Goal: Task Accomplishment & Management: Use online tool/utility

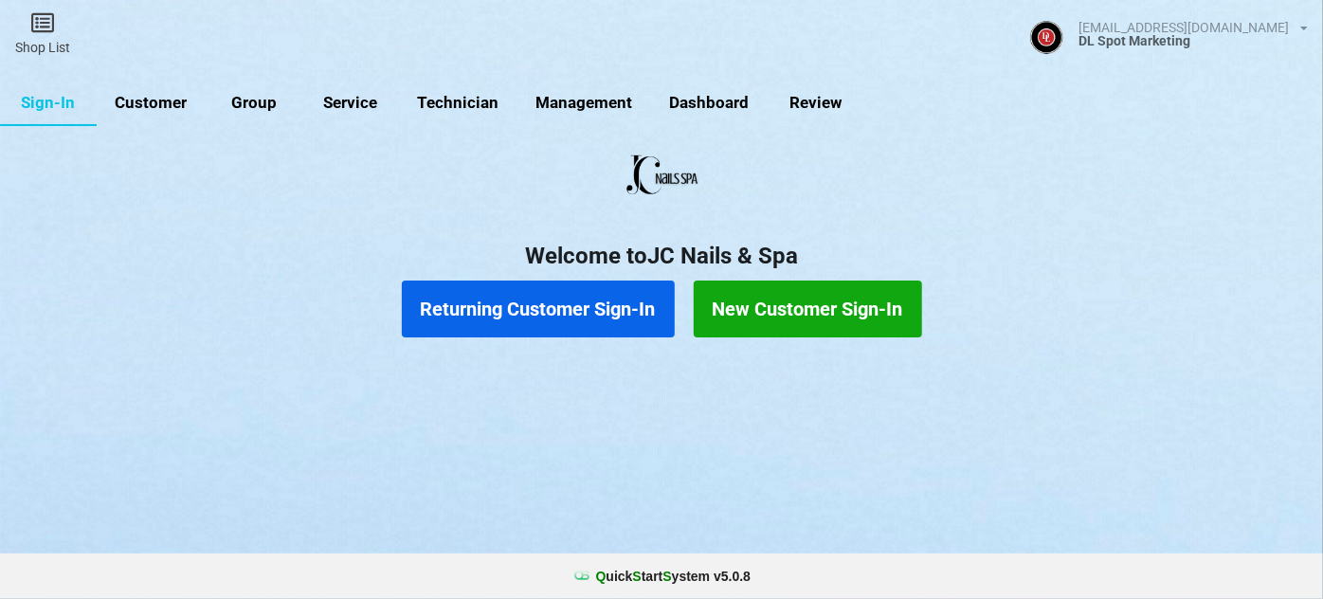
click at [531, 317] on button "Returning Customer Sign-In" at bounding box center [538, 309] width 273 height 57
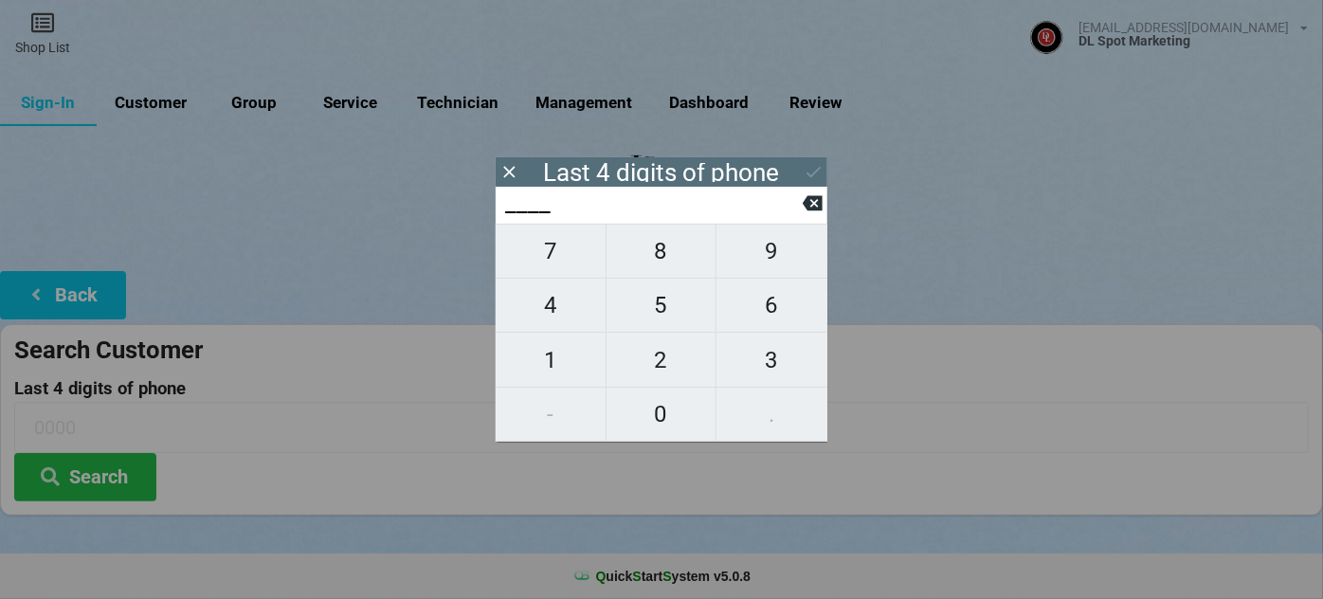
type input "8___"
type input "88__"
type input "886_"
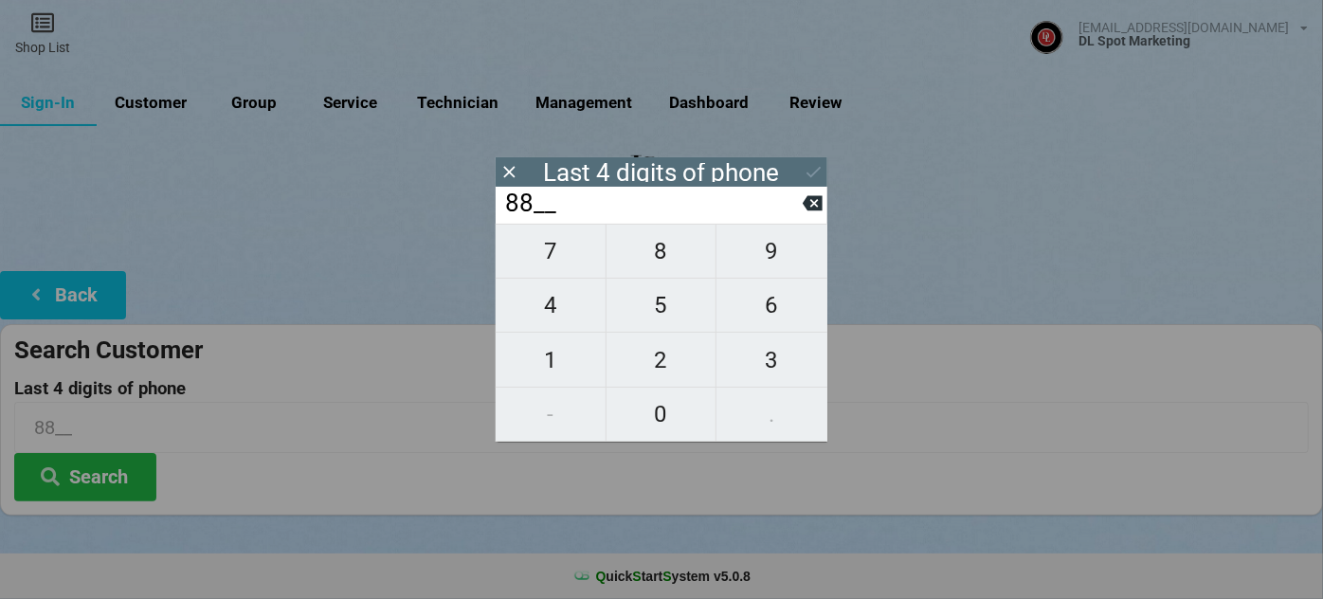
type input "886_"
type input "8860"
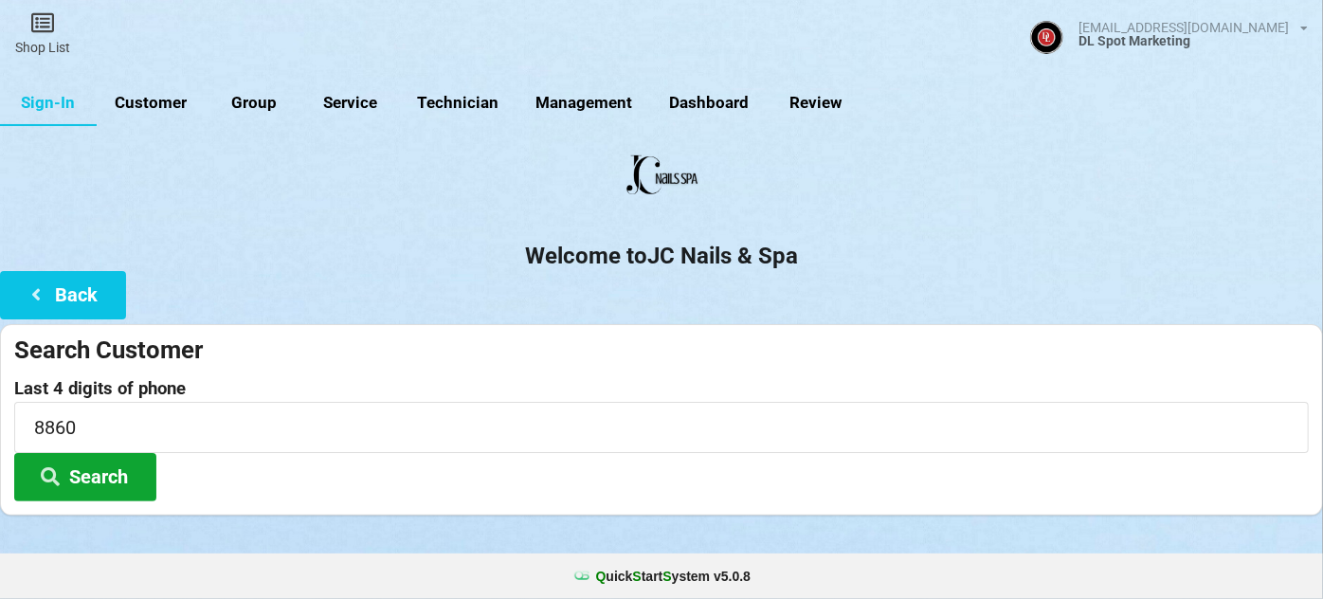
click at [82, 469] on button "Search" at bounding box center [85, 477] width 142 height 48
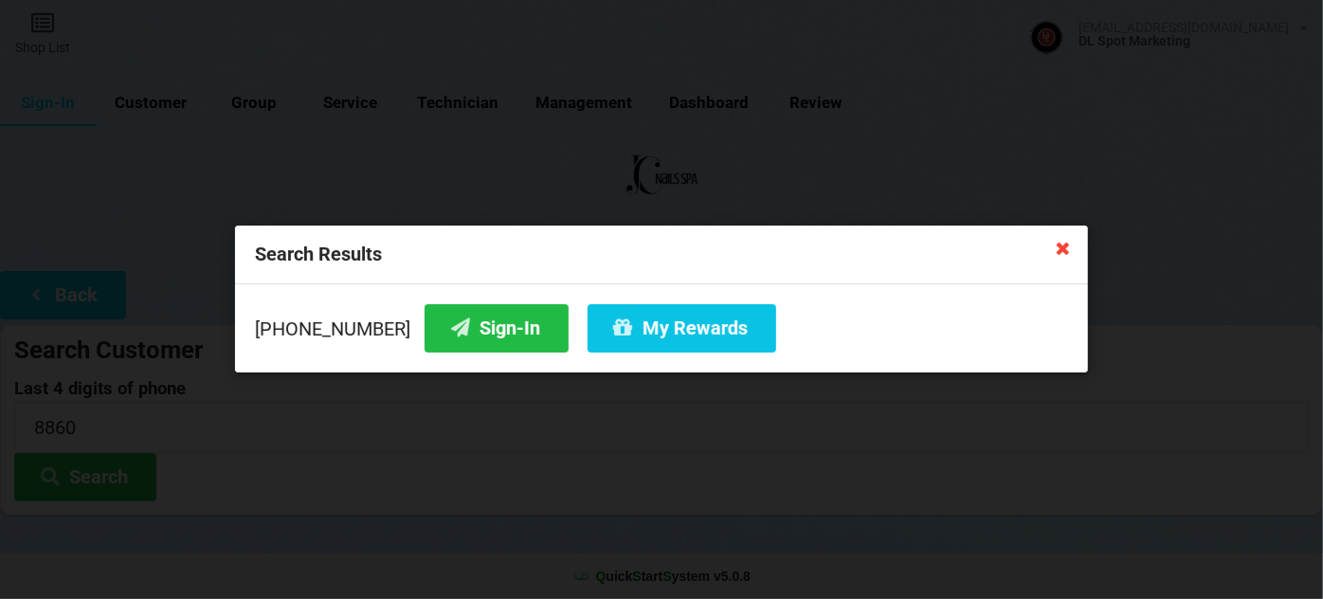
click at [1063, 248] on icon at bounding box center [1063, 247] width 30 height 30
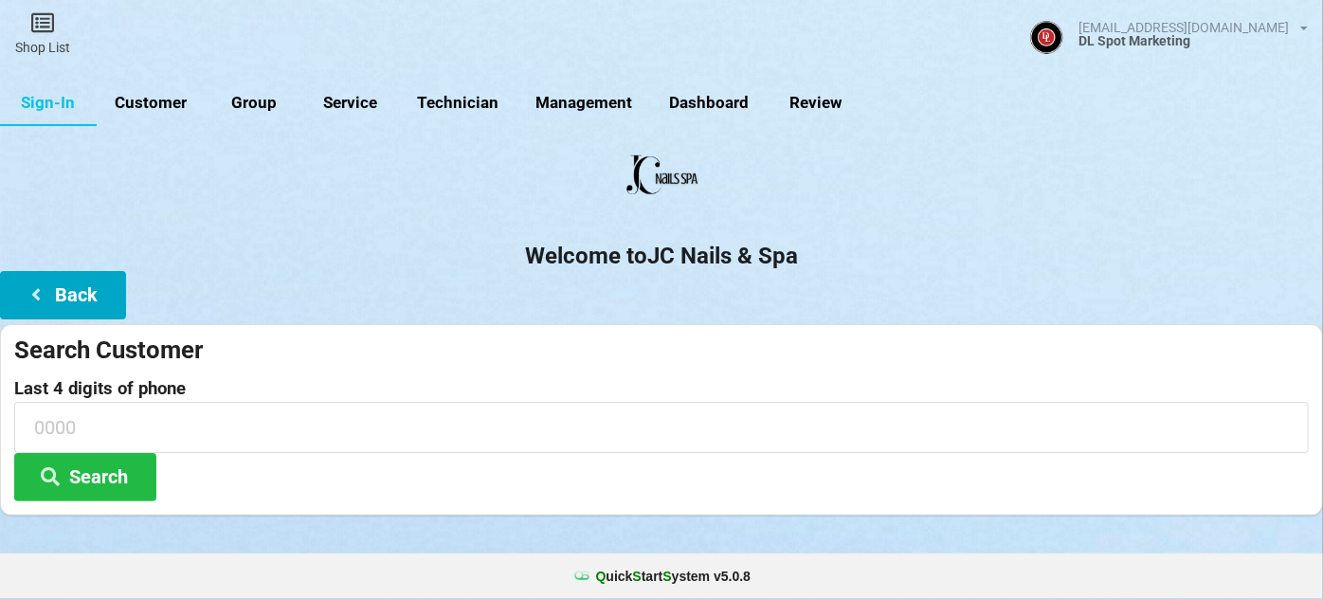
click at [83, 288] on button "Back" at bounding box center [63, 295] width 126 height 48
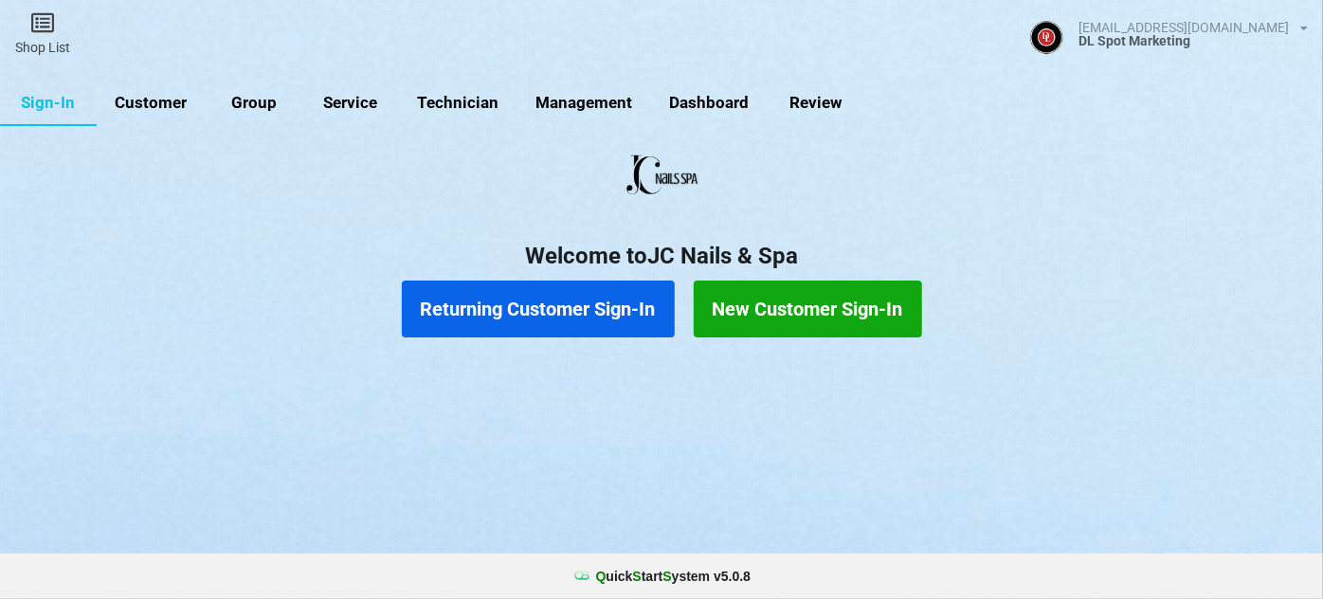
click at [814, 300] on button "New Customer Sign-In" at bounding box center [808, 309] width 228 height 57
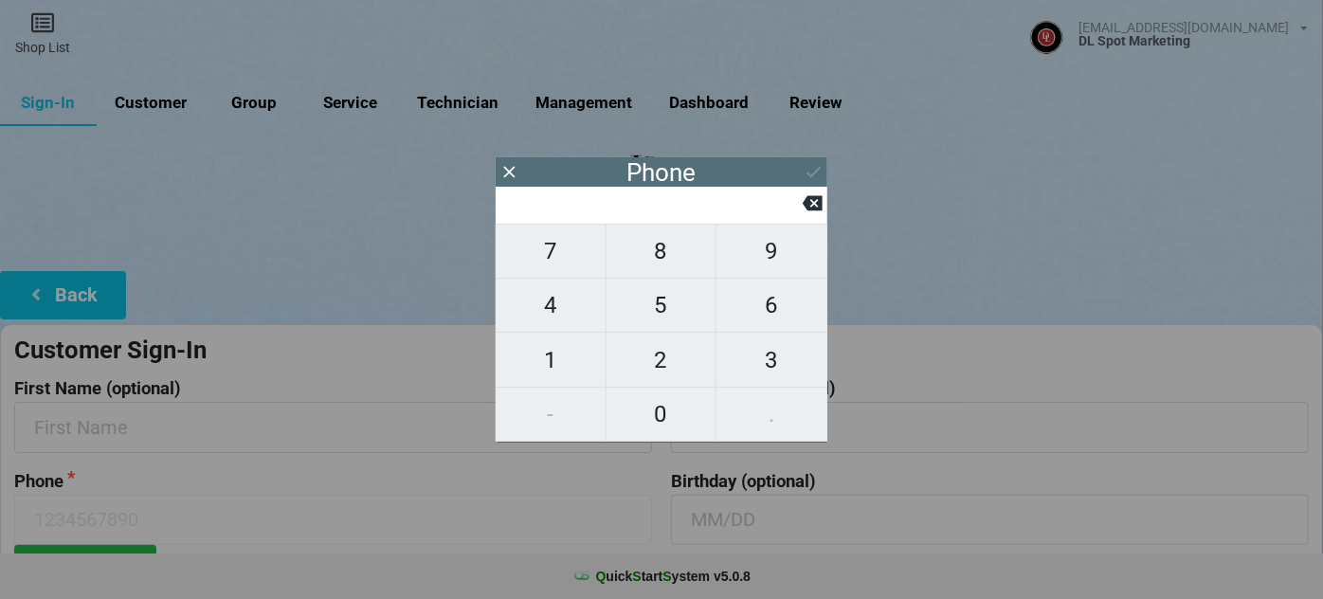
type input "9"
type input "92"
type input "925"
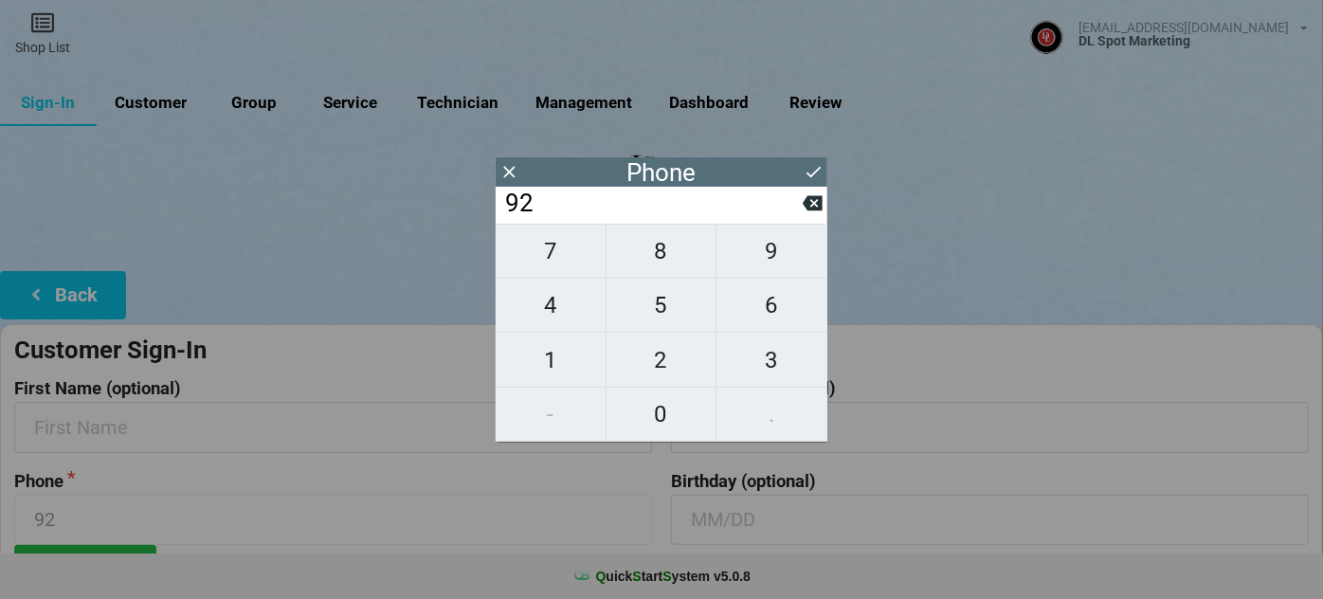
type input "925"
type input "9253"
type input "92538"
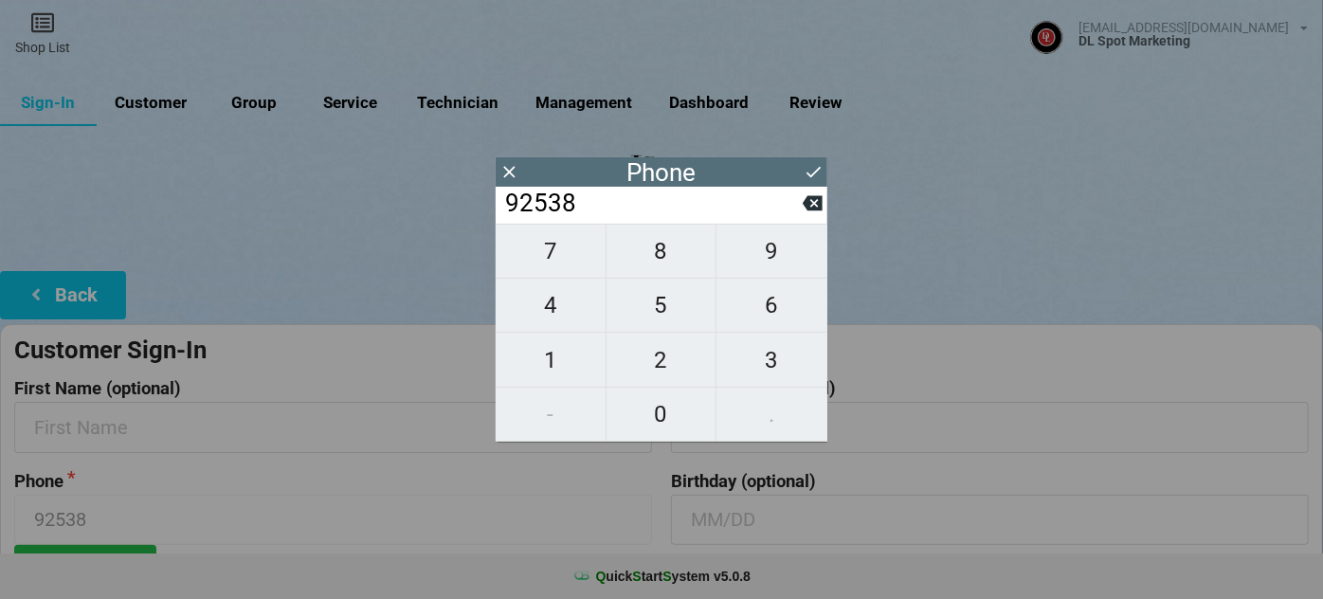
type input "925384"
type input "9253848"
type input "92538488"
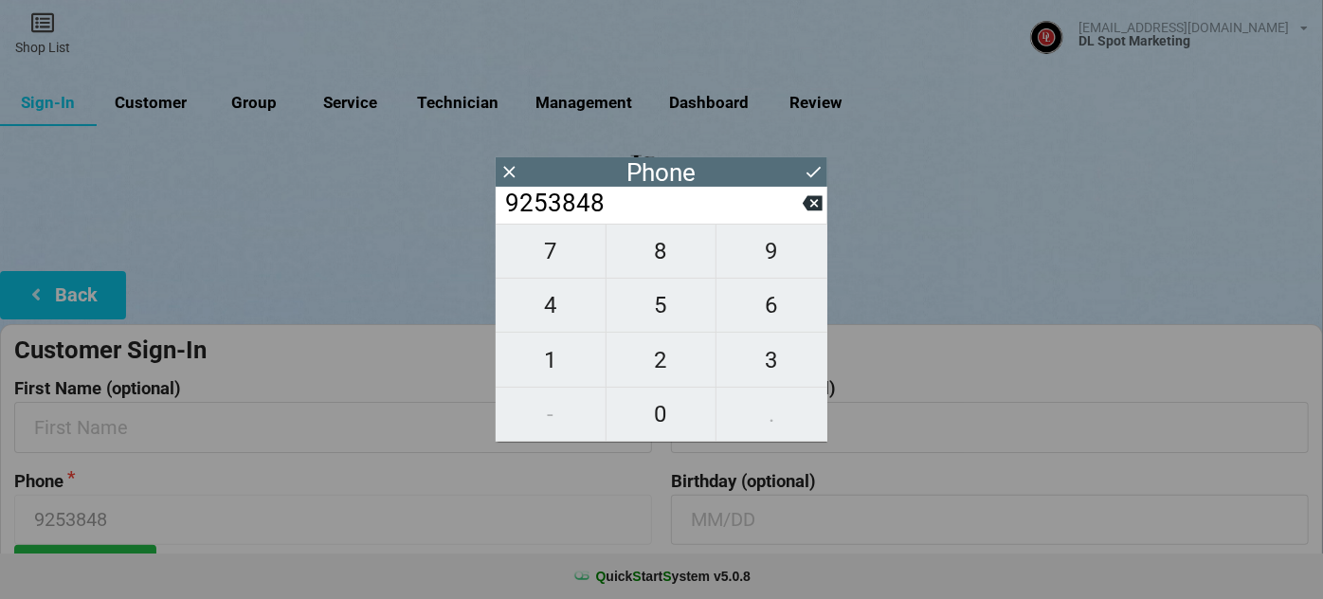
type input "92538488"
type input "925384886"
type input "9253848860"
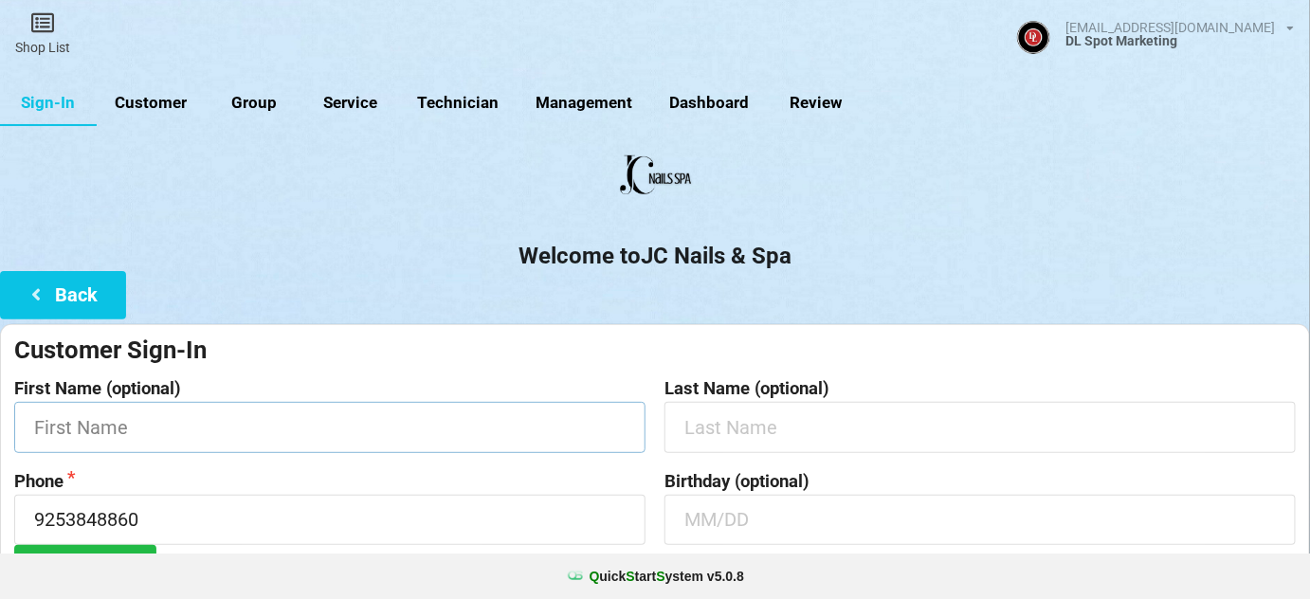
click at [279, 435] on input "text" at bounding box center [329, 427] width 631 height 50
type input "[PERSON_NAME]"
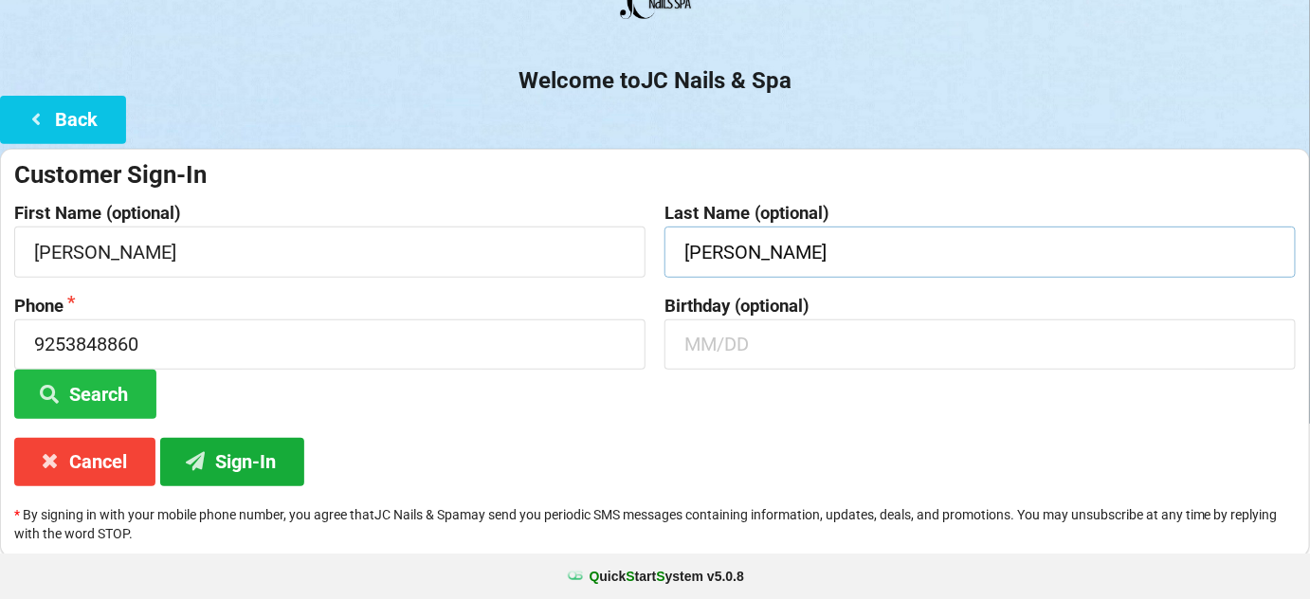
scroll to position [181, 0]
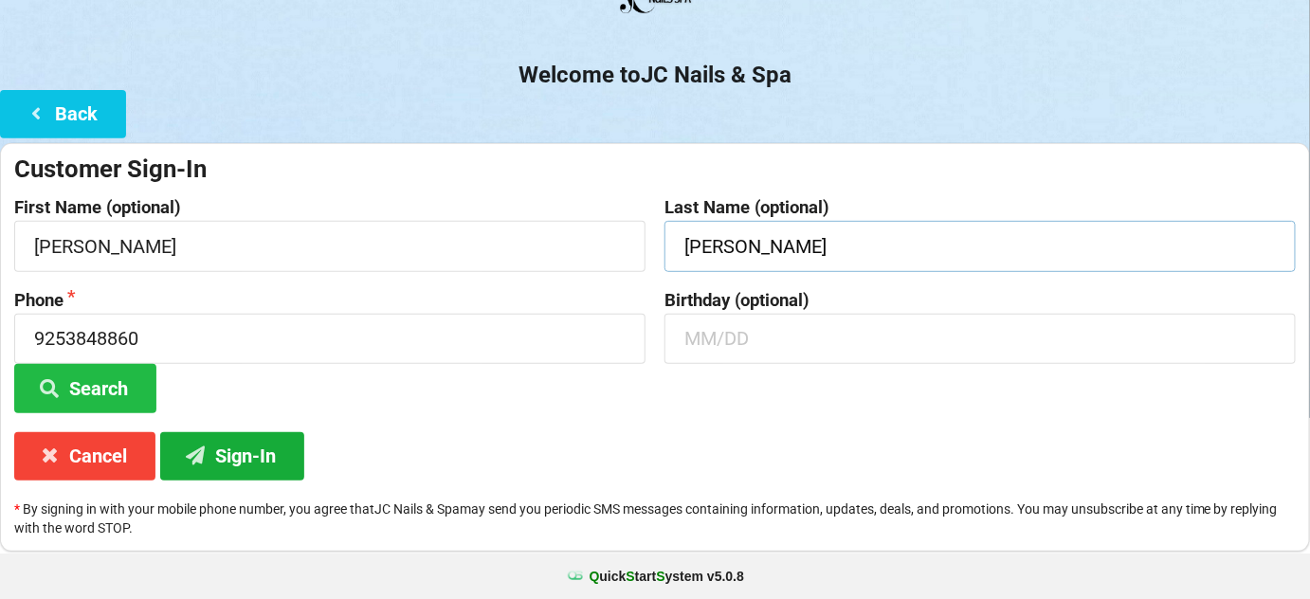
type input "[PERSON_NAME]"
click at [264, 453] on button "Sign-In" at bounding box center [232, 456] width 144 height 48
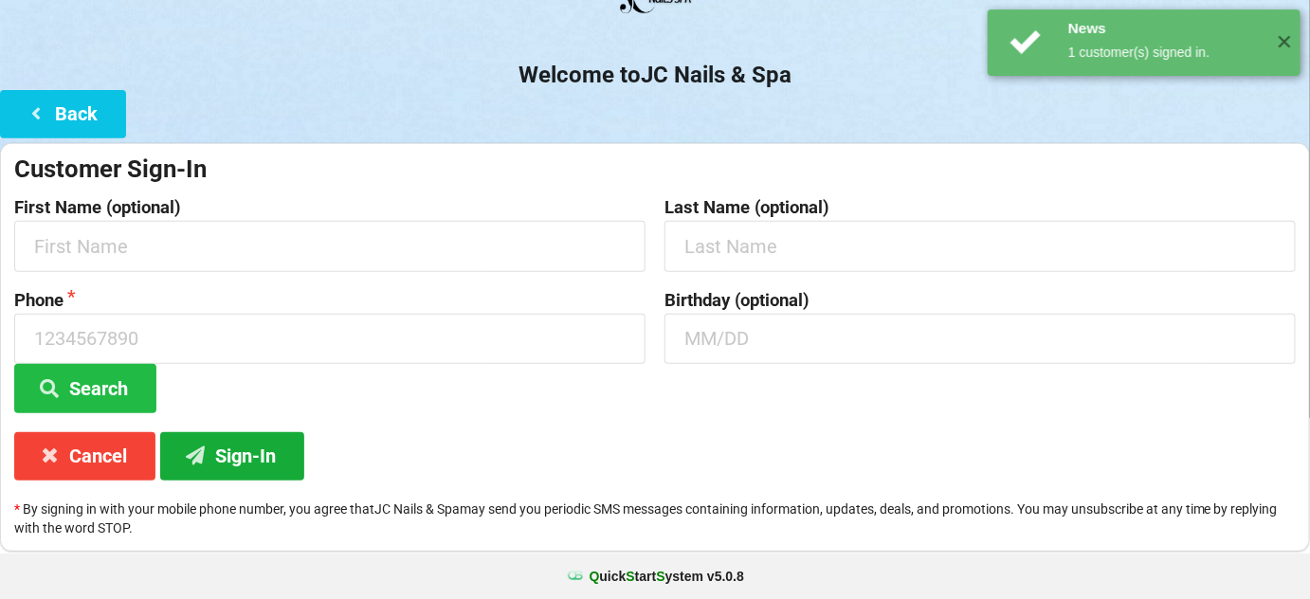
scroll to position [0, 0]
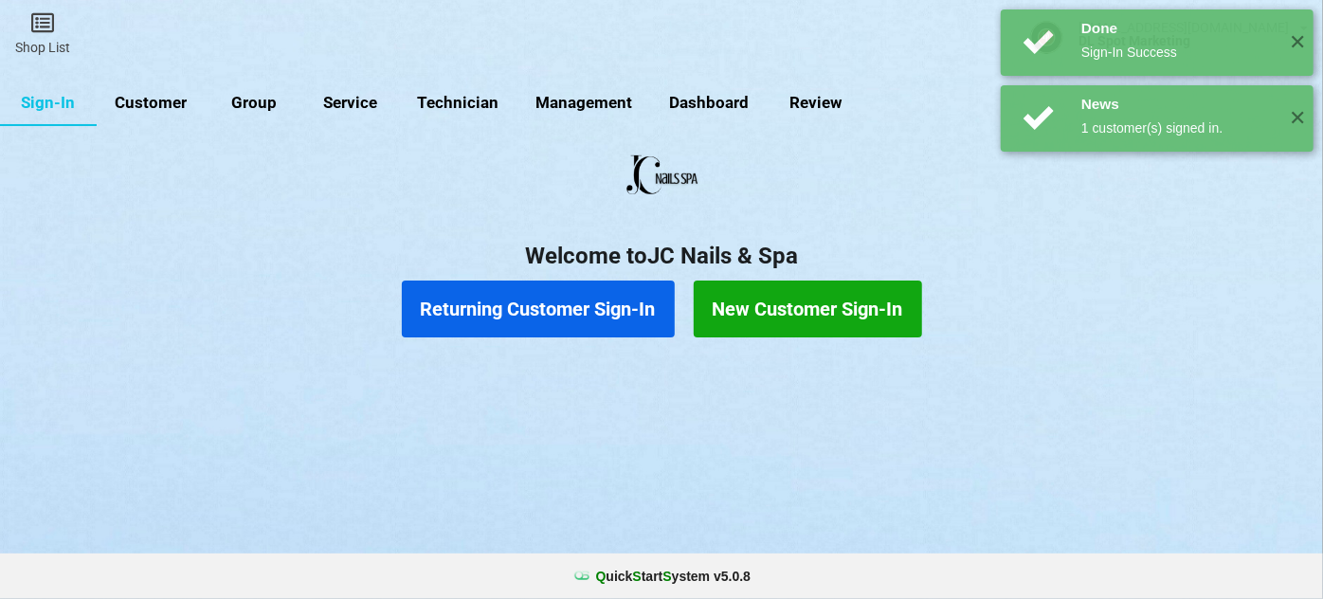
click at [530, 302] on button "Returning Customer Sign-In" at bounding box center [538, 309] width 273 height 57
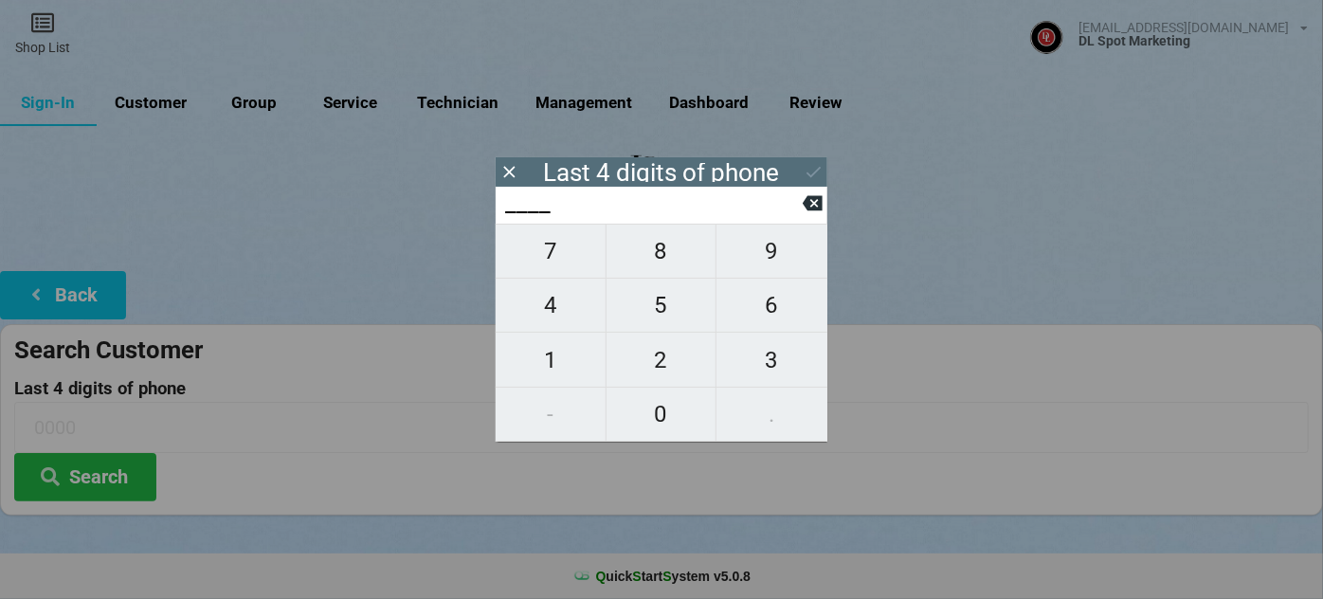
type input "0___"
type input "08__"
type input "082_"
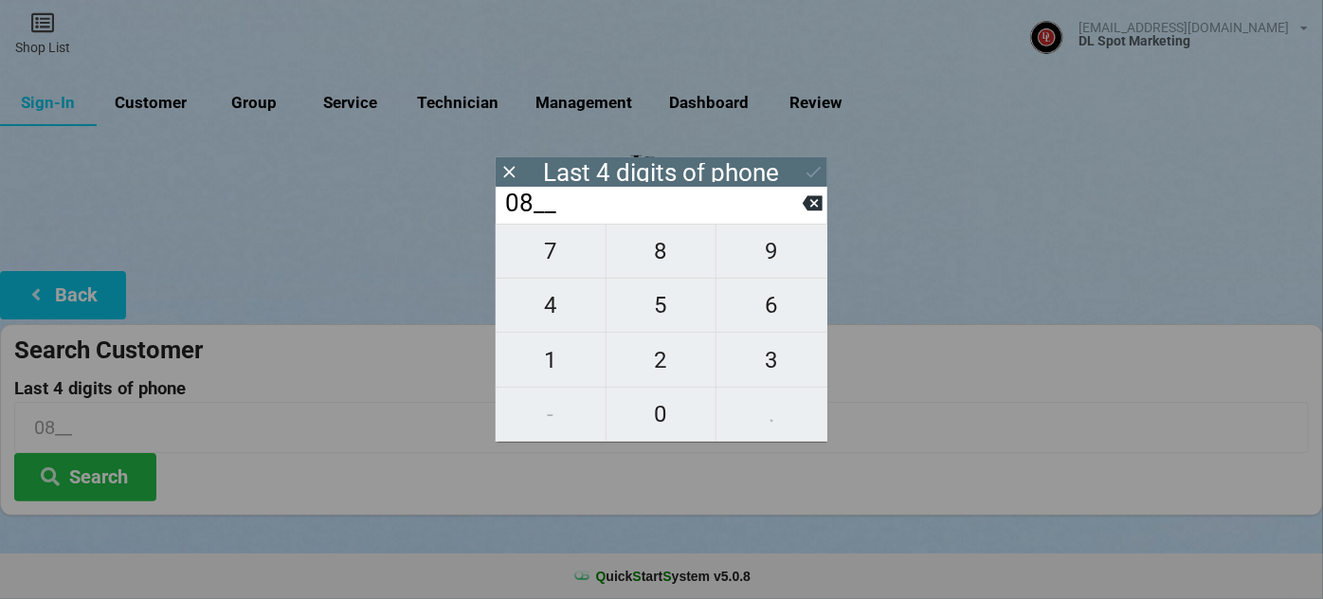
type input "082_"
type input "0820"
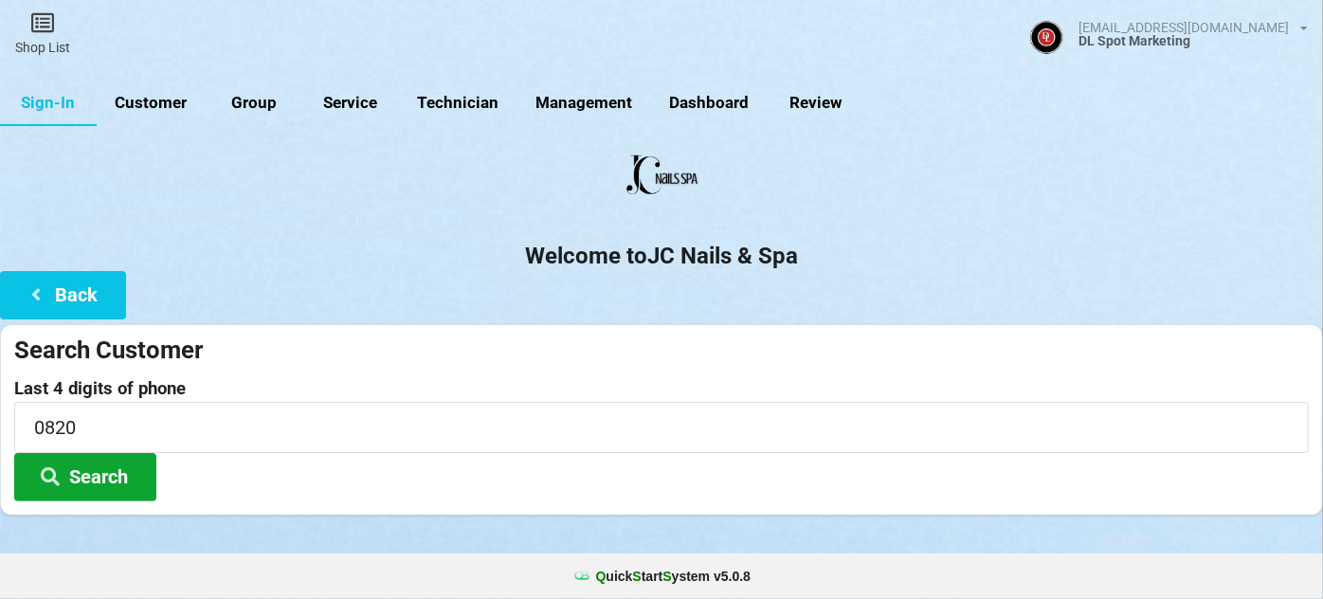
click at [111, 476] on button "Search" at bounding box center [85, 477] width 142 height 48
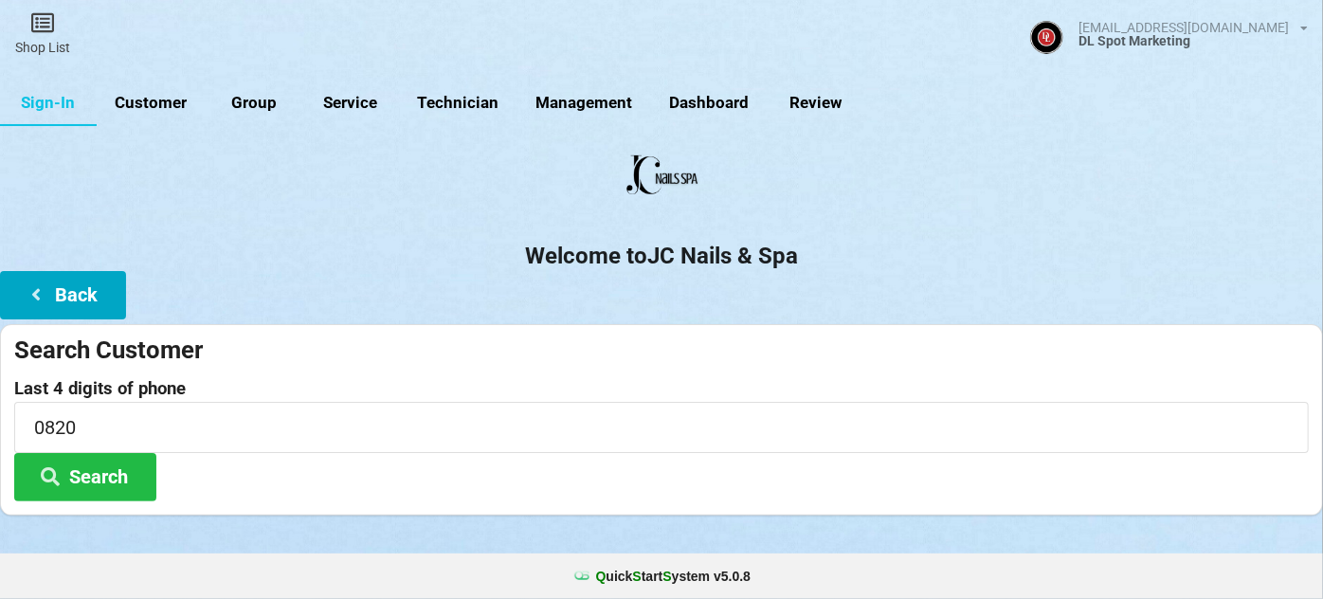
click at [71, 298] on button "Back" at bounding box center [63, 295] width 126 height 48
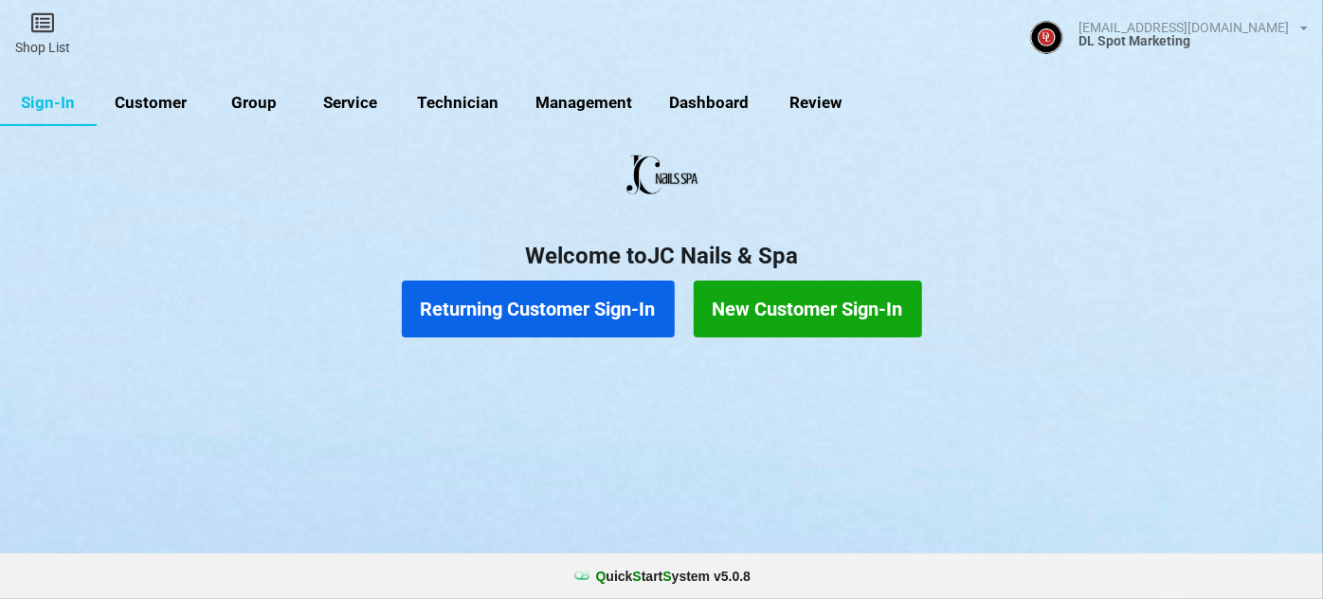
click at [824, 329] on button "New Customer Sign-In" at bounding box center [808, 309] width 228 height 57
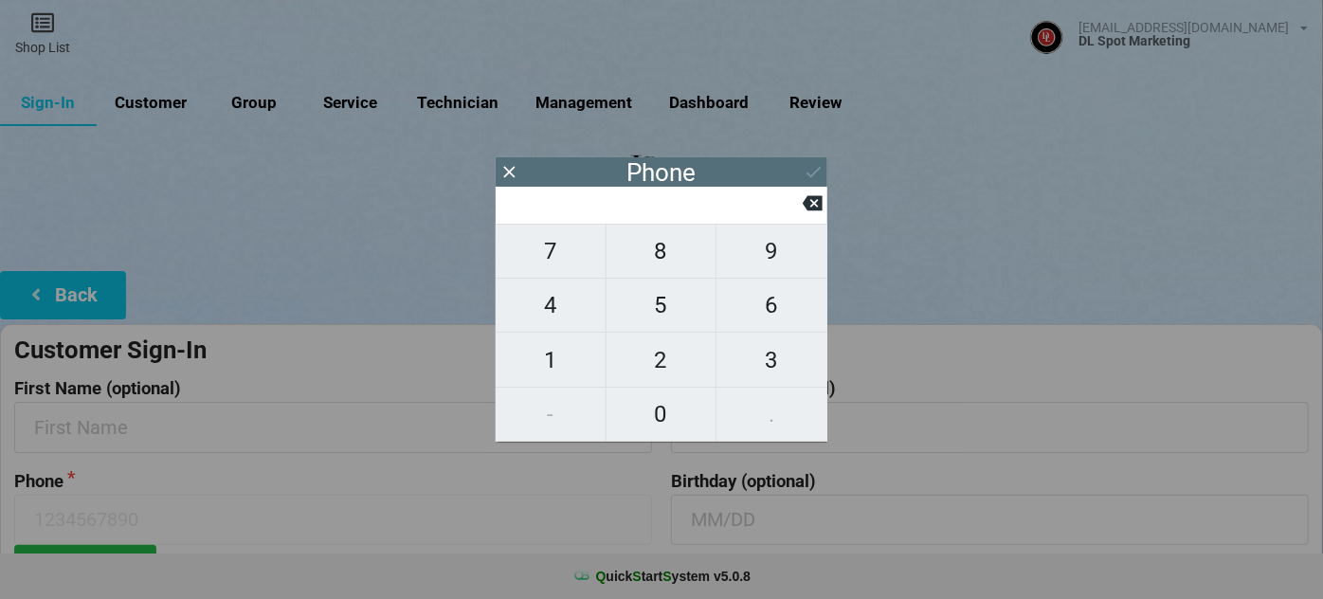
type input "9"
type input "92"
type input "925"
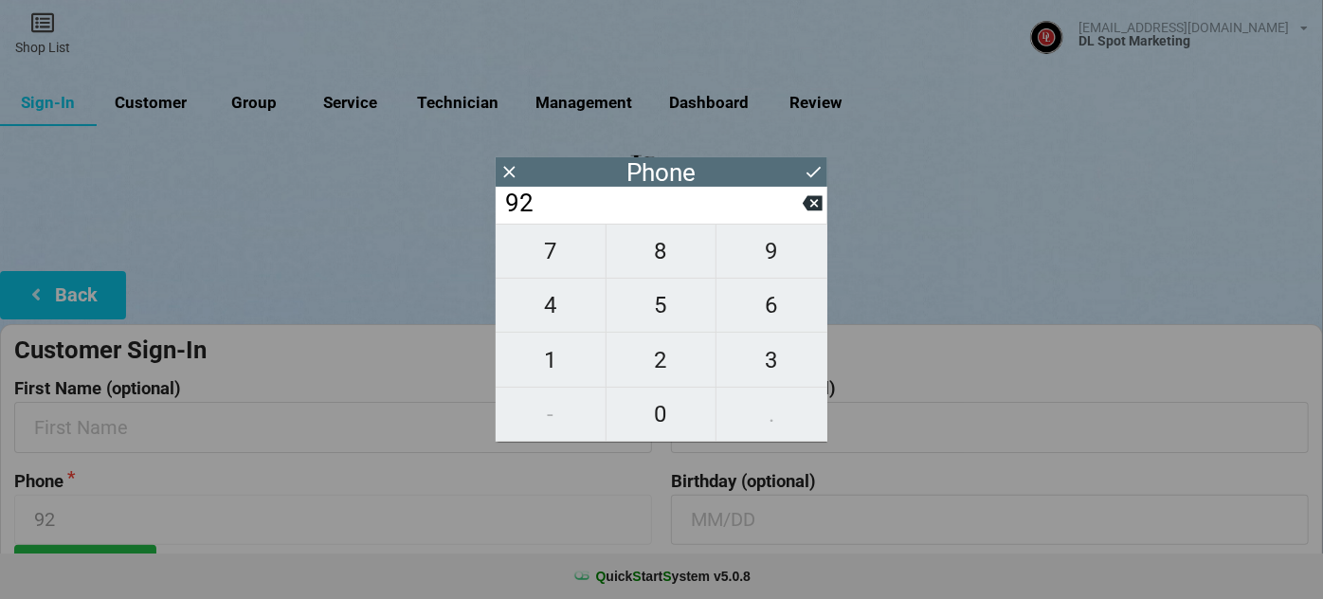
type input "925"
type input "9255"
type input "92558"
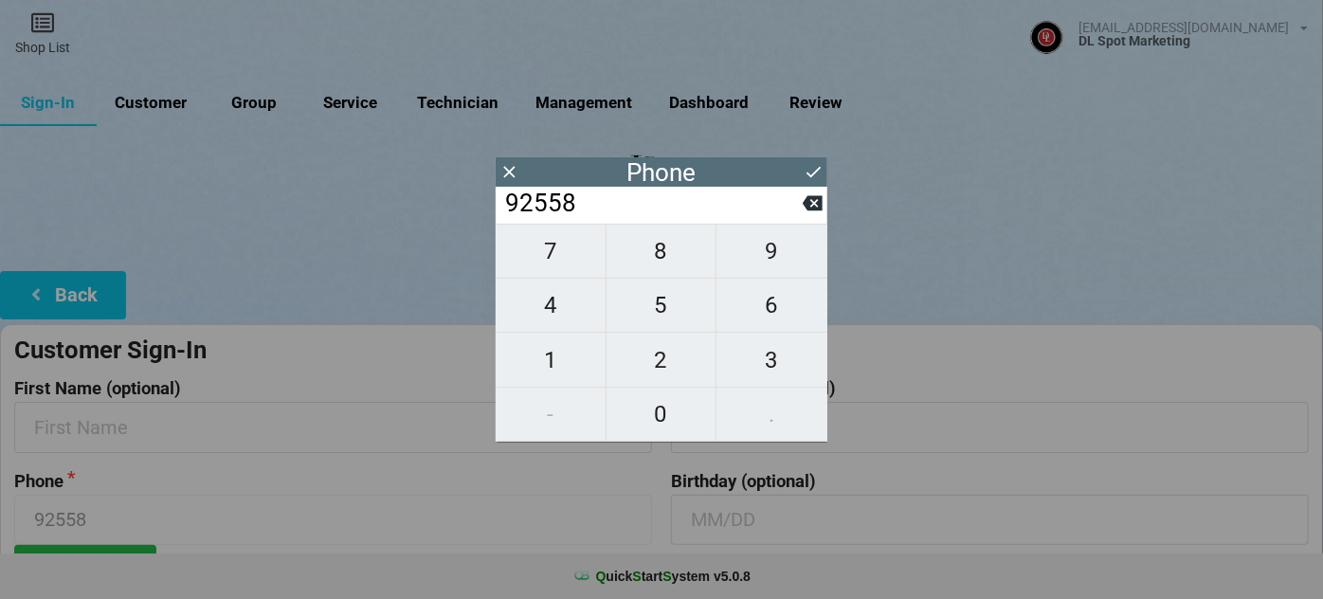
type input "925584"
type input "9255840"
type input "92558408"
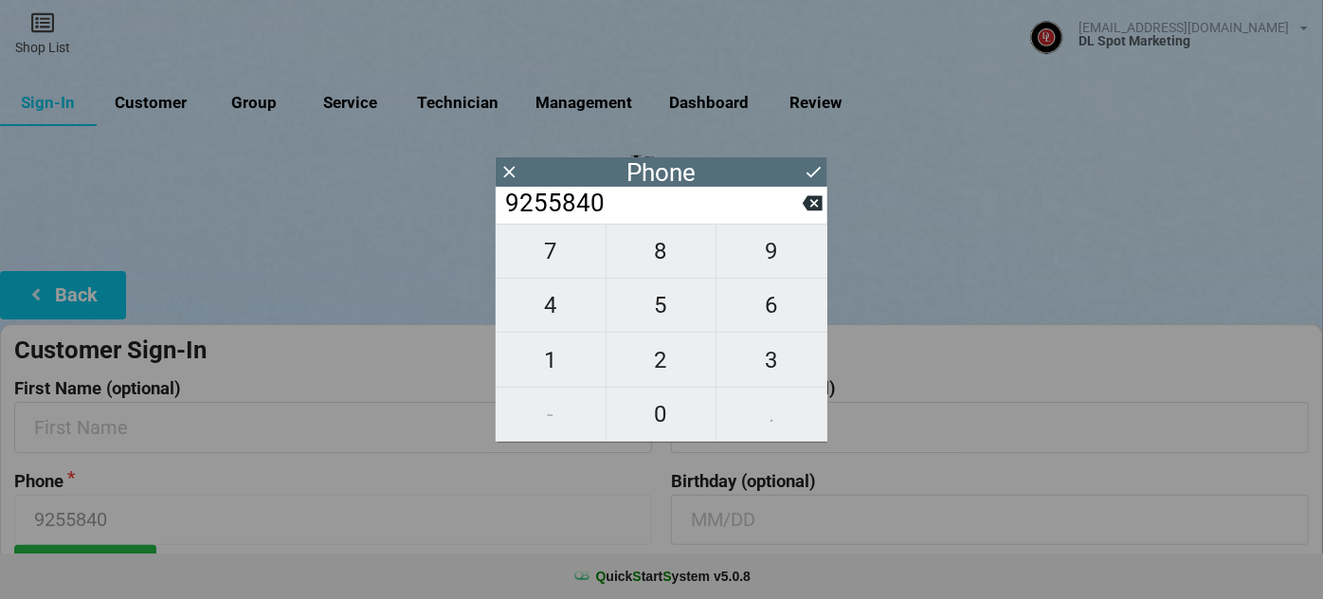
type input "92558408"
type input "925584082"
type input "9255840820"
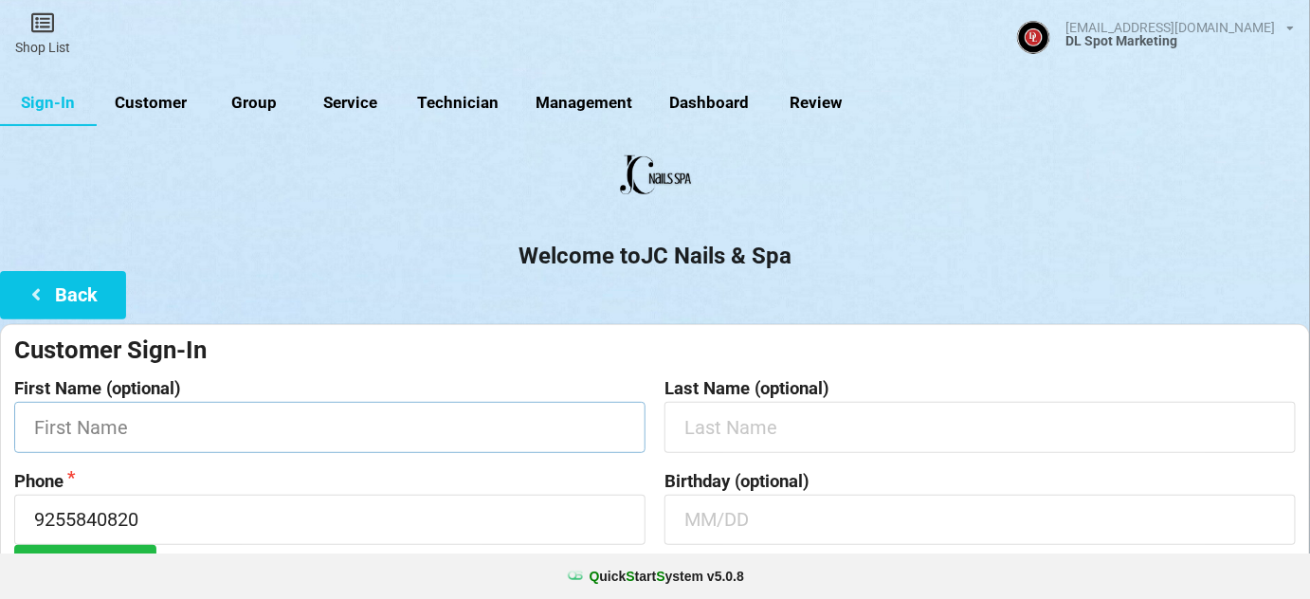
click at [279, 429] on input "text" at bounding box center [329, 427] width 631 height 50
type input "[PERSON_NAME]"
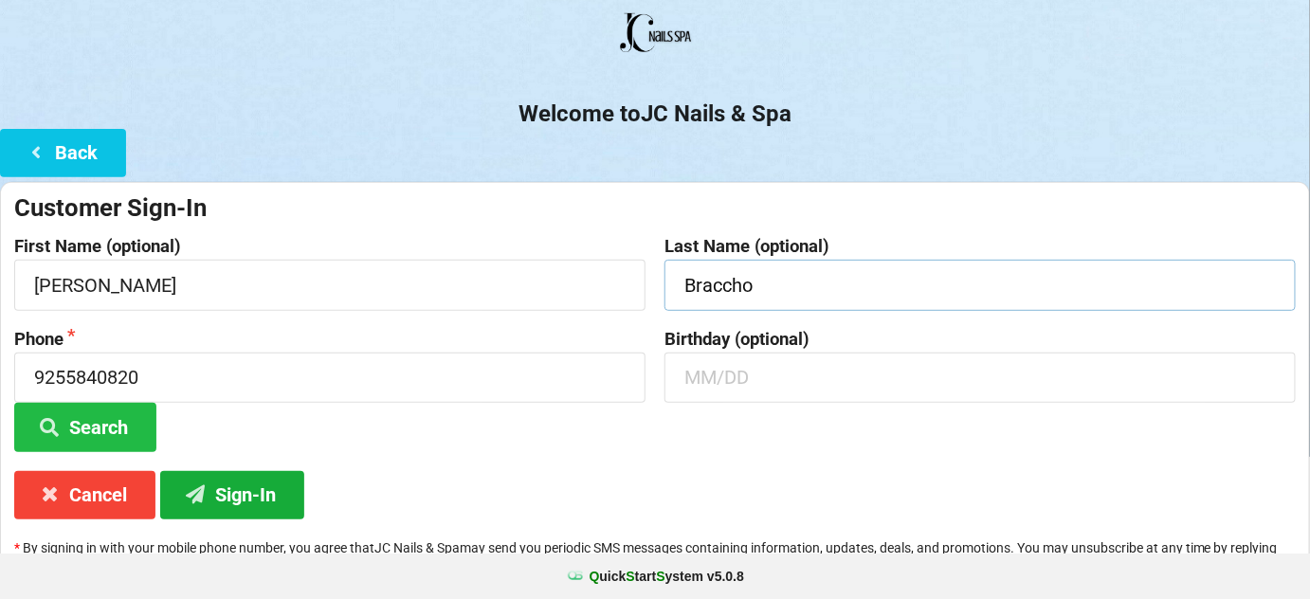
scroll to position [181, 0]
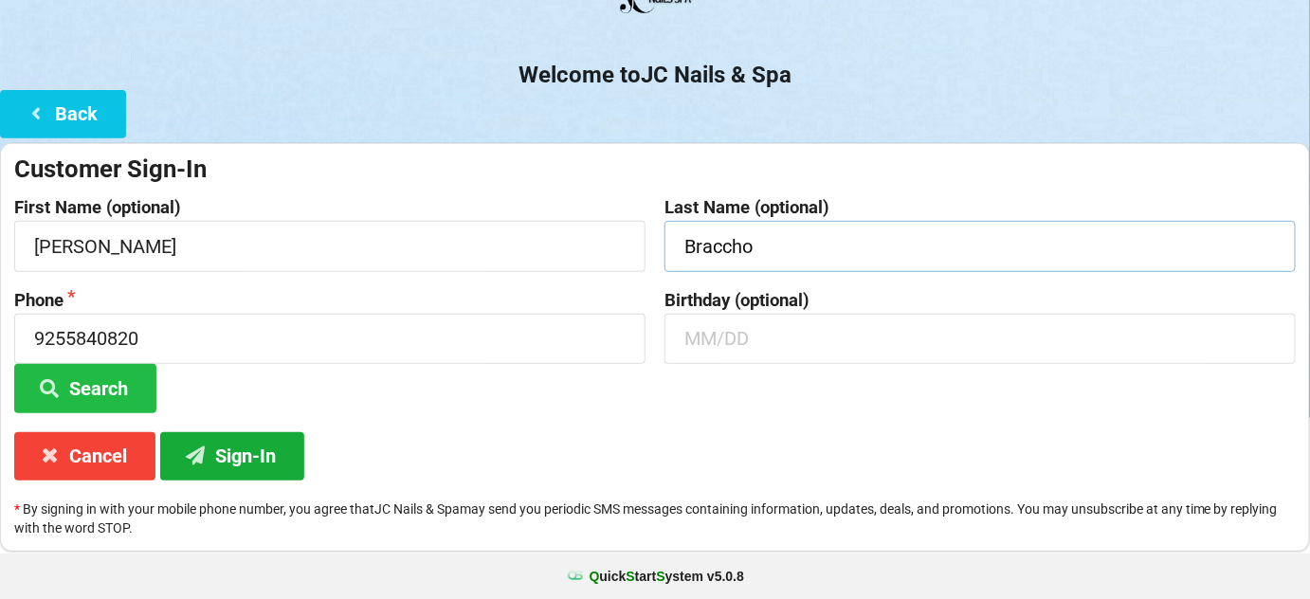
type input "Braccho"
click at [249, 460] on button "Sign-In" at bounding box center [232, 456] width 144 height 48
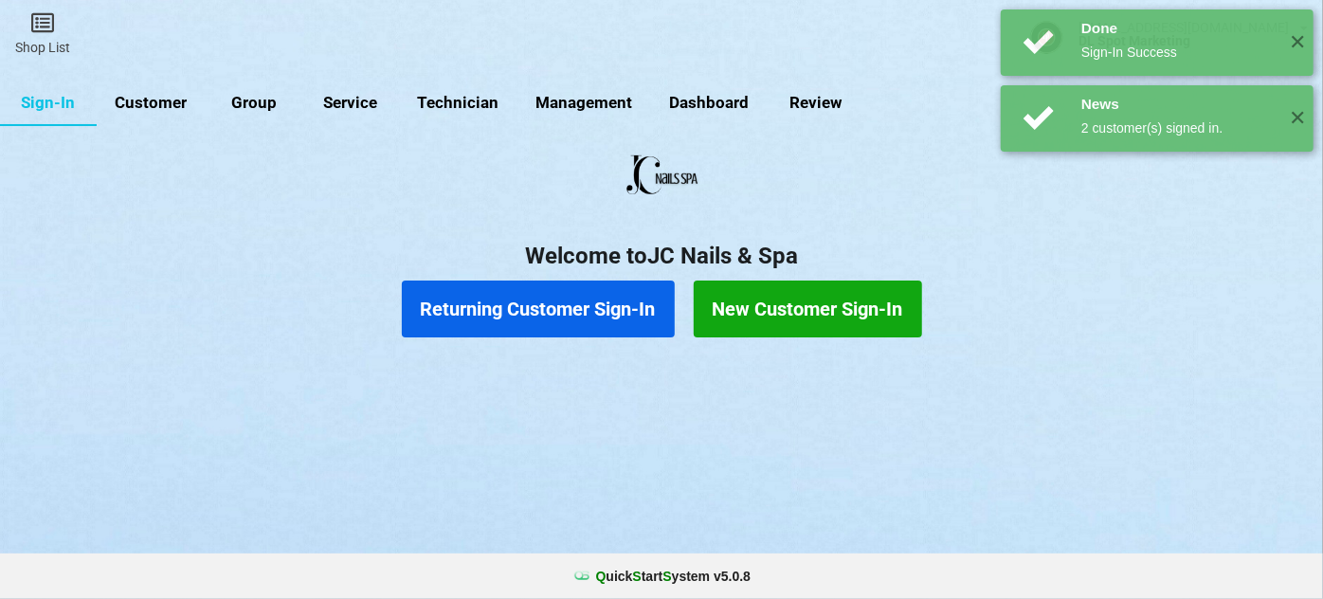
click at [604, 305] on button "Returning Customer Sign-In" at bounding box center [538, 309] width 273 height 57
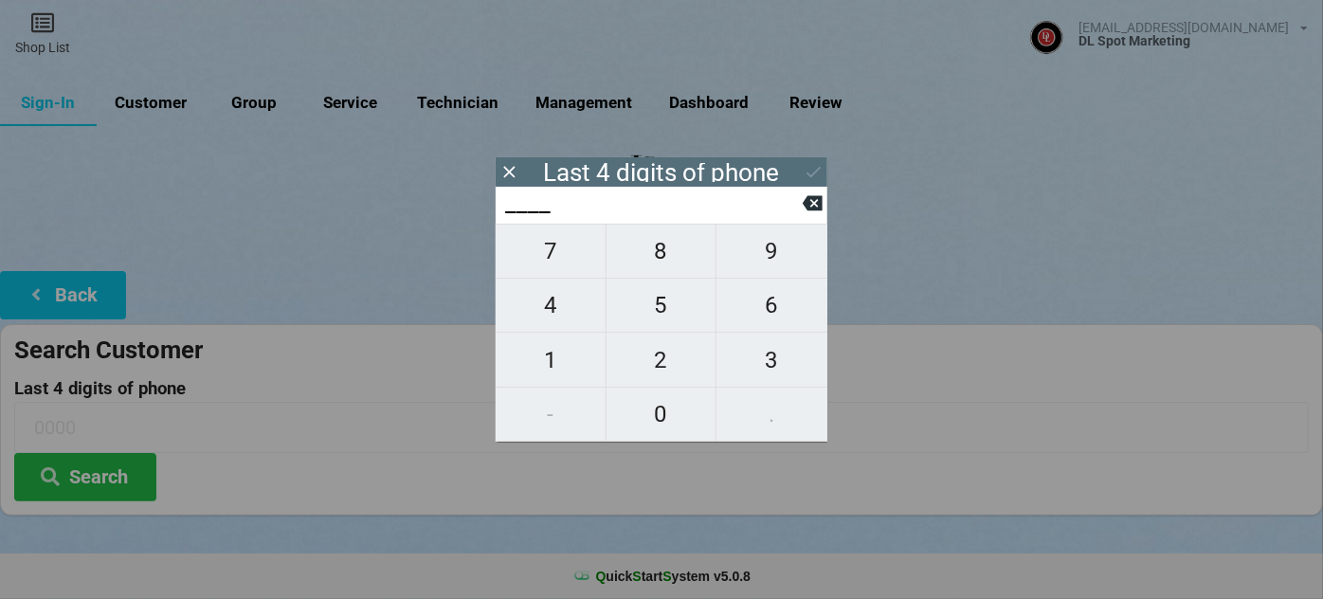
type input "0___"
type input "09__"
type input "093_"
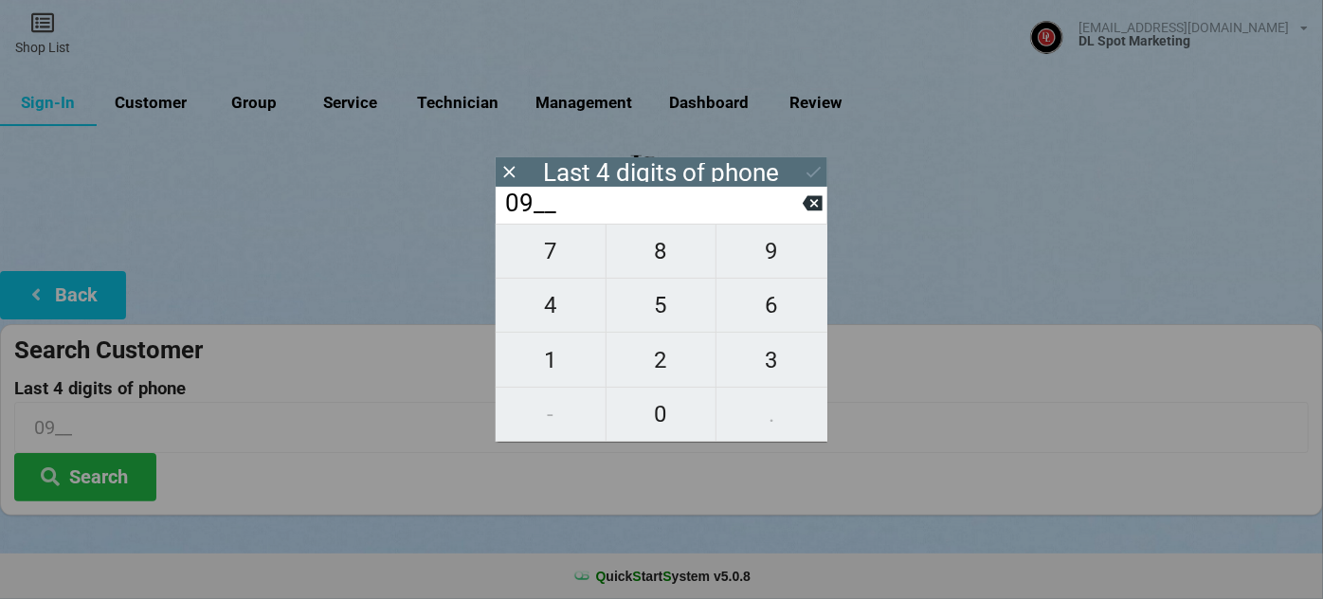
type input "093_"
type input "0936"
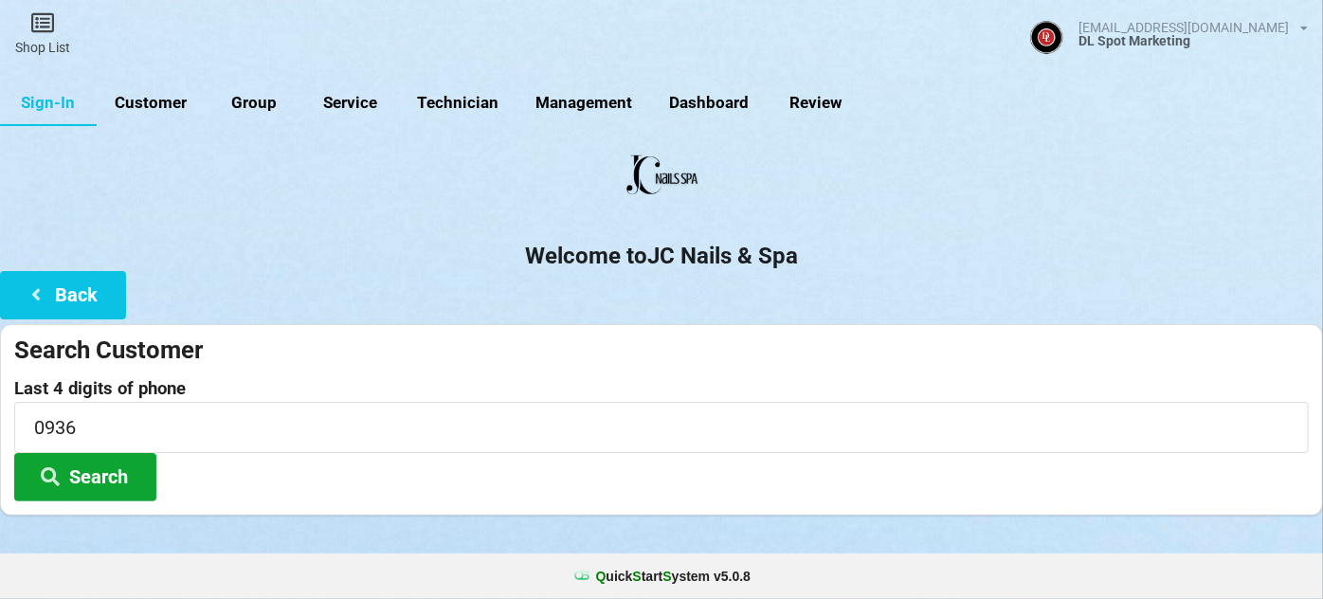
click at [87, 476] on button "Search" at bounding box center [85, 477] width 142 height 48
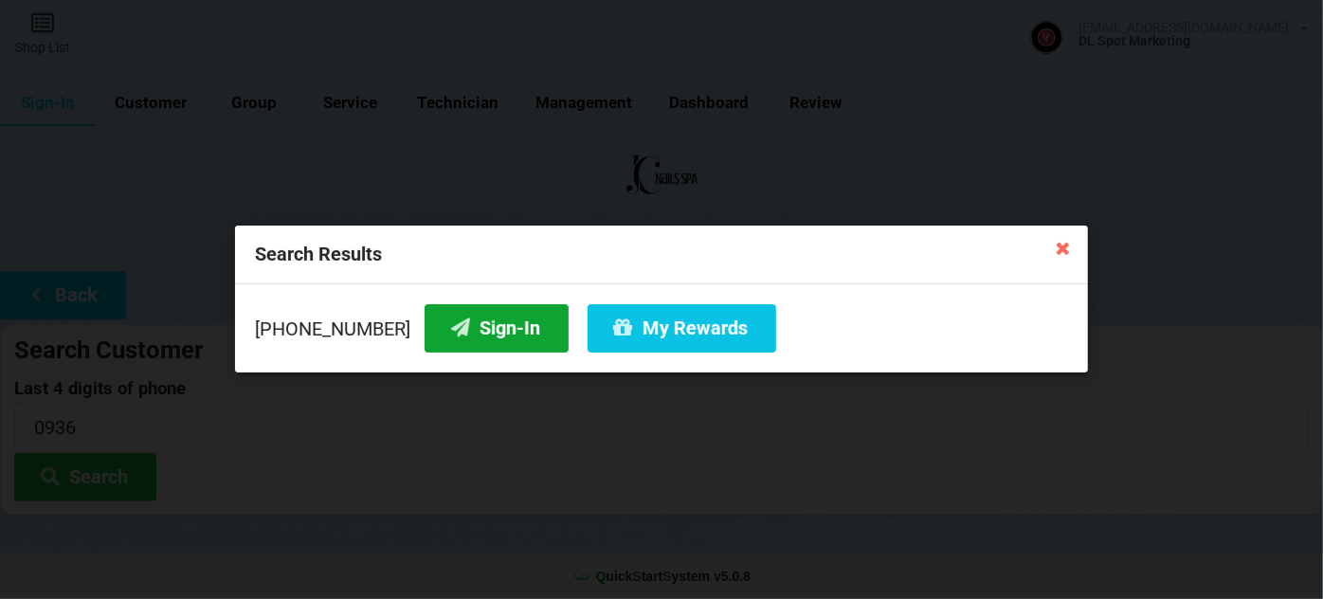
click at [481, 324] on button "Sign-In" at bounding box center [497, 328] width 144 height 48
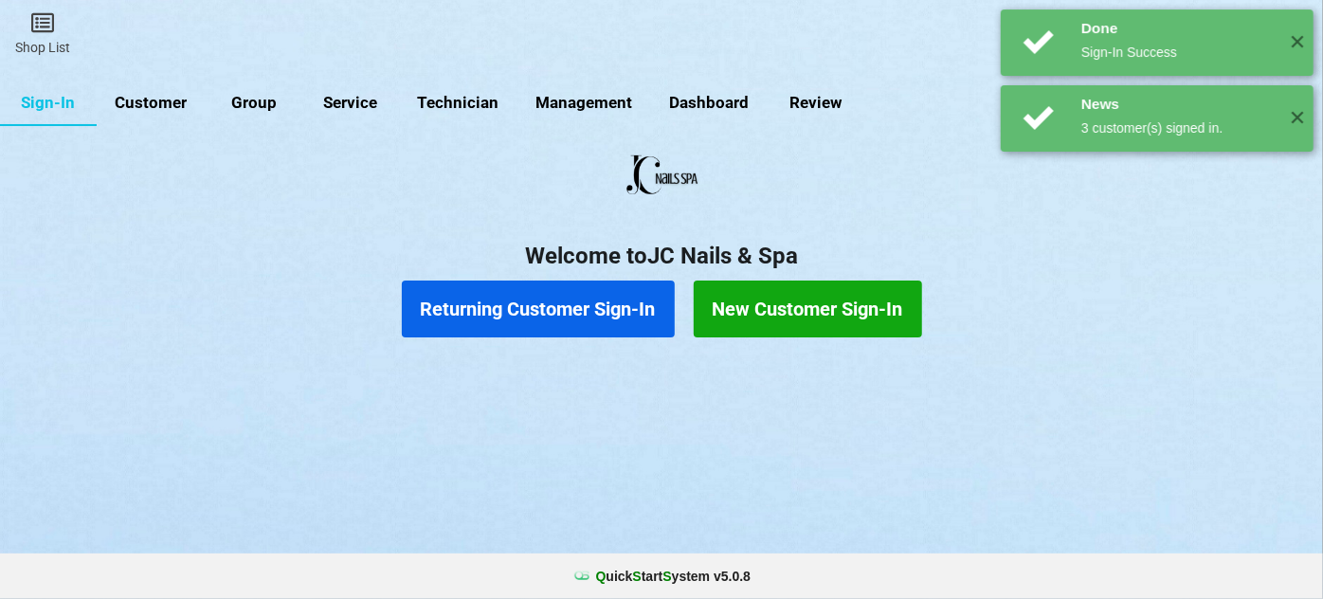
click at [607, 307] on button "Returning Customer Sign-In" at bounding box center [538, 309] width 273 height 57
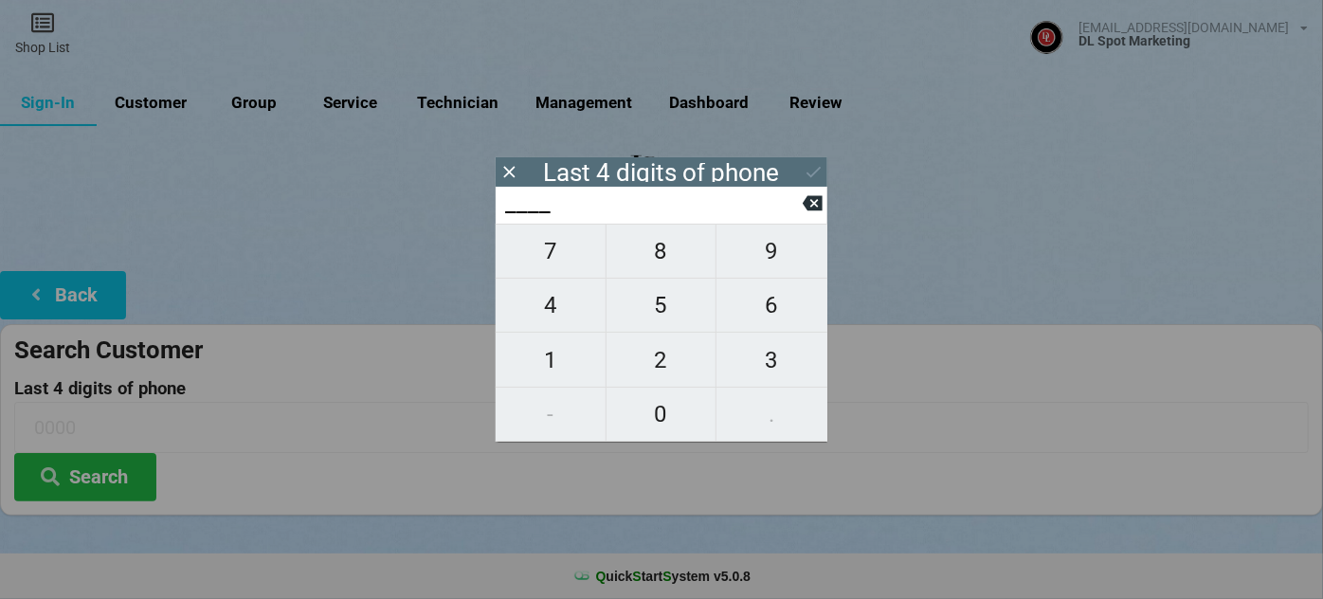
type input "3___"
type input "37__"
type input "373_"
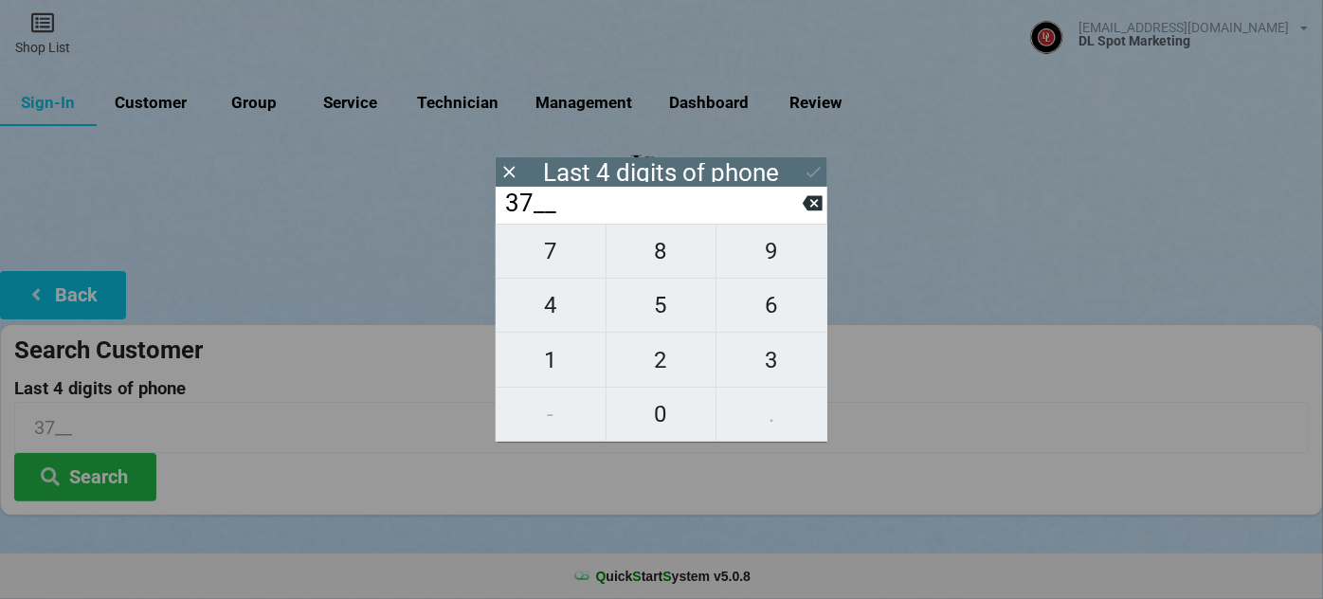
type input "373_"
type input "3732"
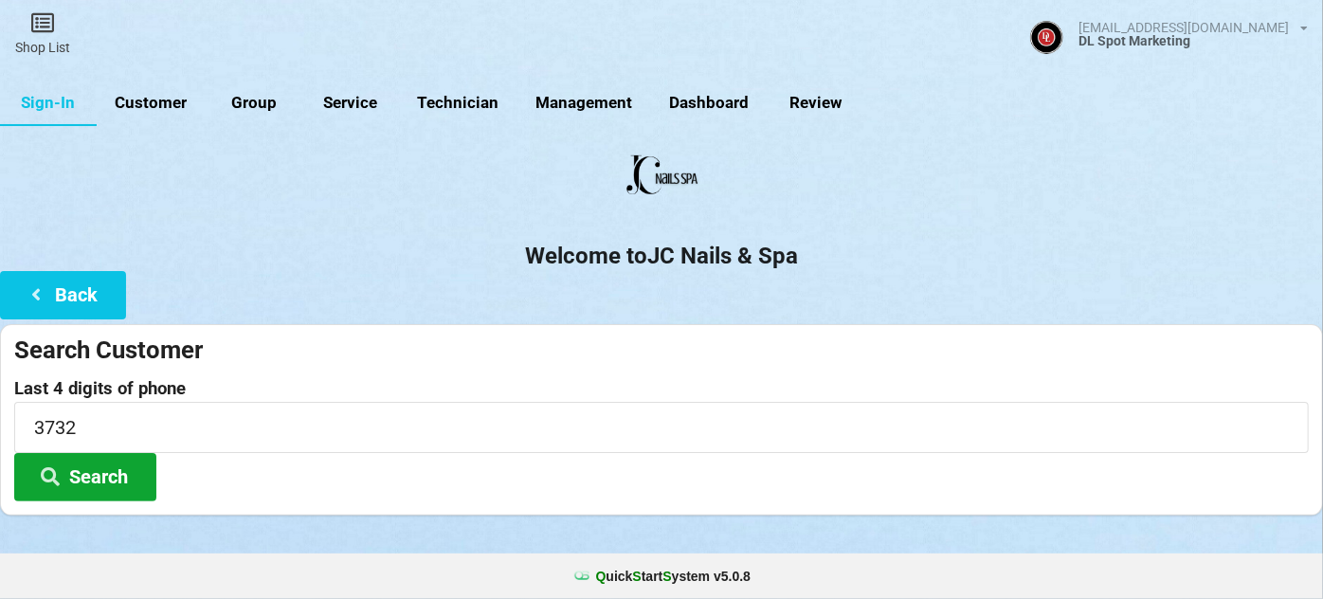
click at [111, 477] on button "Search" at bounding box center [85, 477] width 142 height 48
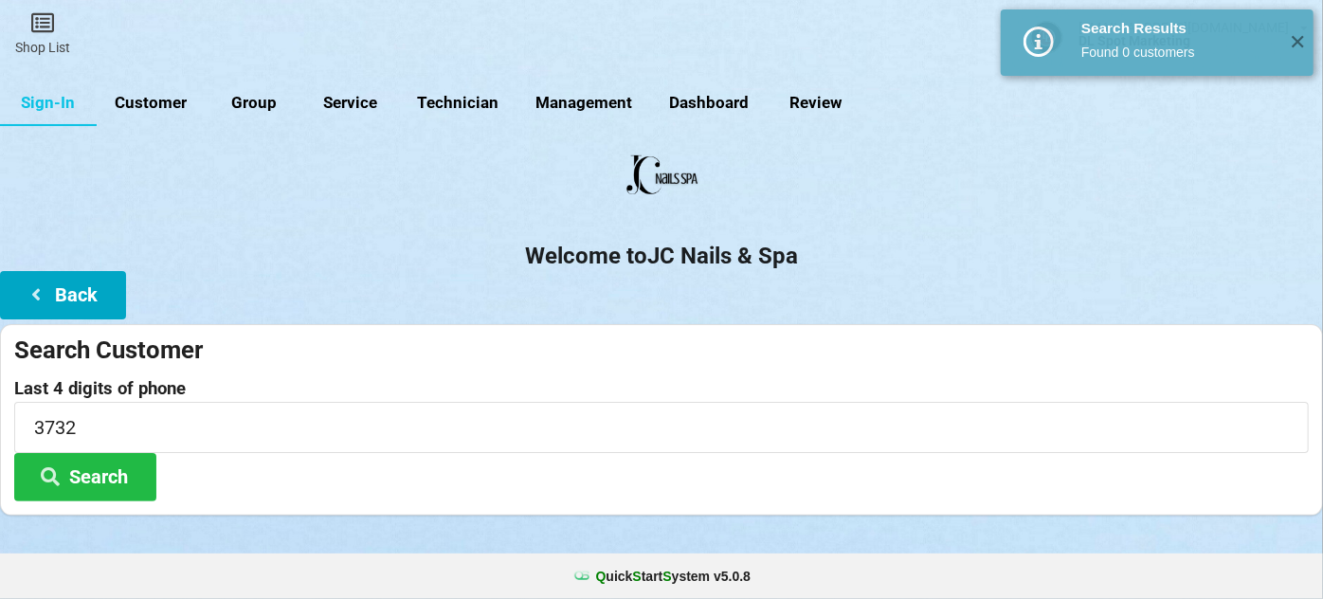
click at [81, 289] on button "Back" at bounding box center [63, 295] width 126 height 48
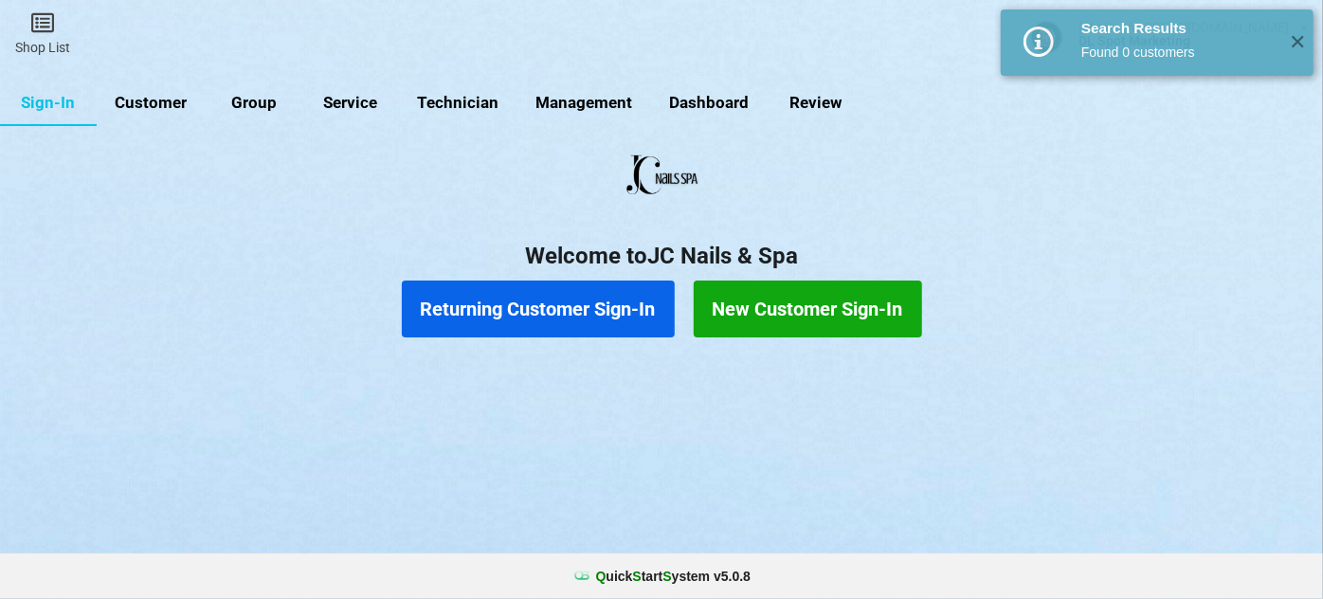
click at [797, 330] on button "New Customer Sign-In" at bounding box center [808, 309] width 228 height 57
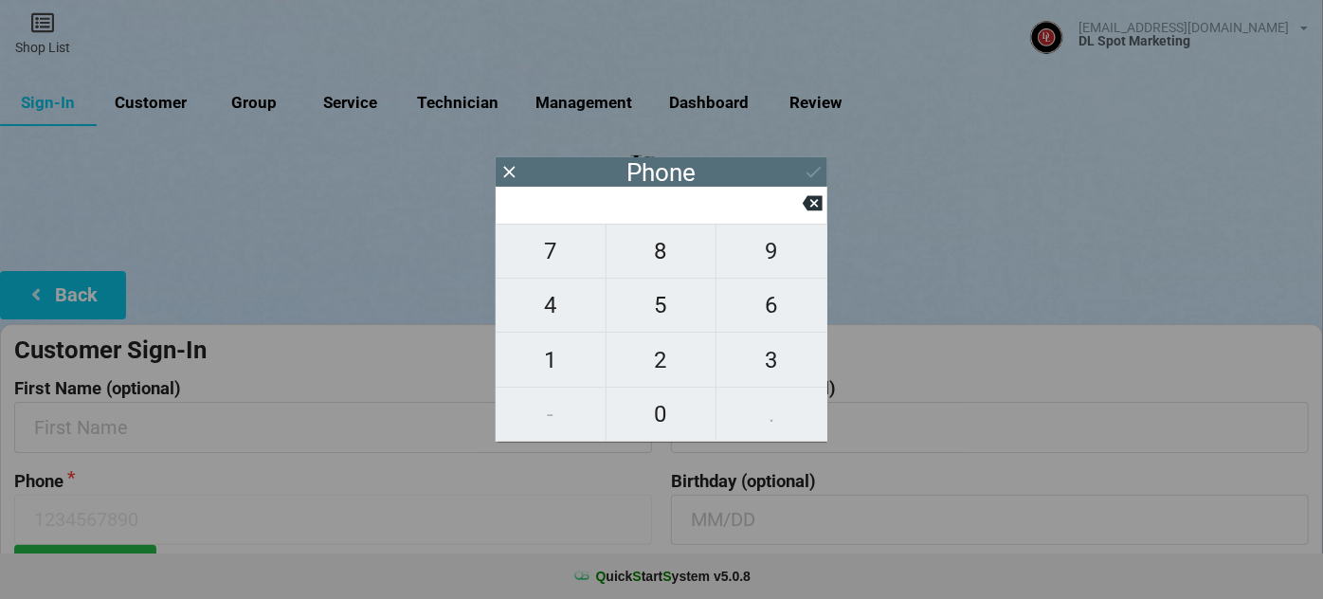
type input "4"
type input "41"
type input "415"
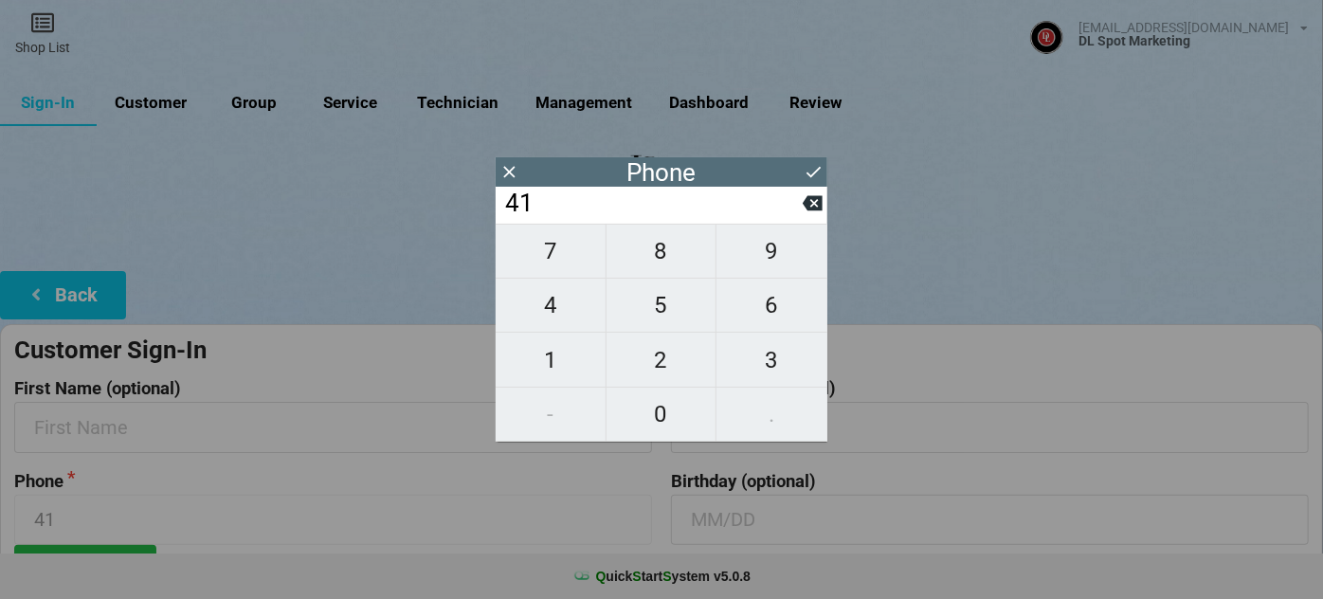
type input "415"
type input "4152"
type input "41521"
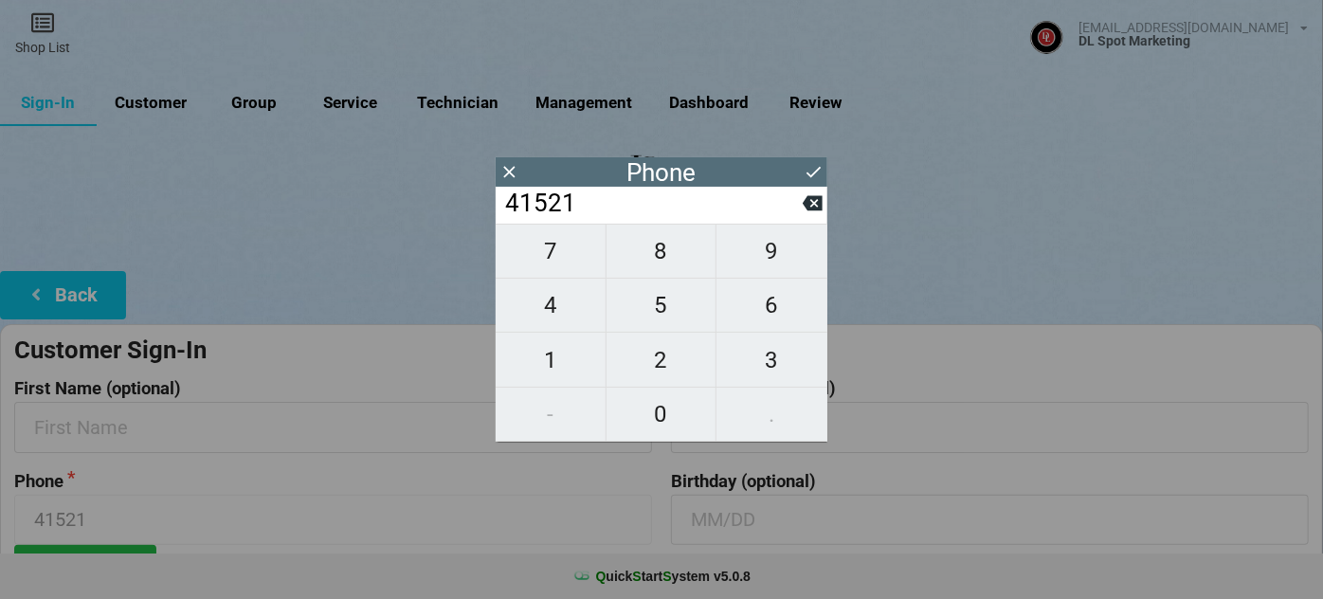
type input "415218"
type input "4152183"
type input "41521837"
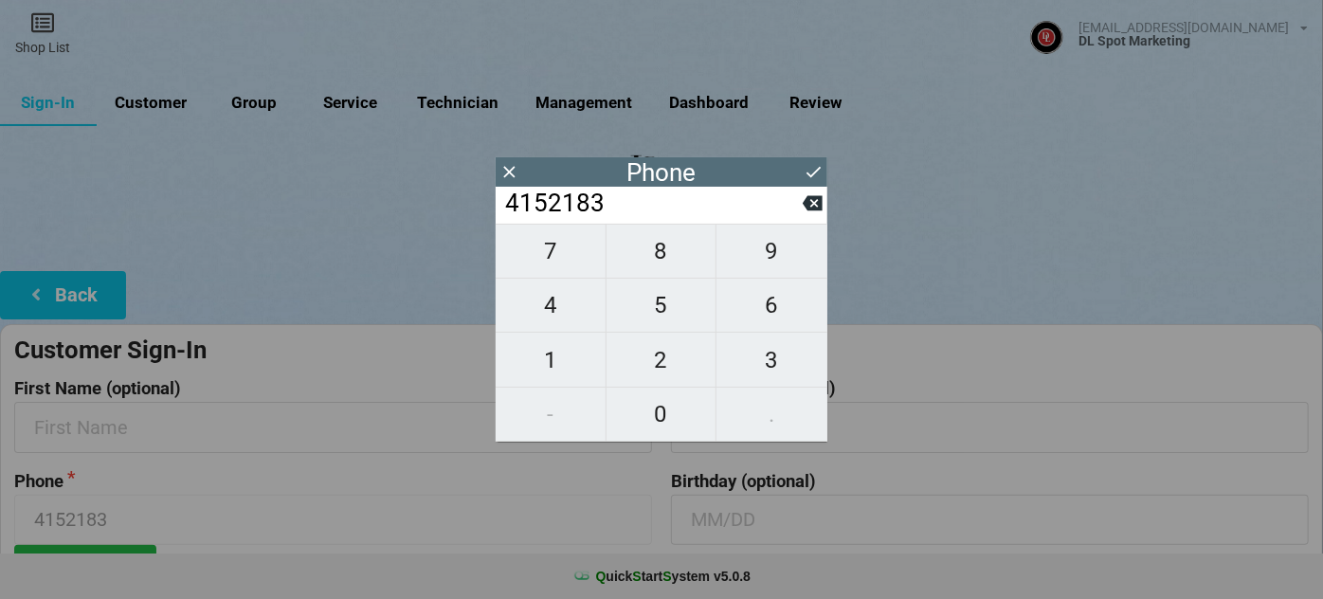
type input "41521837"
type input "415218373"
type input "4152183732"
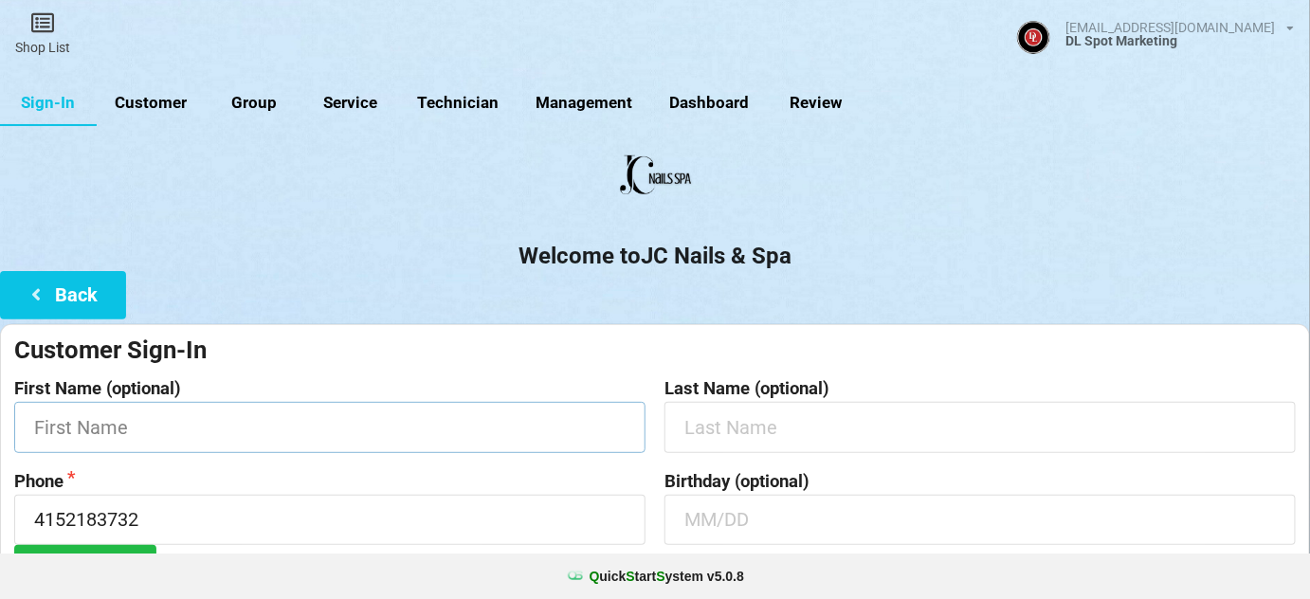
click at [304, 418] on input "text" at bounding box center [329, 427] width 631 height 50
type input "[PERSON_NAME]"
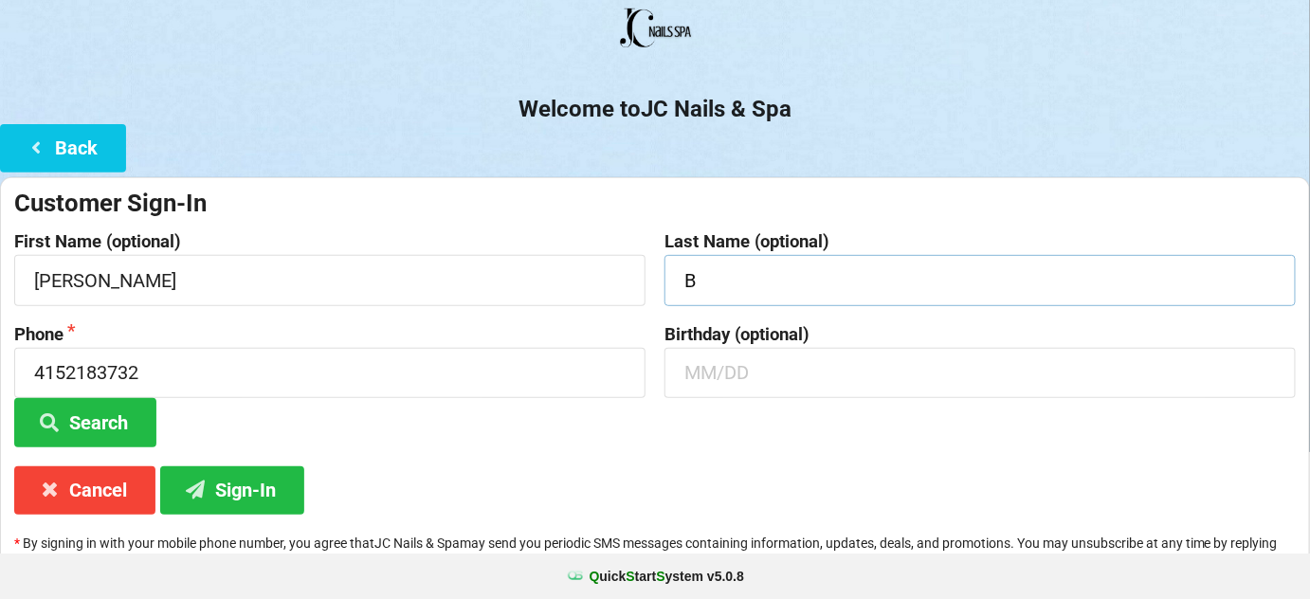
scroll to position [181, 0]
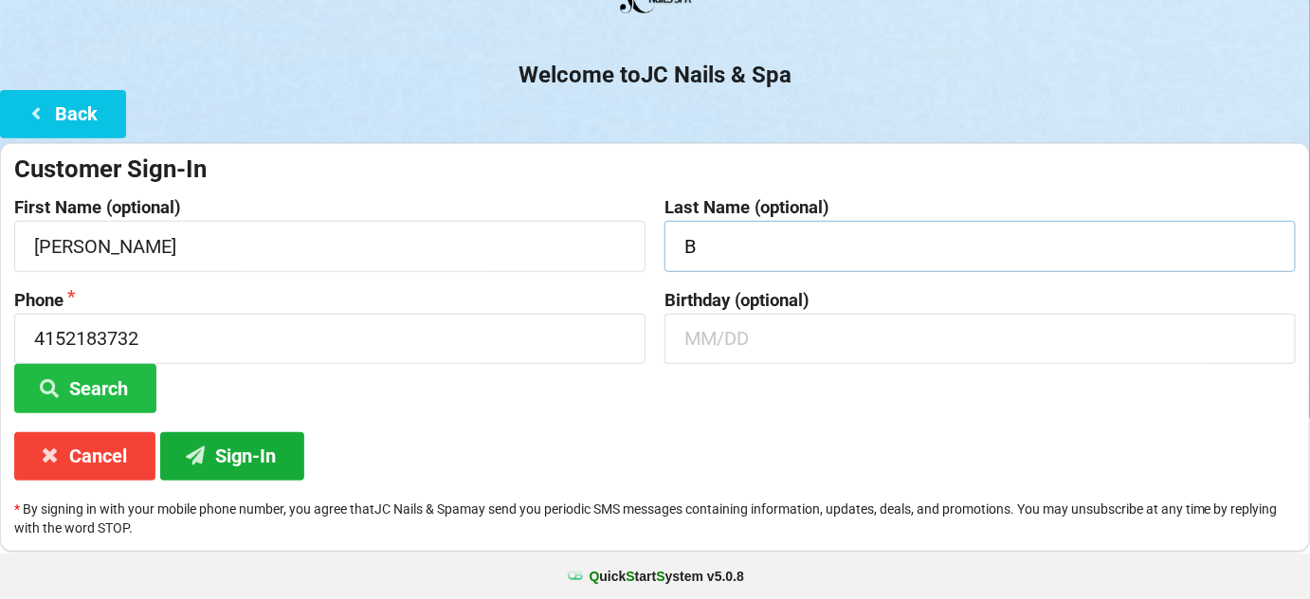
type input "B"
click at [250, 463] on button "Sign-In" at bounding box center [232, 456] width 144 height 48
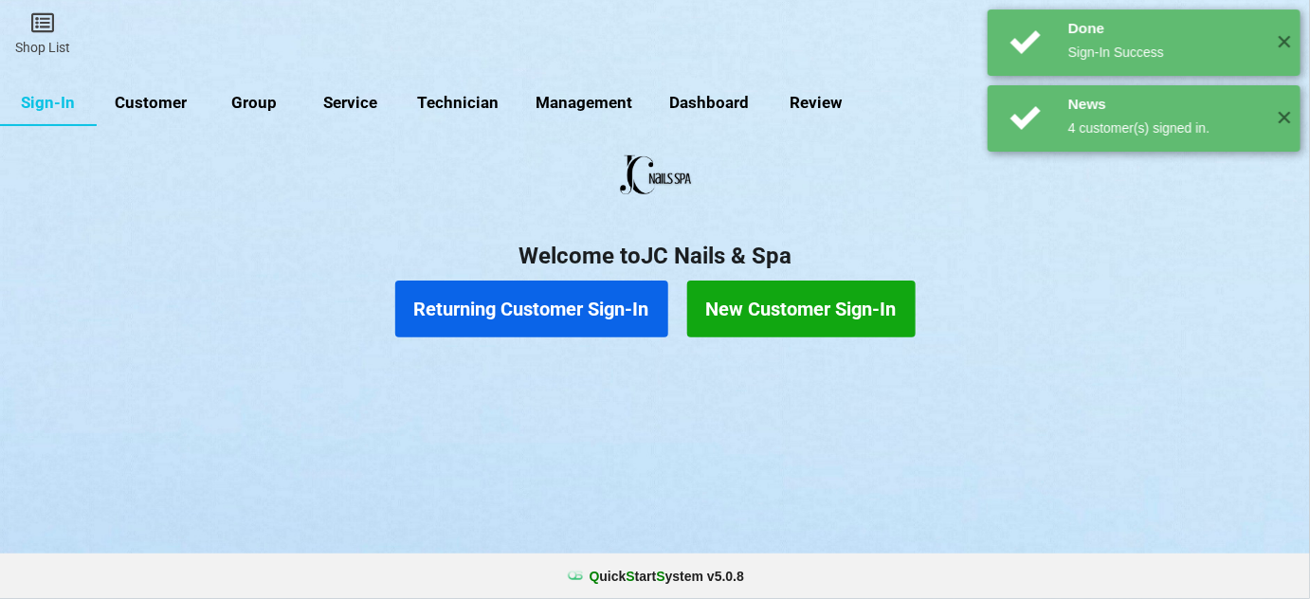
scroll to position [0, 0]
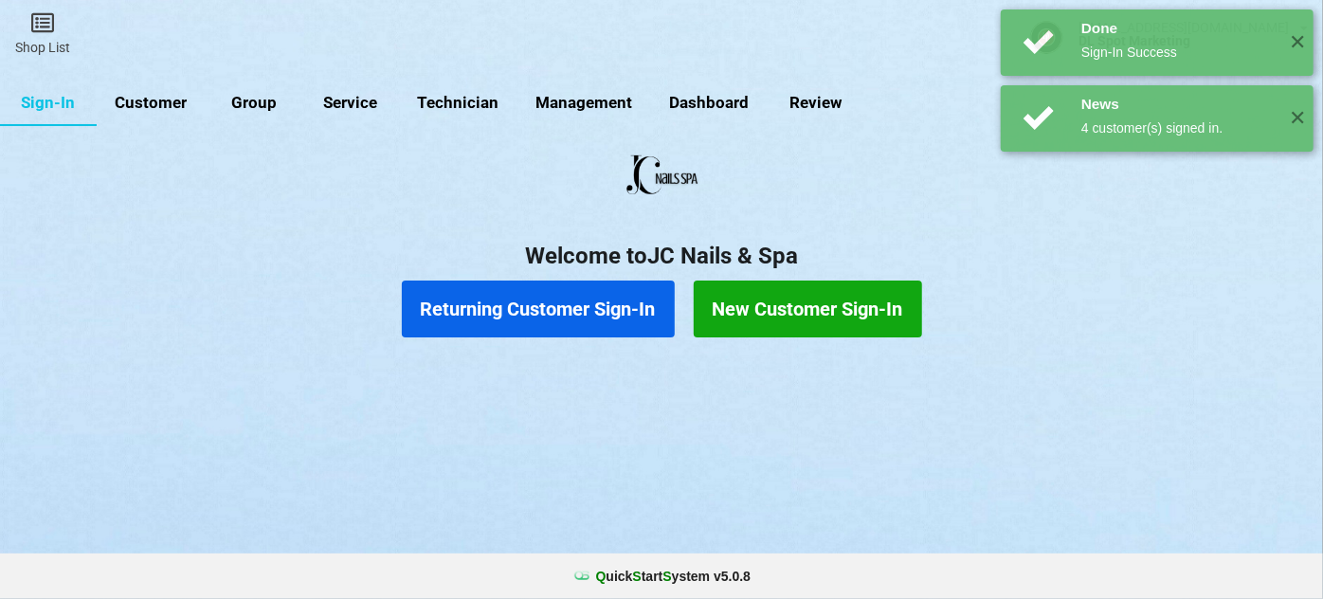
click at [601, 291] on button "Returning Customer Sign-In" at bounding box center [538, 309] width 273 height 57
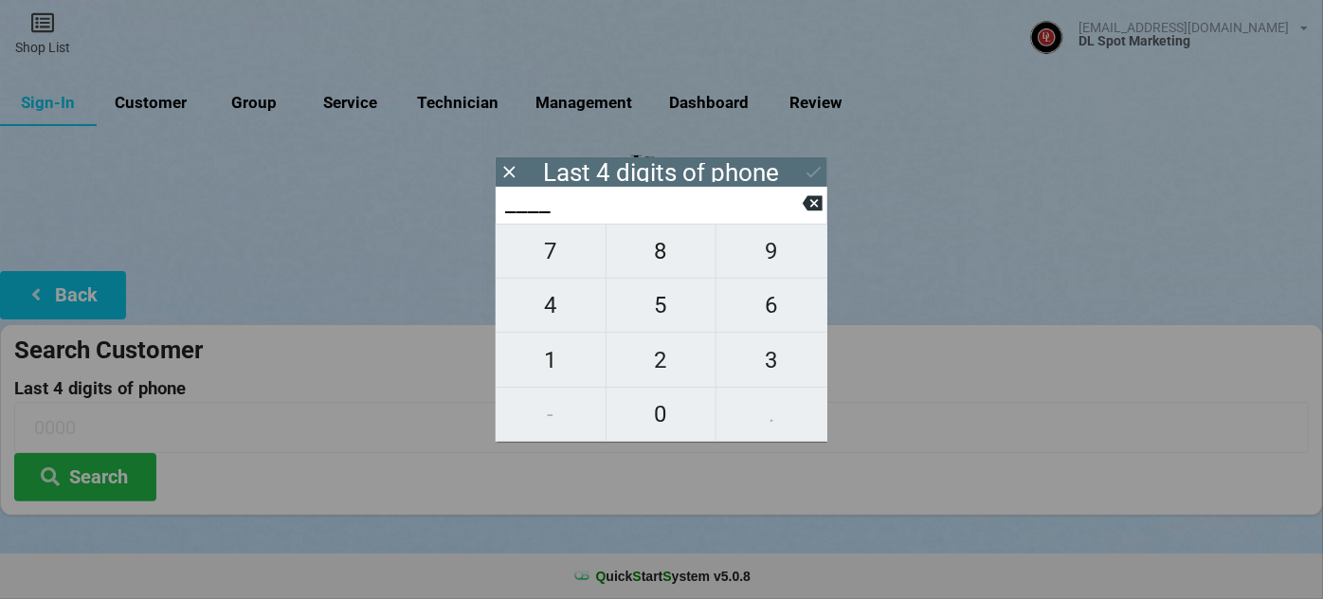
type input "1___"
type input "16__"
type input "168_"
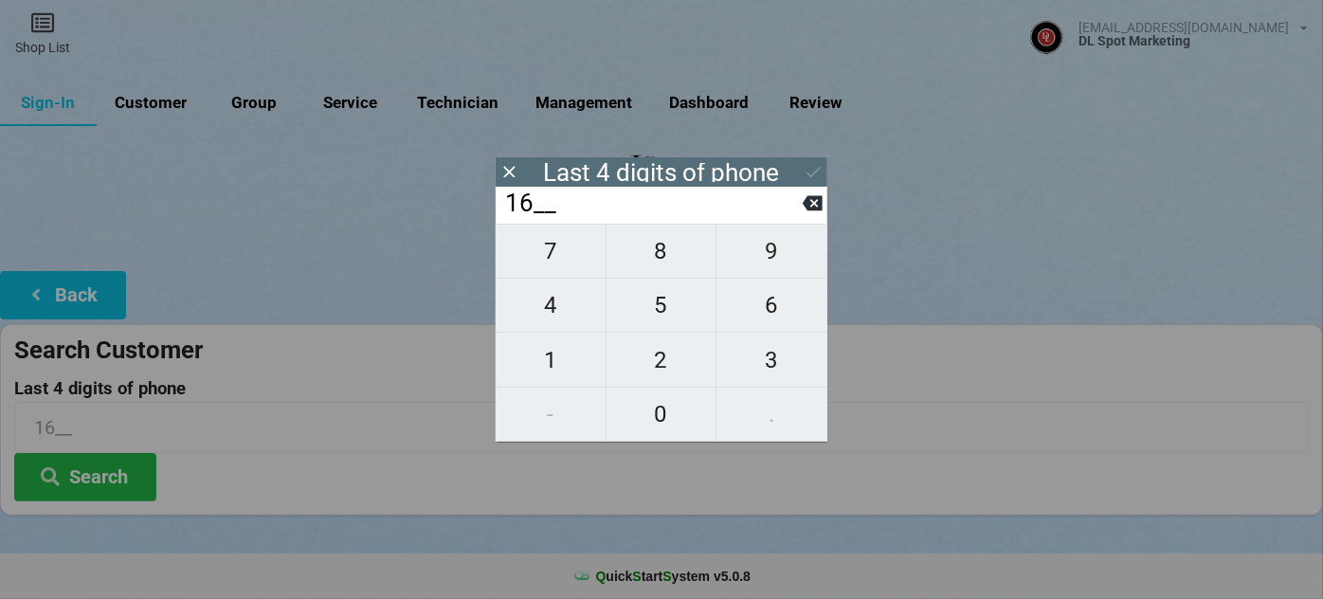
type input "168_"
type input "1685"
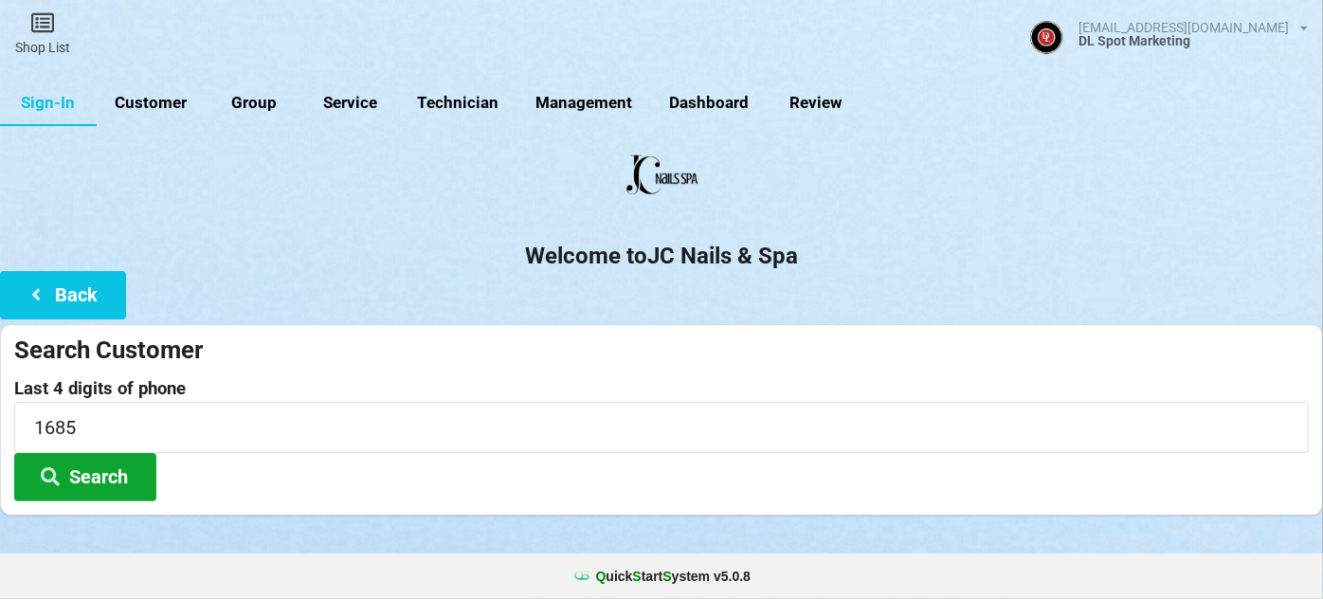
click at [120, 480] on button "Search" at bounding box center [85, 477] width 142 height 48
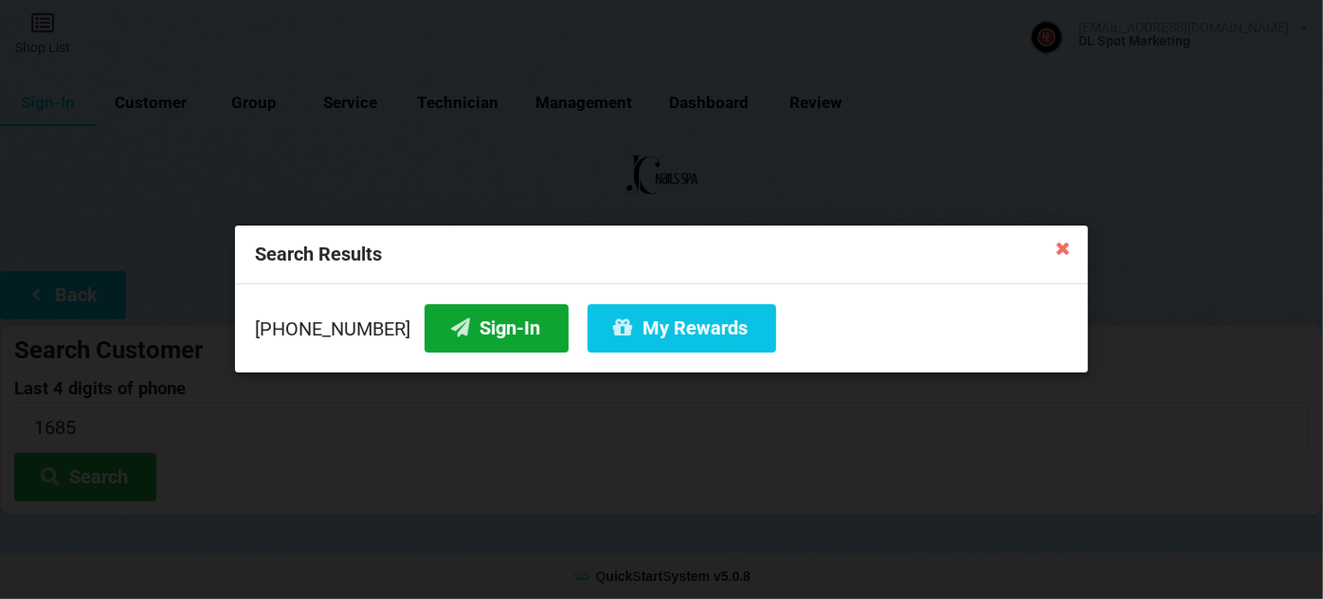
click at [480, 325] on button "Sign-In" at bounding box center [497, 328] width 144 height 48
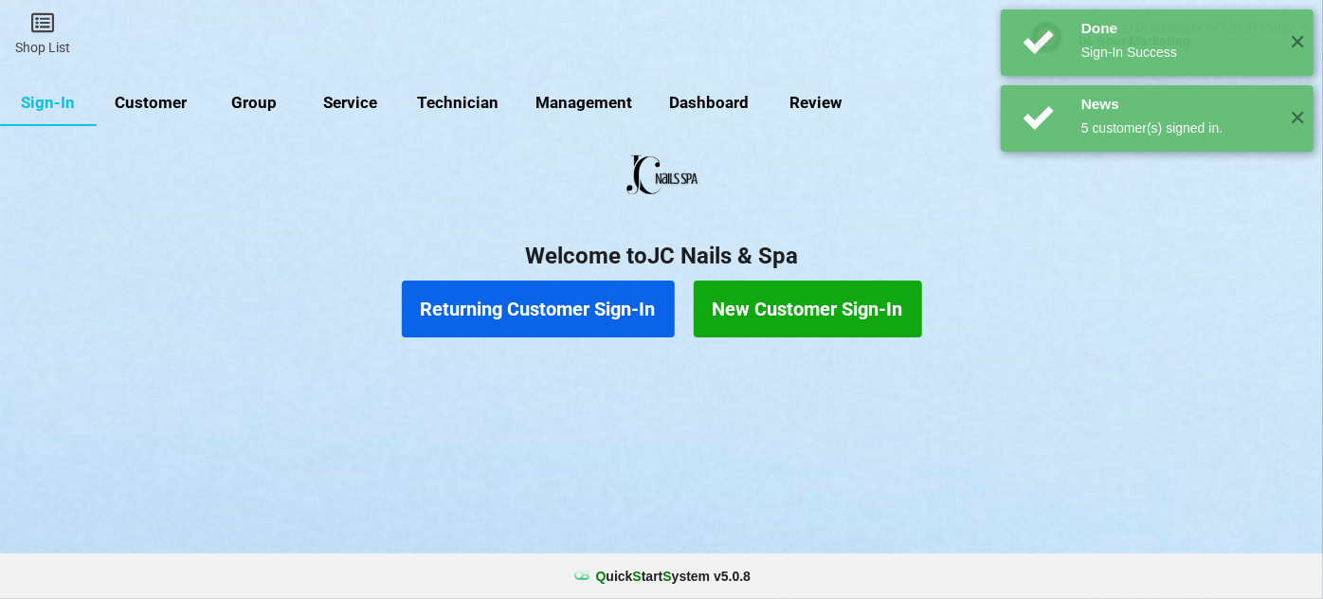
click at [545, 307] on button "Returning Customer Sign-In" at bounding box center [538, 309] width 273 height 57
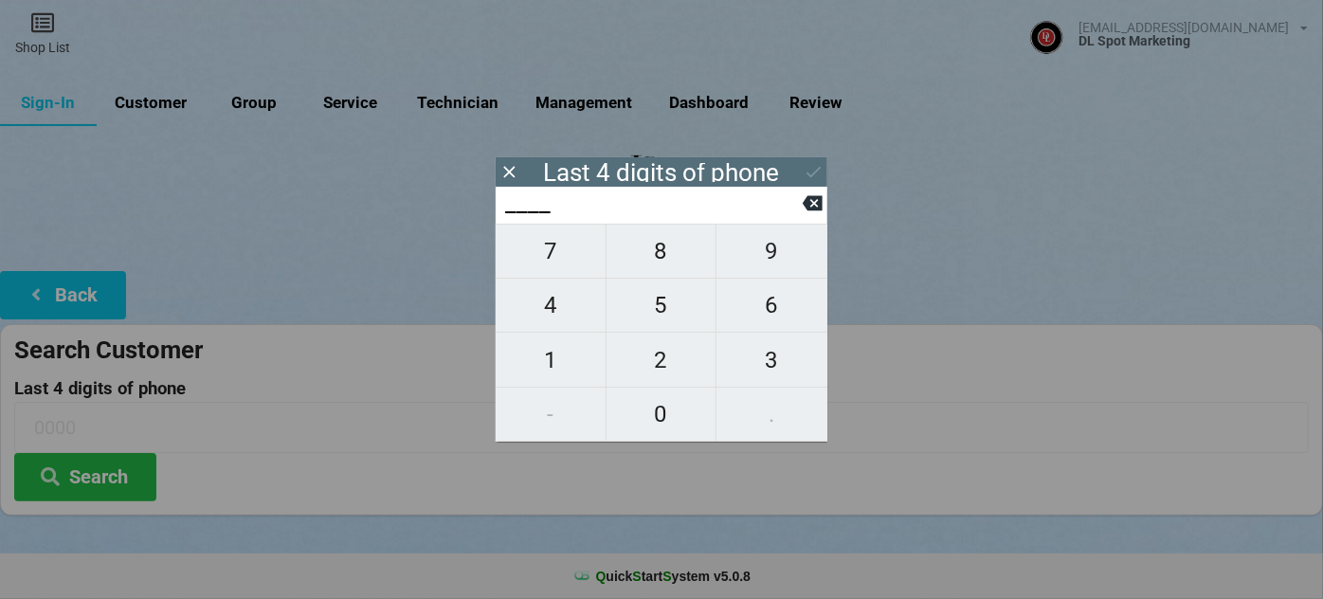
type input "0___"
type input "00__"
type input "001_"
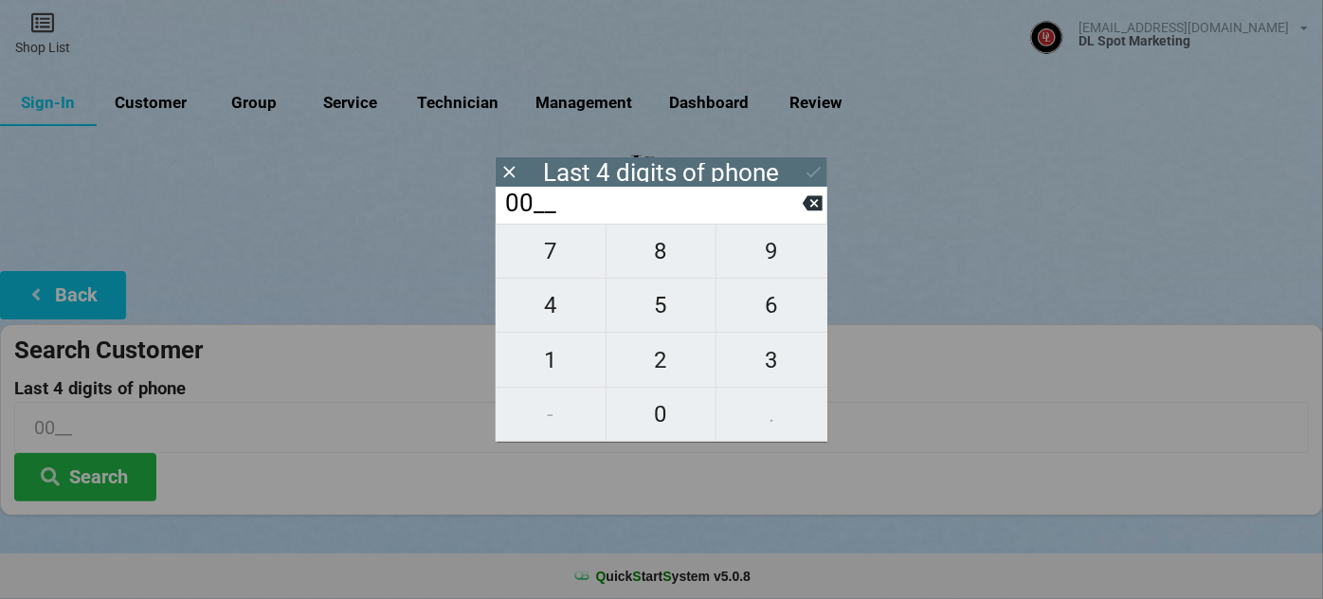
type input "001_"
type input "0012"
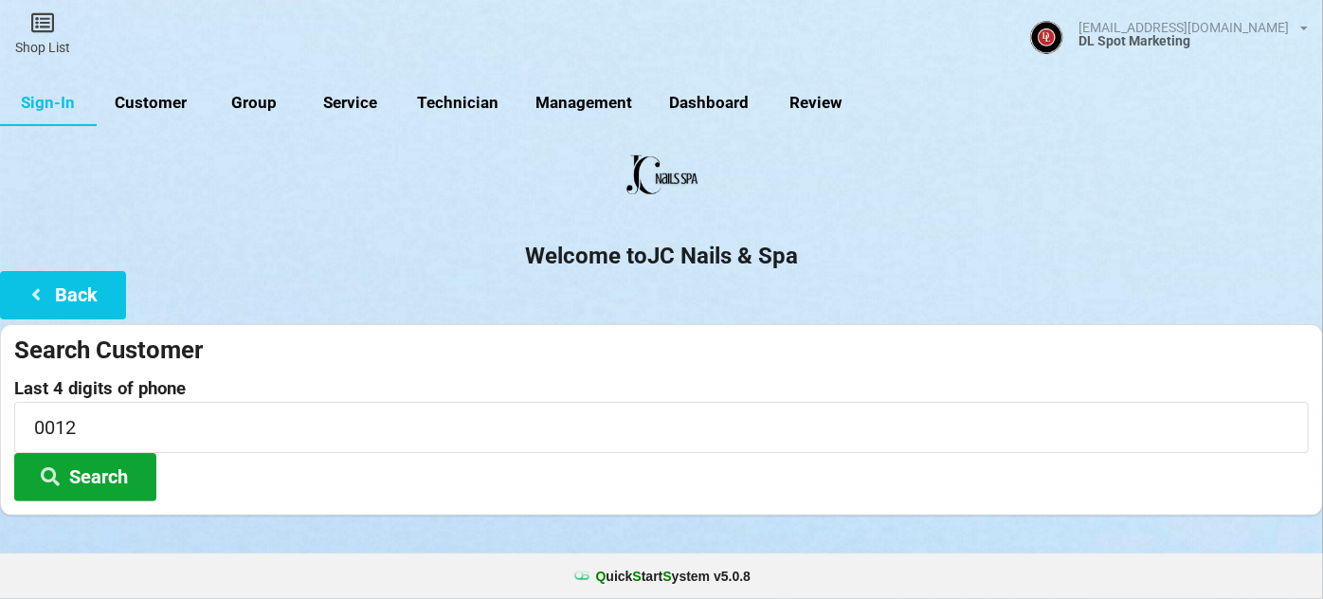
click at [100, 468] on button "Search" at bounding box center [85, 477] width 142 height 48
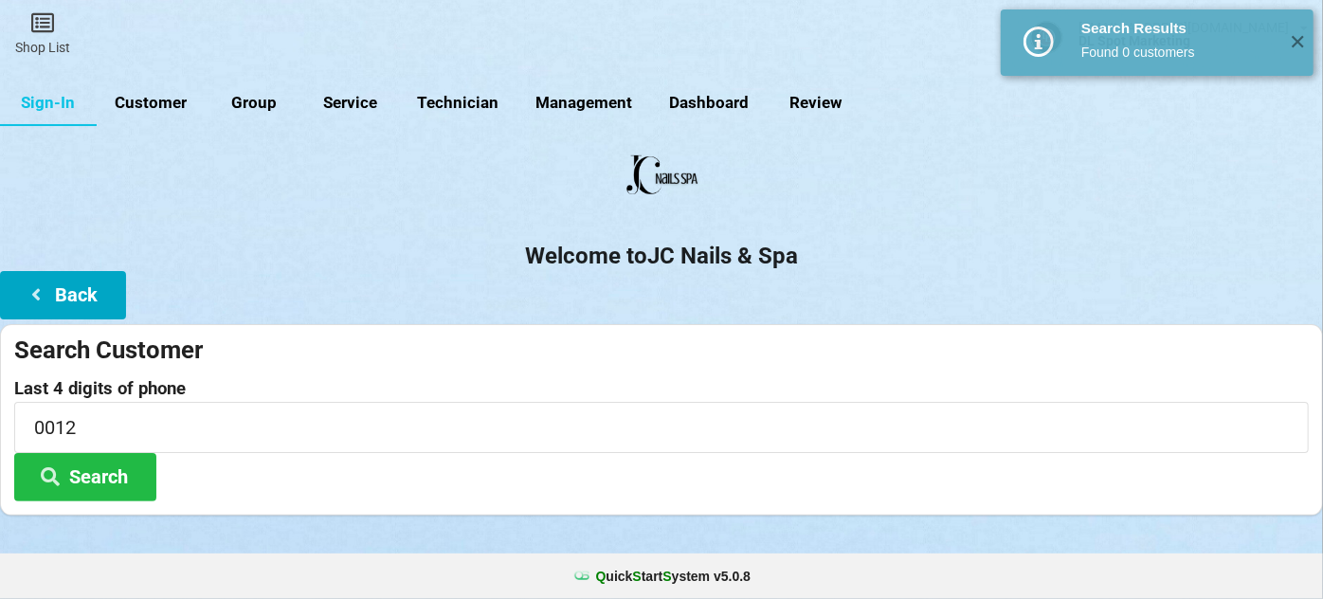
click at [96, 286] on button "Back" at bounding box center [63, 295] width 126 height 48
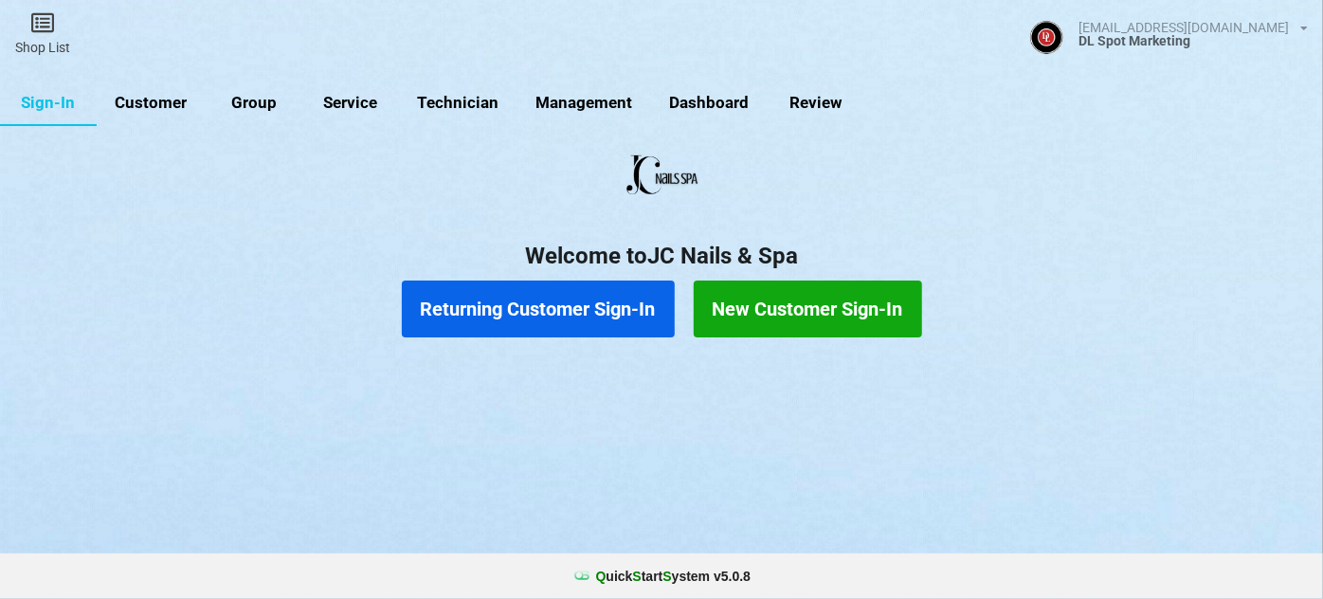
click at [798, 316] on button "New Customer Sign-In" at bounding box center [808, 309] width 228 height 57
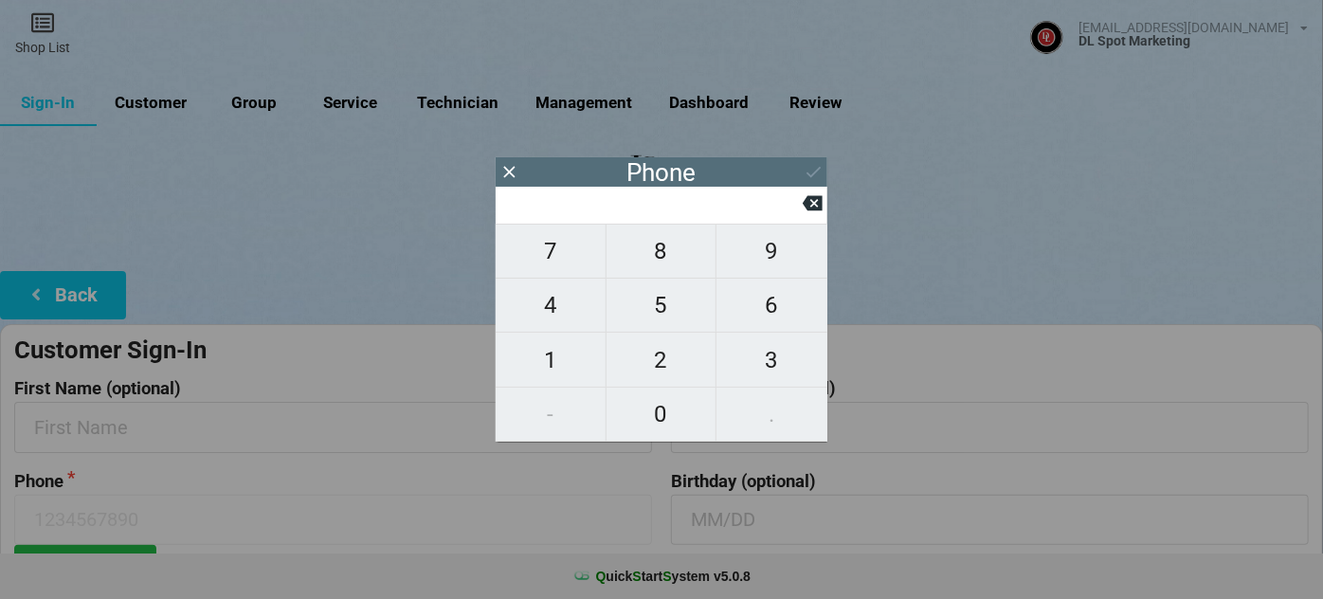
type input "5"
type input "51"
type input "510"
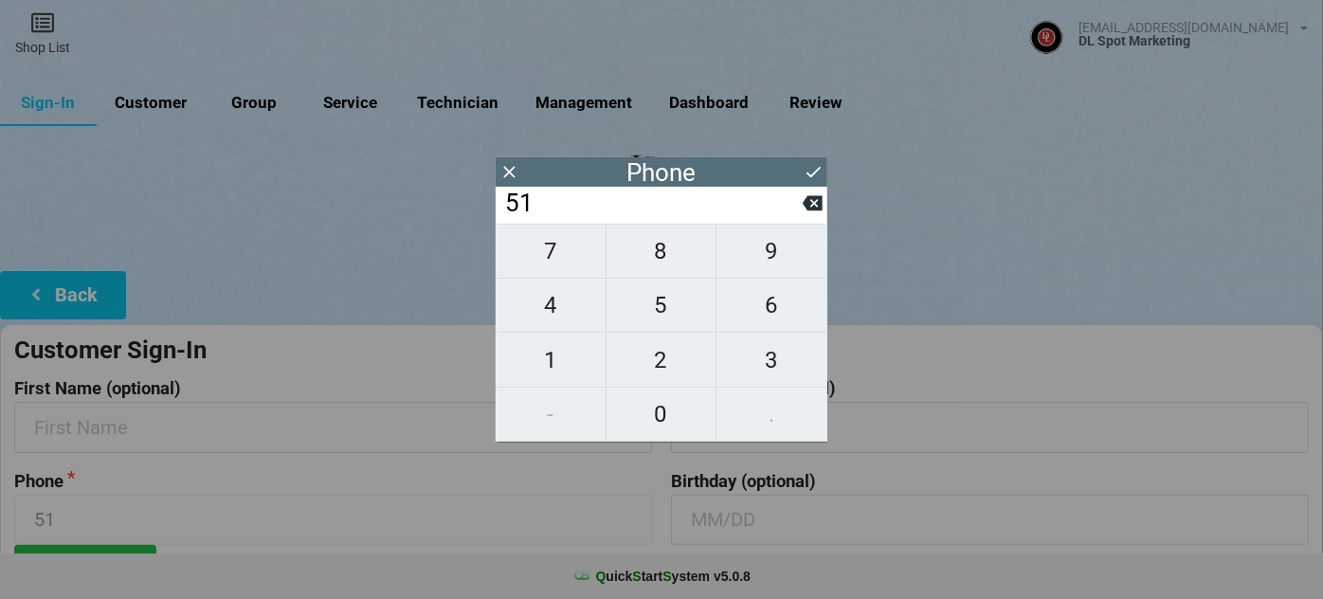
type input "510"
type input "5104"
type input "51043"
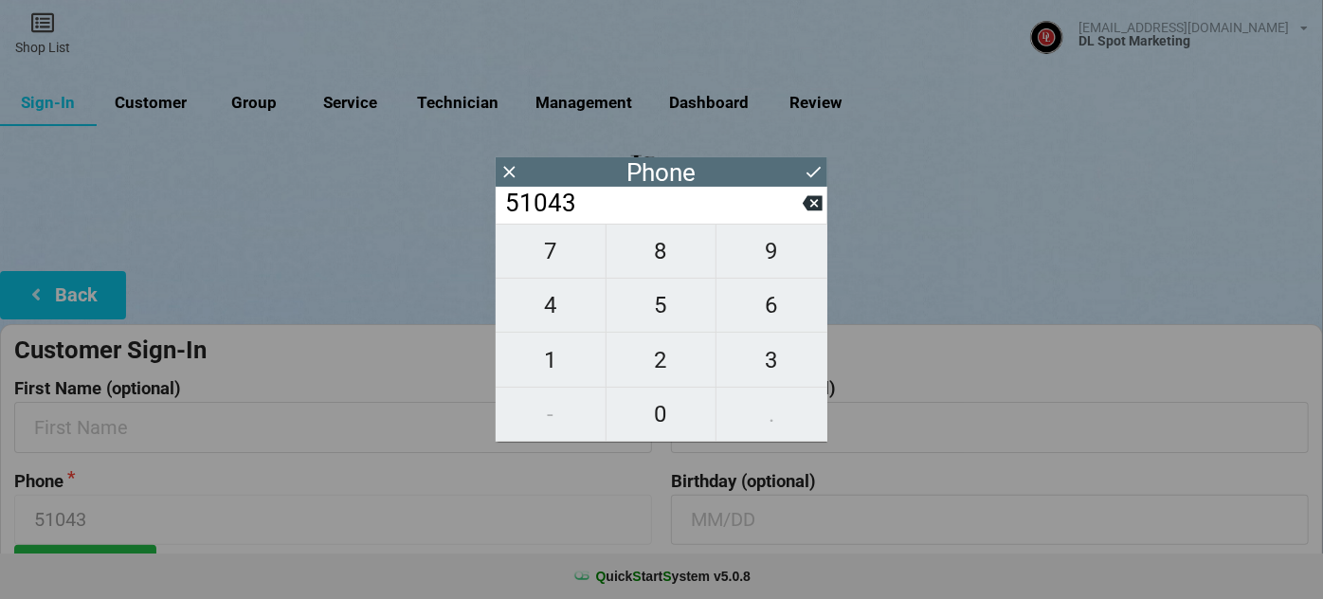
type input "510432"
type input "5104320"
type input "51043200"
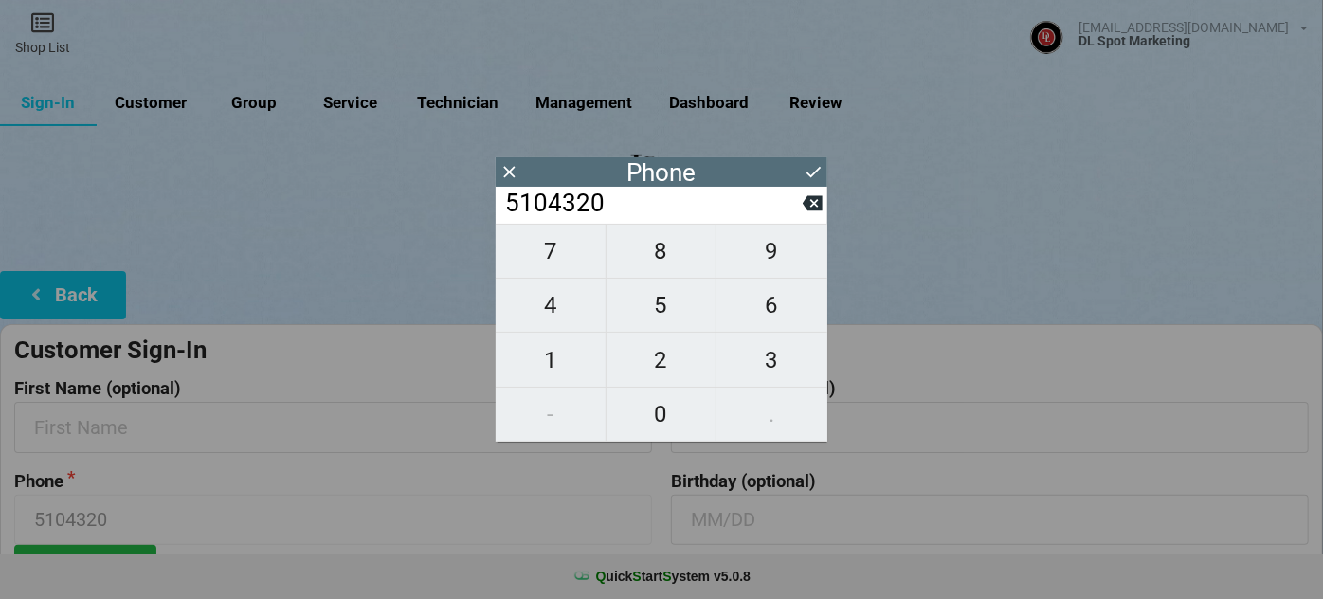
type input "51043200"
type input "510432001"
type input "5104320012"
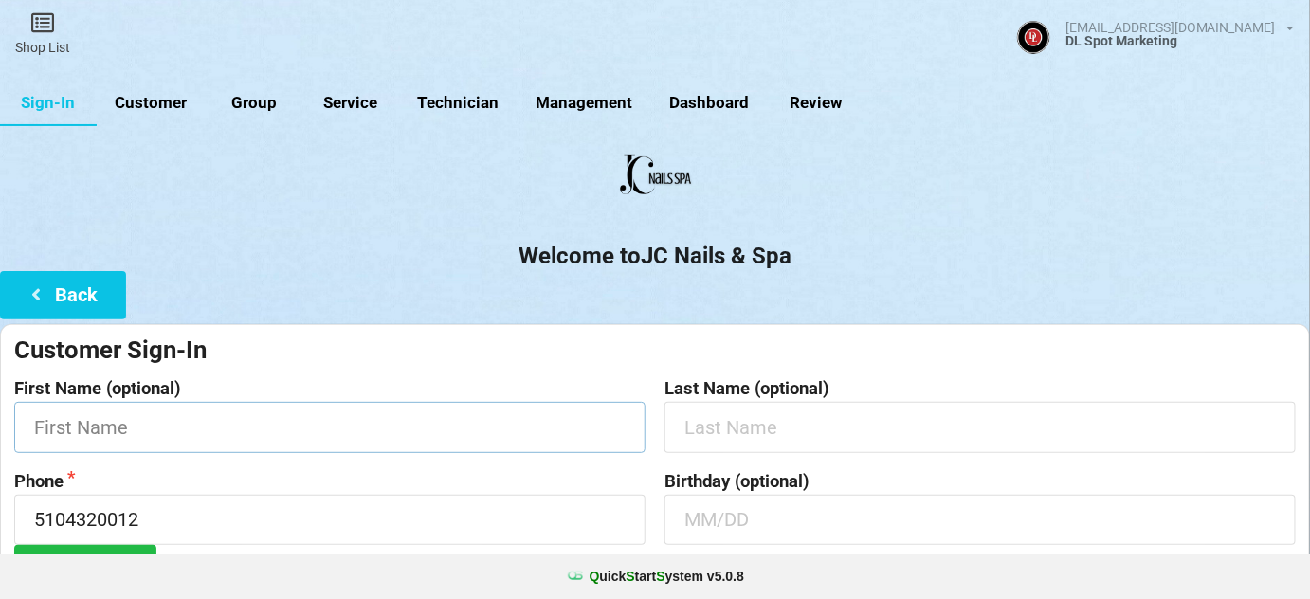
click at [228, 407] on input "text" at bounding box center [329, 427] width 631 height 50
type input "[PERSON_NAME]"
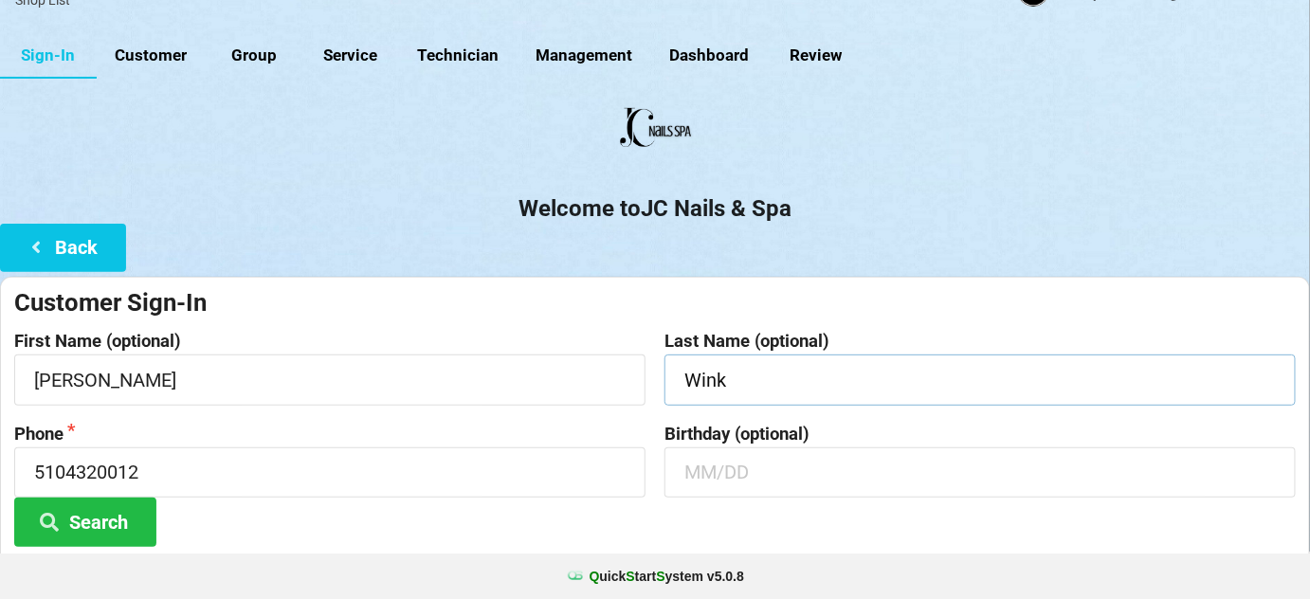
scroll to position [181, 0]
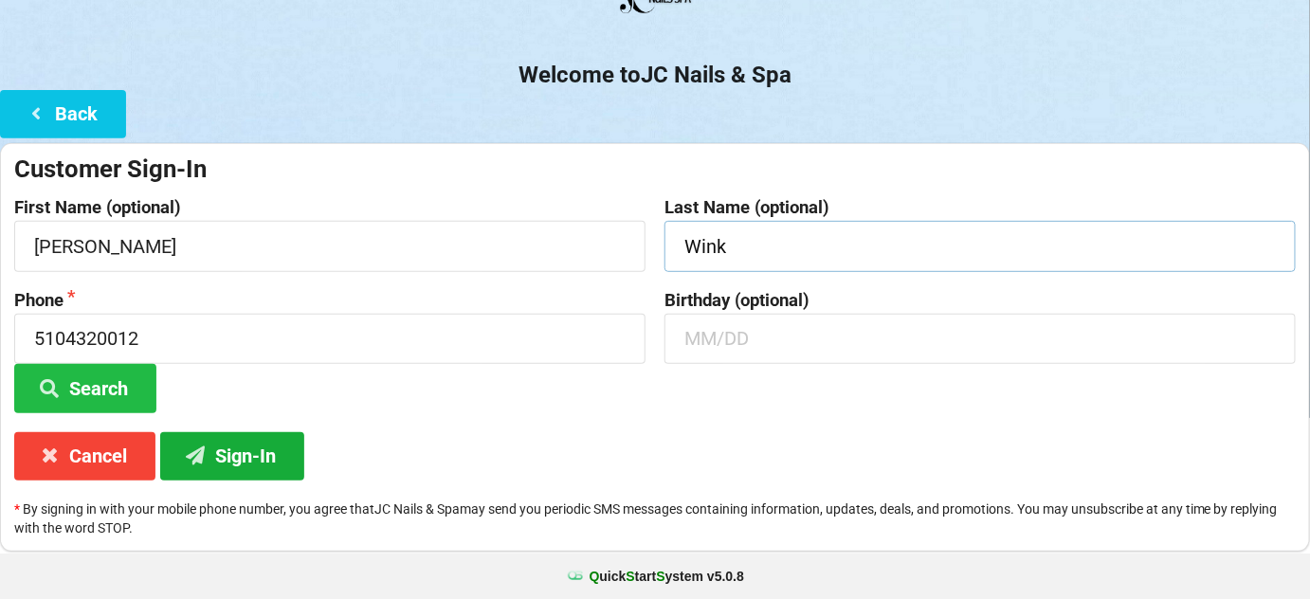
type input "Wink"
click at [243, 451] on button "Sign-In" at bounding box center [232, 456] width 144 height 48
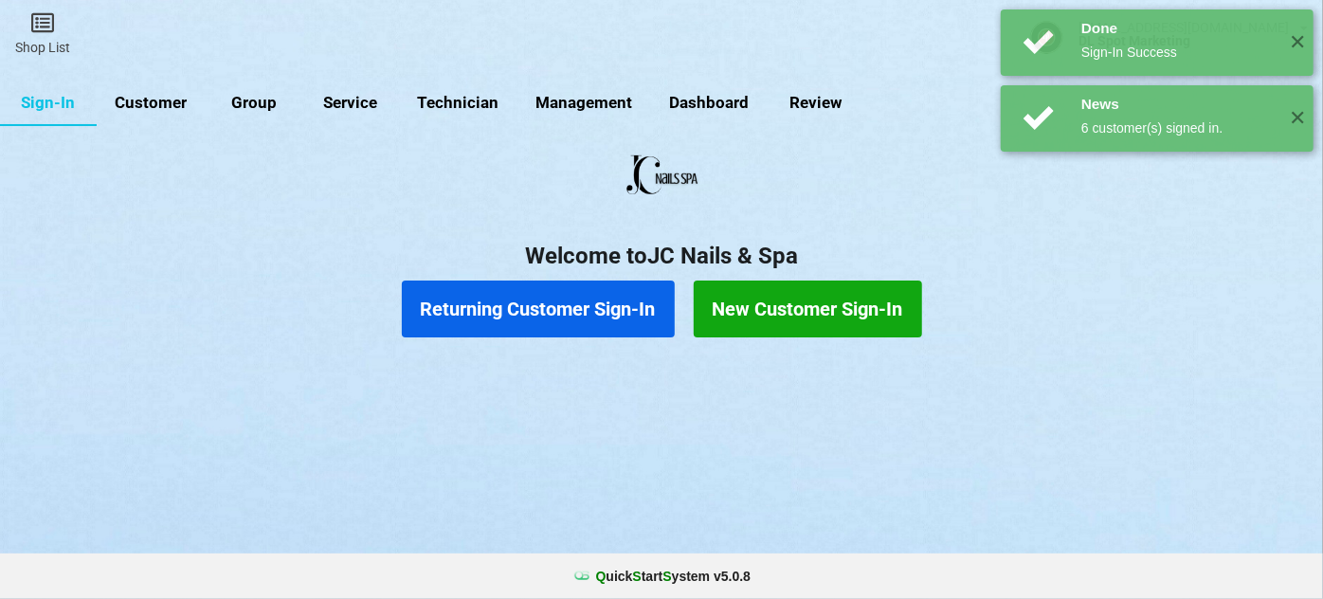
click at [571, 313] on button "Returning Customer Sign-In" at bounding box center [538, 309] width 273 height 57
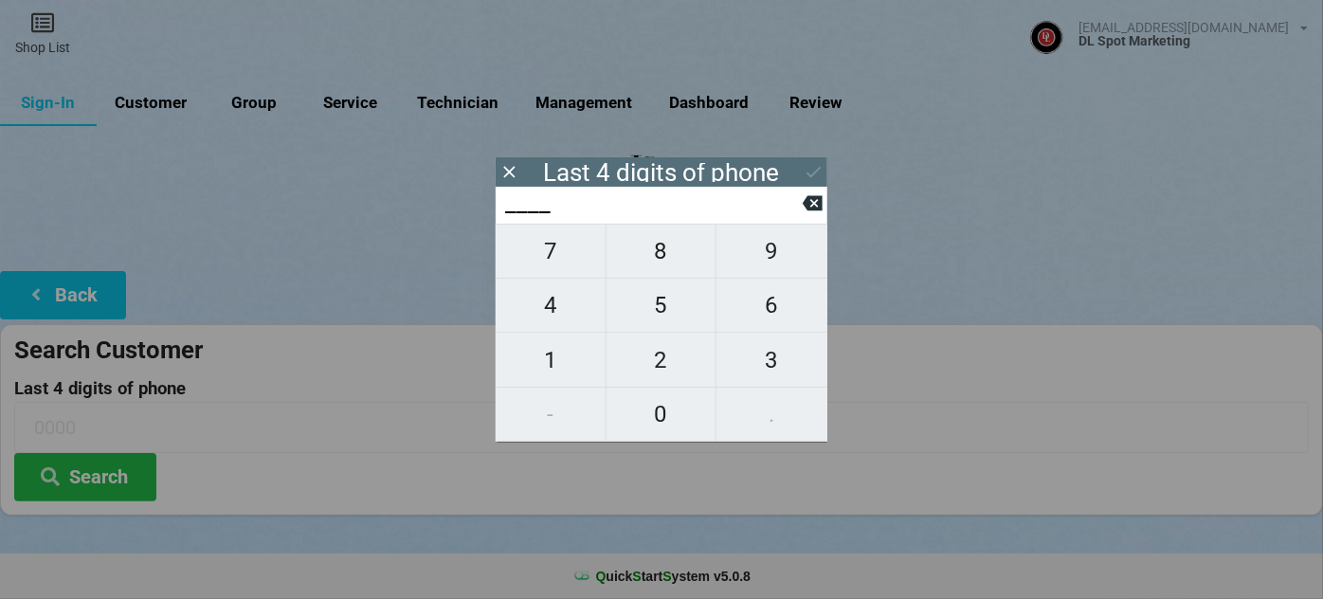
type input "0___"
type input "03__"
type input "033_"
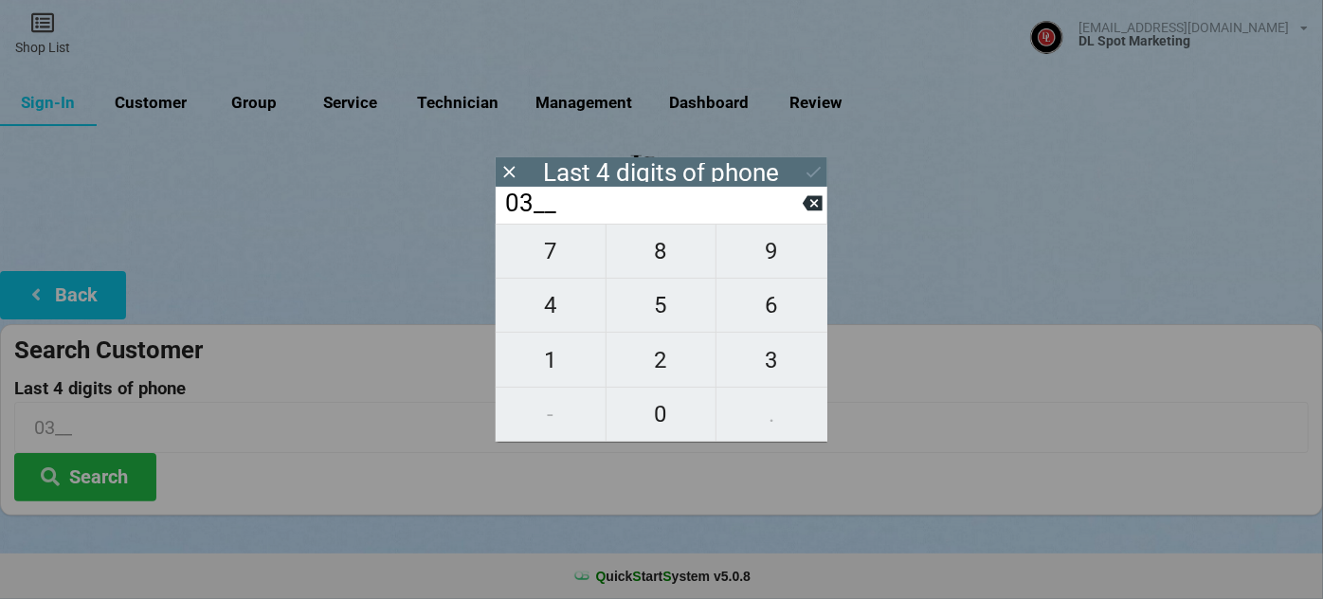
type input "033_"
type input "0333"
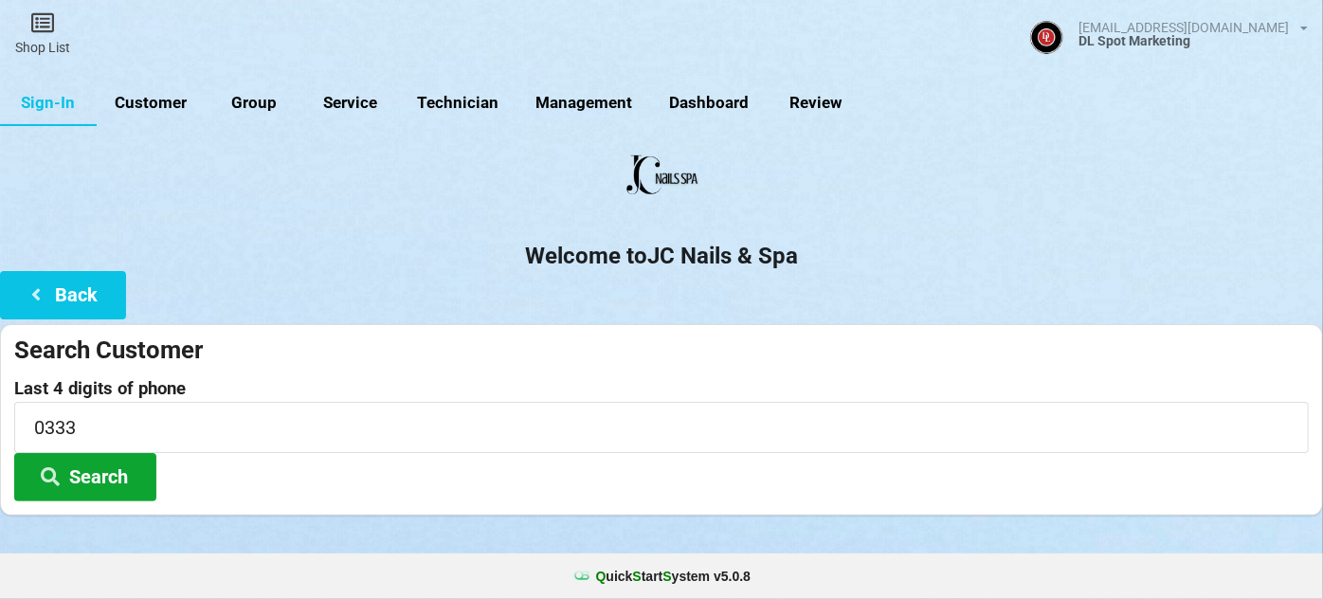
click at [123, 481] on button "Search" at bounding box center [85, 477] width 142 height 48
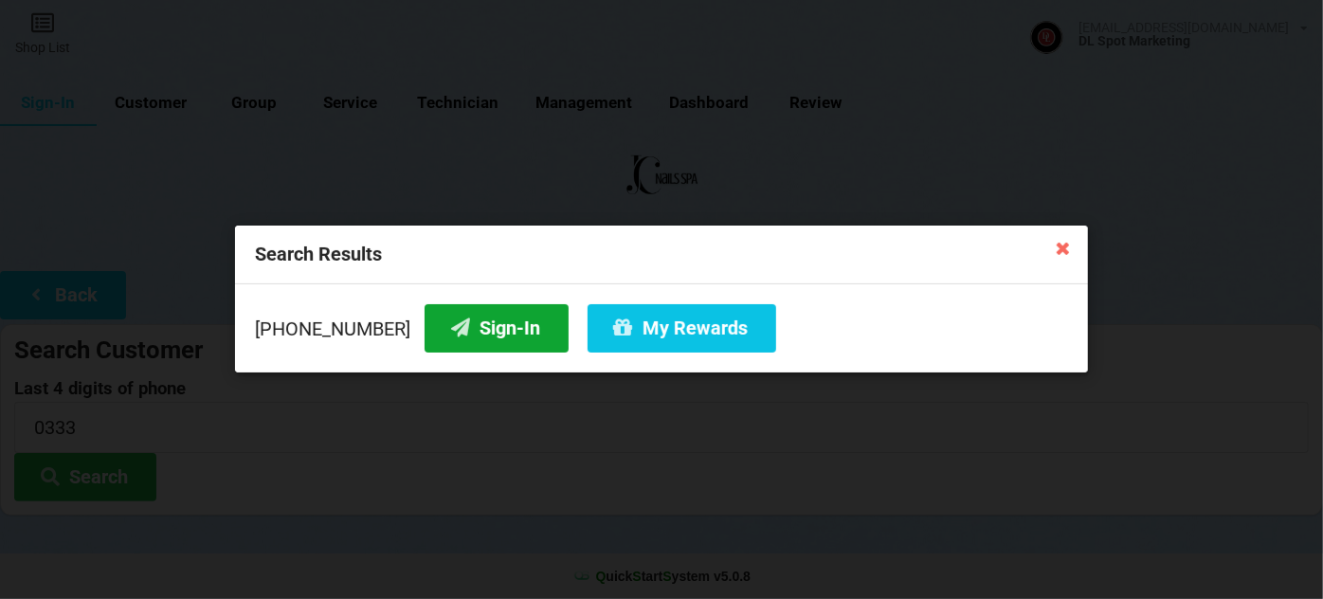
click at [485, 330] on button "Sign-In" at bounding box center [497, 328] width 144 height 48
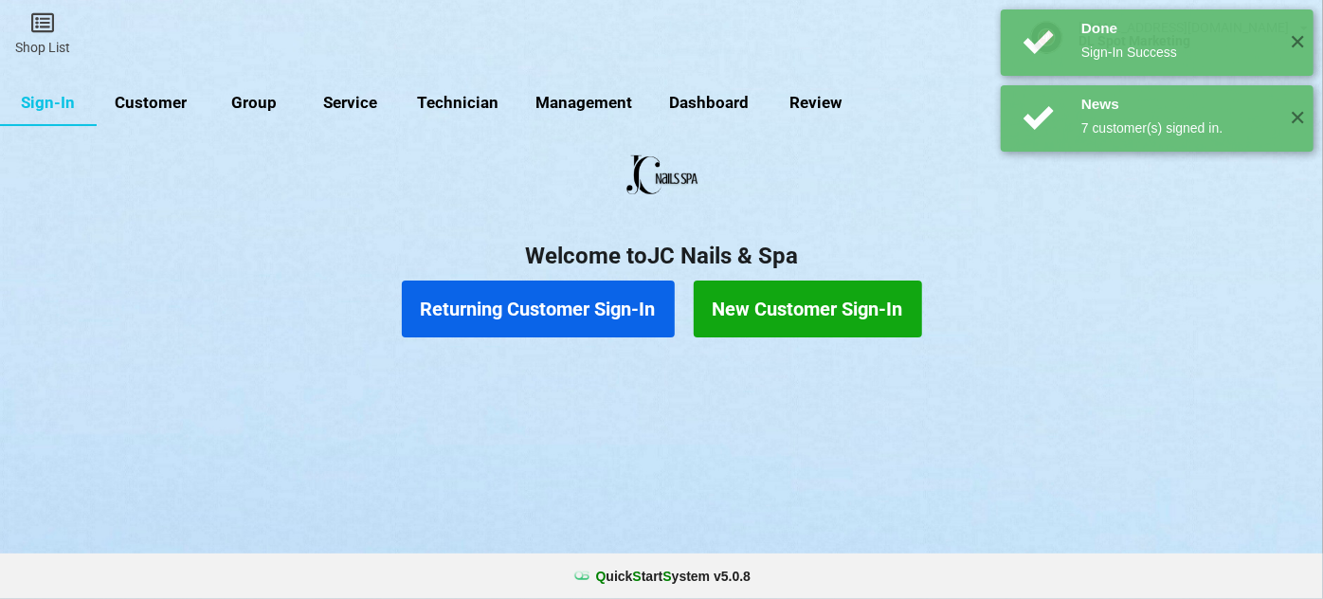
click at [579, 317] on button "Returning Customer Sign-In" at bounding box center [538, 309] width 273 height 57
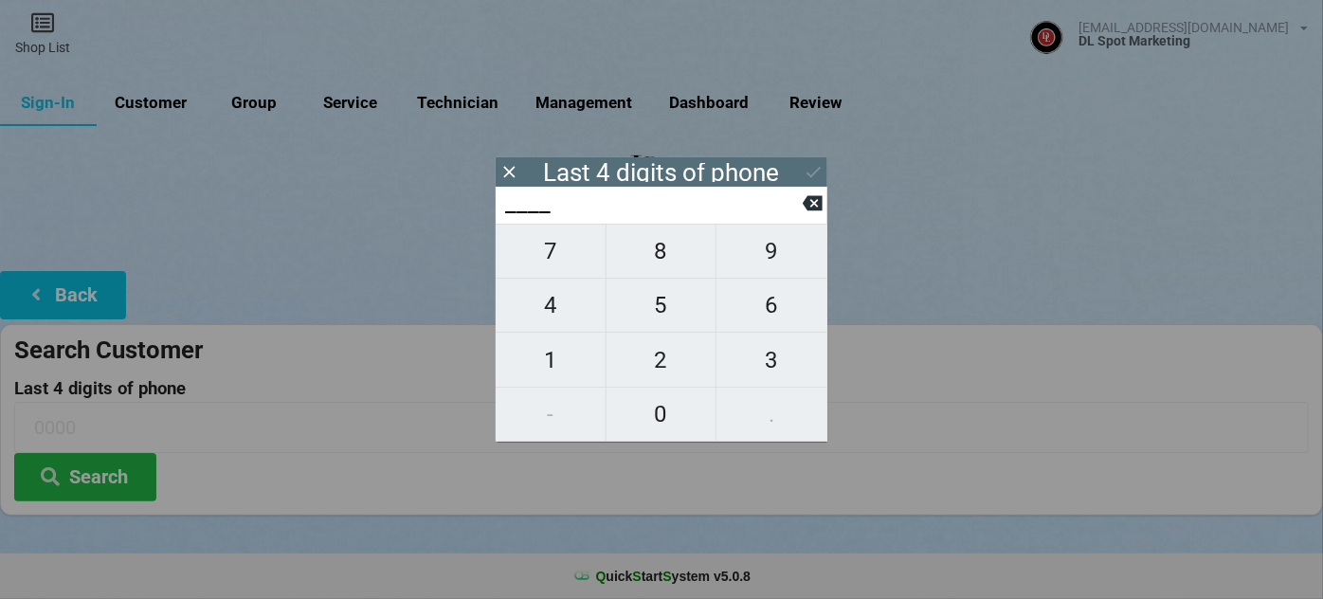
type input "6___"
type input "61__"
type input "613_"
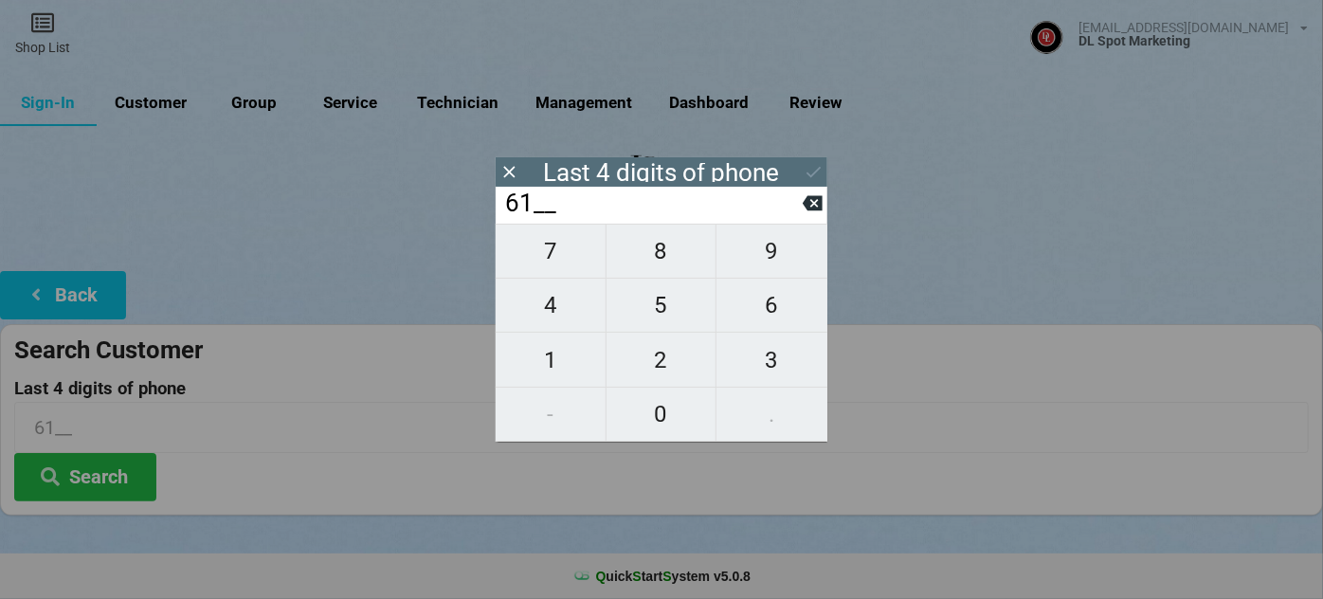
type input "613_"
type input "6136"
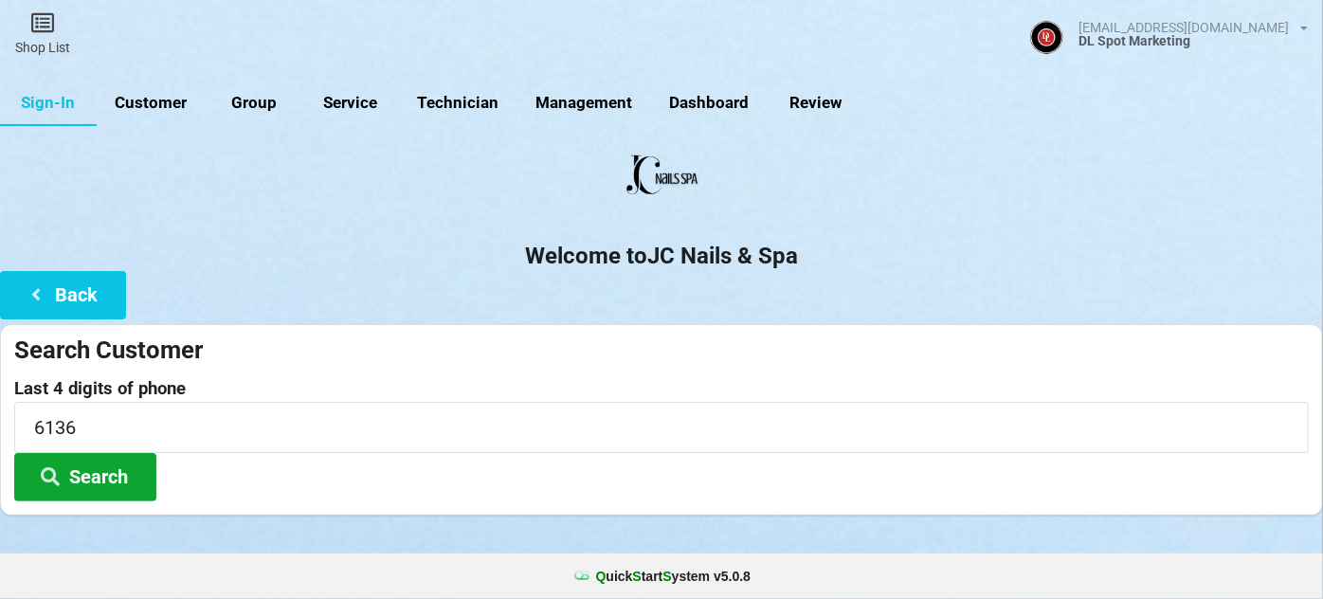
click at [118, 477] on button "Search" at bounding box center [85, 477] width 142 height 48
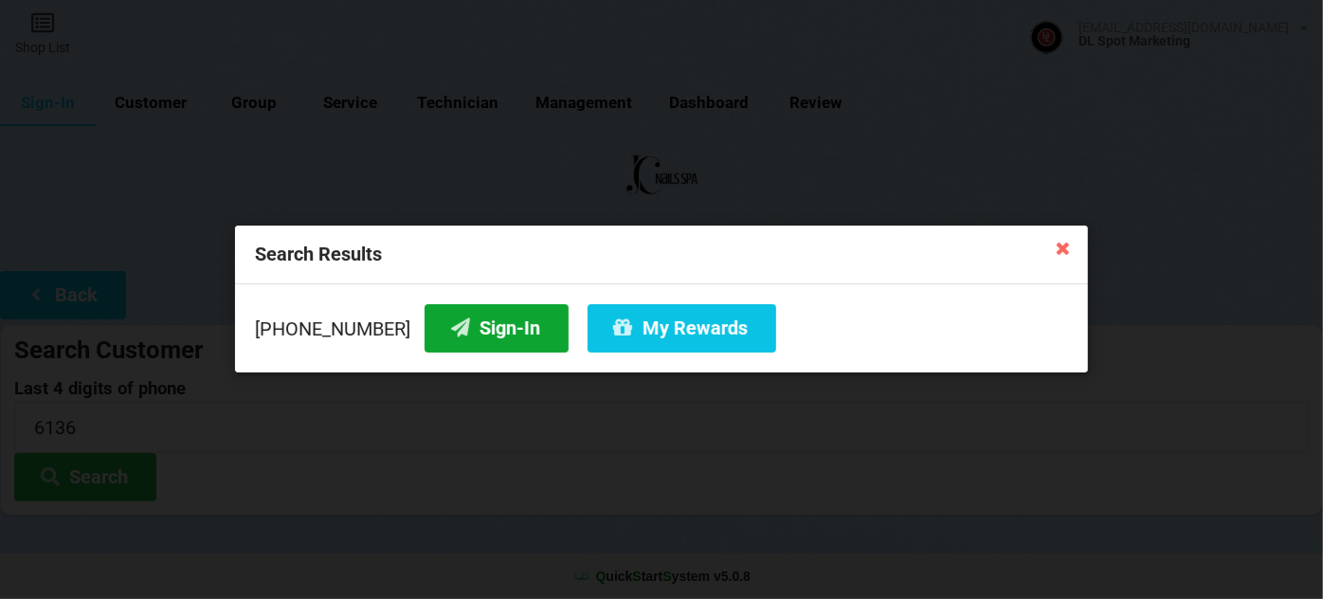
click at [505, 325] on button "Sign-In" at bounding box center [497, 328] width 144 height 48
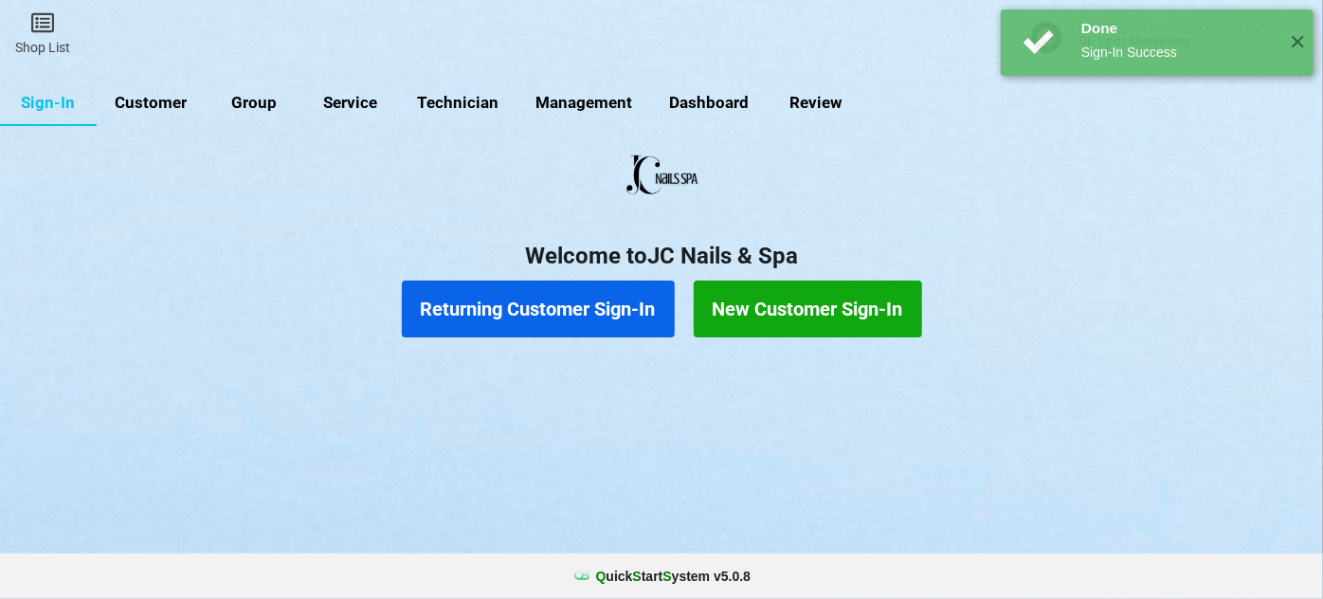
click at [158, 102] on link "Customer" at bounding box center [151, 103] width 109 height 45
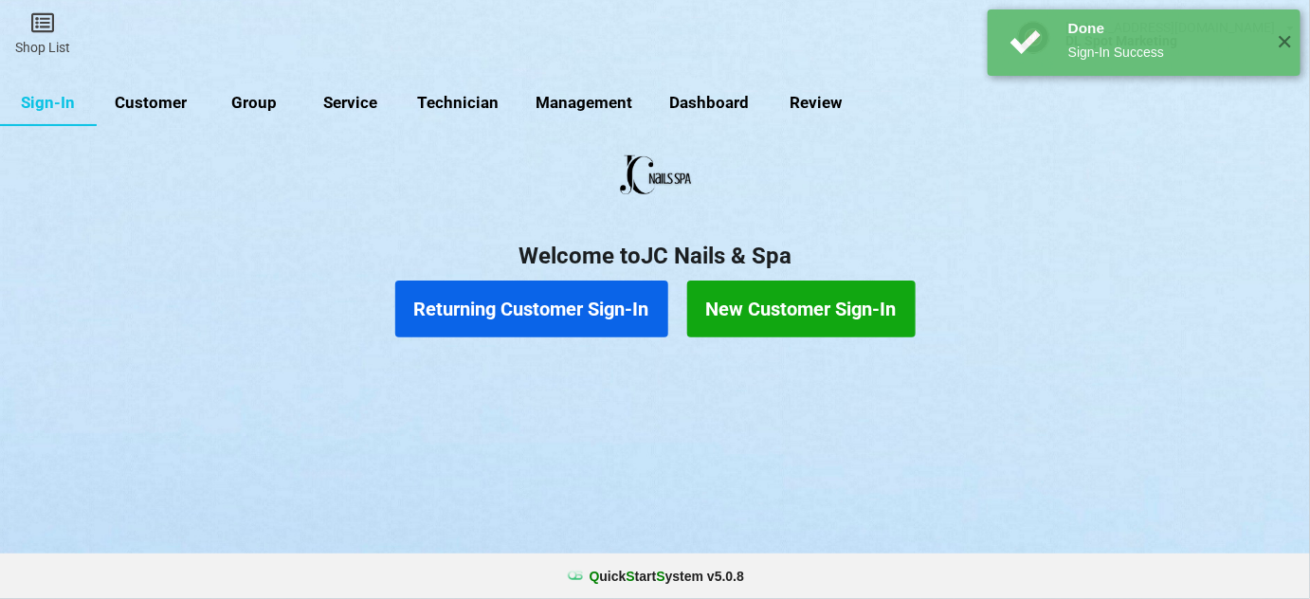
select select "25"
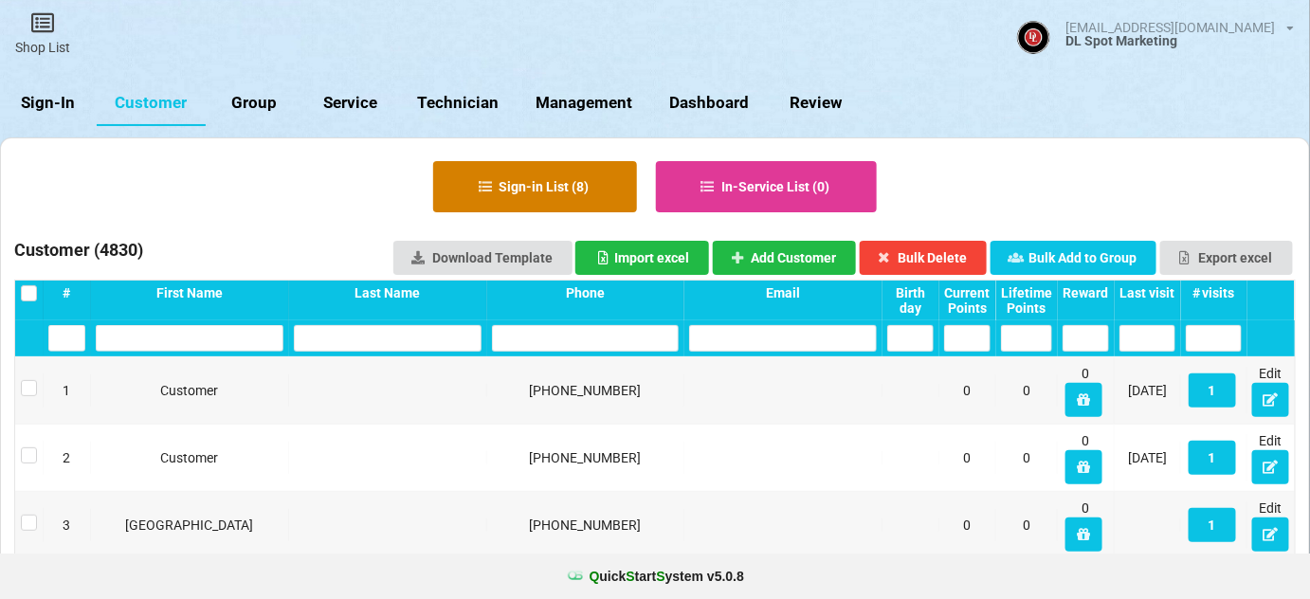
click at [545, 181] on button "Sign-in List ( 8 )" at bounding box center [535, 186] width 204 height 51
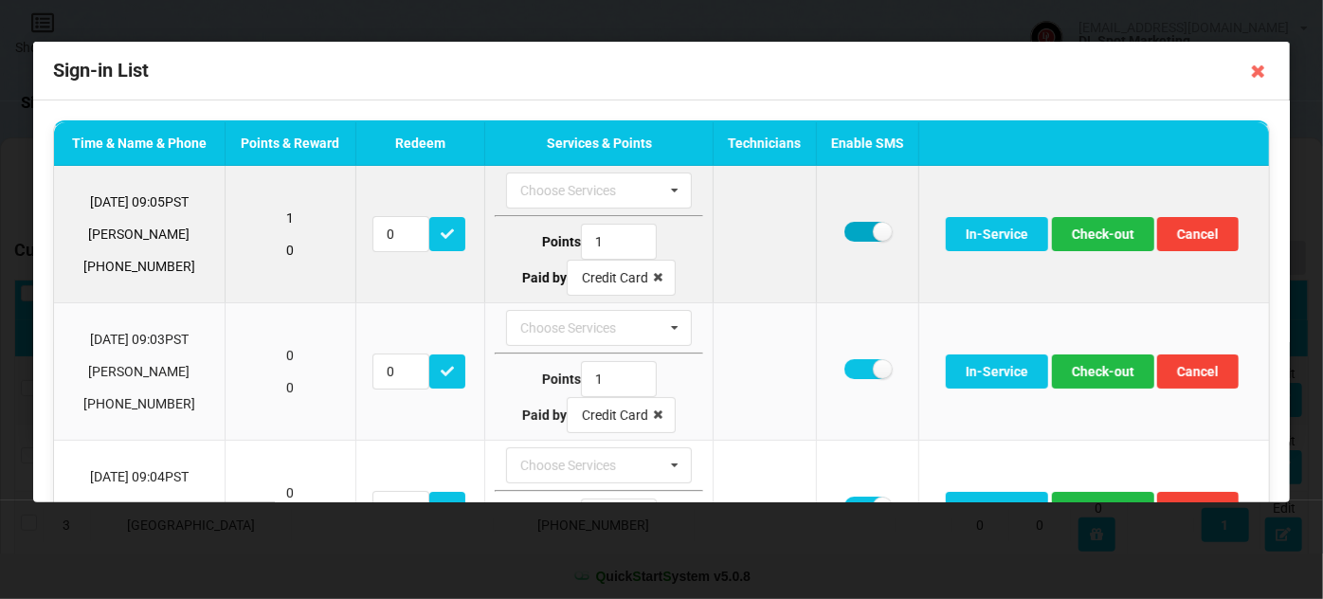
click at [861, 230] on label at bounding box center [867, 232] width 46 height 20
checkbox input "false"
click at [1099, 235] on button "Check-out" at bounding box center [1103, 234] width 102 height 34
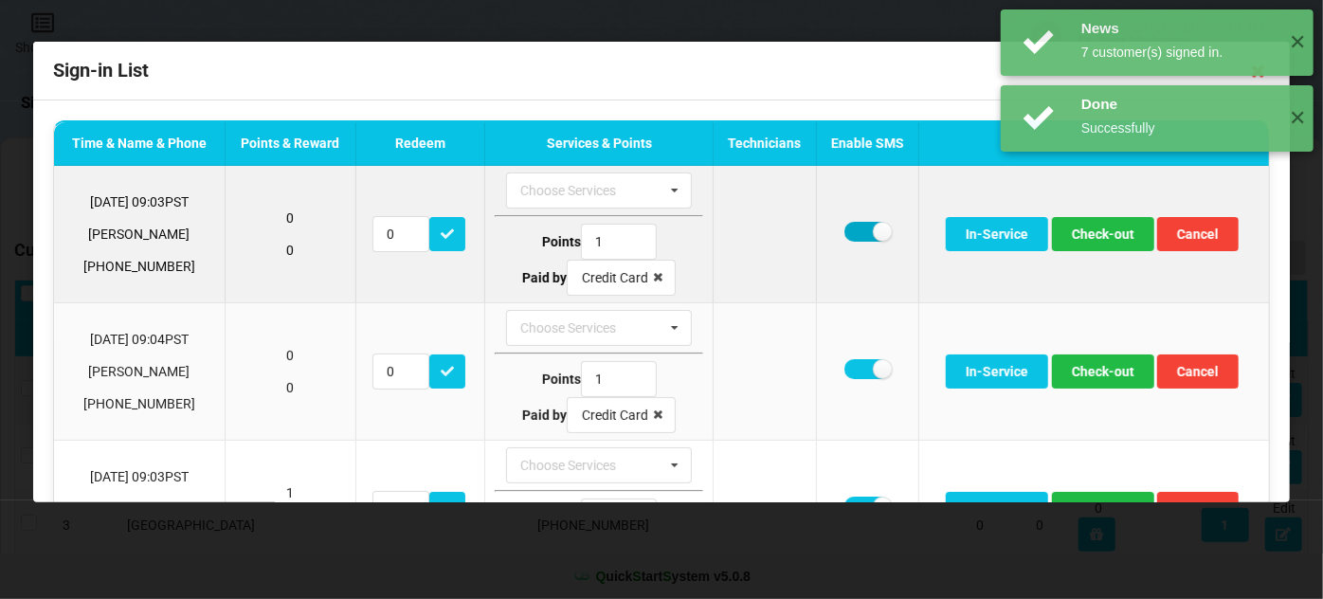
click at [848, 233] on label at bounding box center [867, 232] width 46 height 20
checkbox input "false"
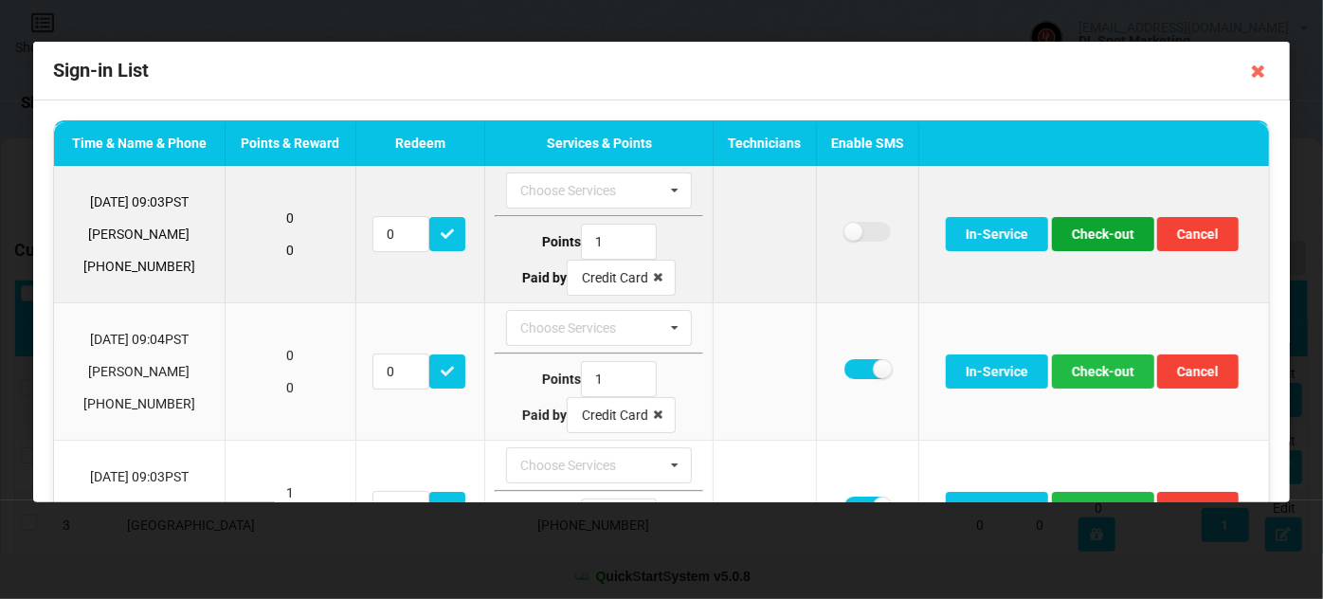
click at [1097, 232] on button "Check-out" at bounding box center [1103, 234] width 102 height 34
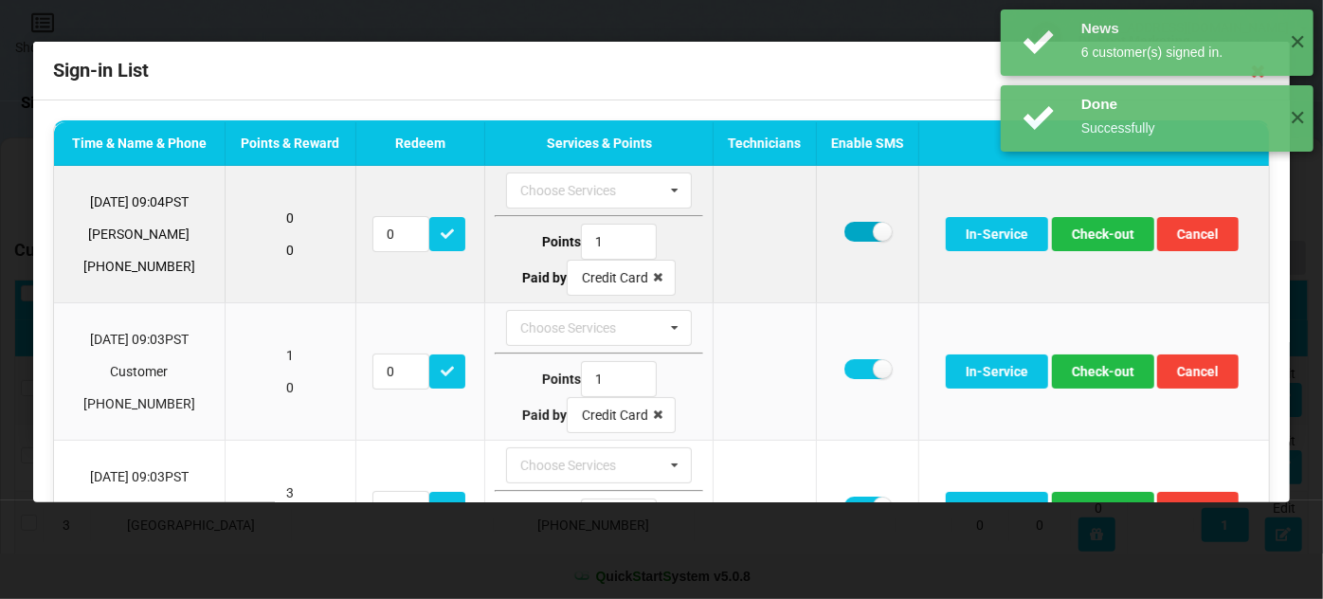
click at [850, 230] on label at bounding box center [867, 232] width 46 height 20
checkbox input "false"
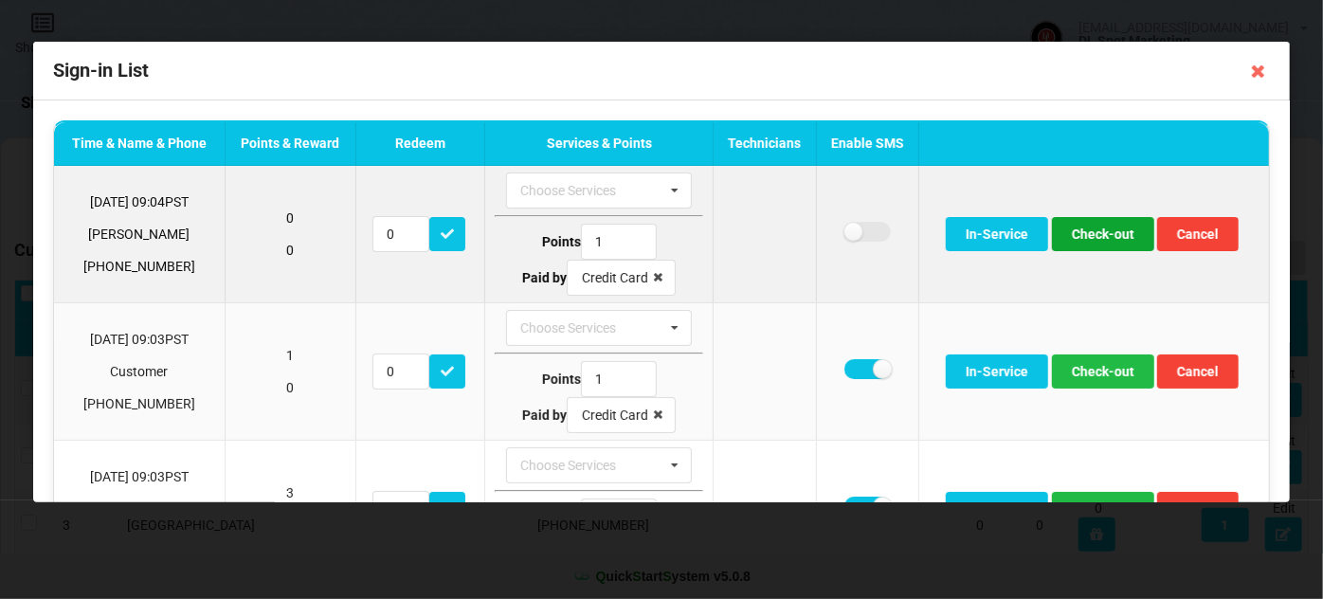
click at [1108, 231] on button "Check-out" at bounding box center [1103, 234] width 102 height 34
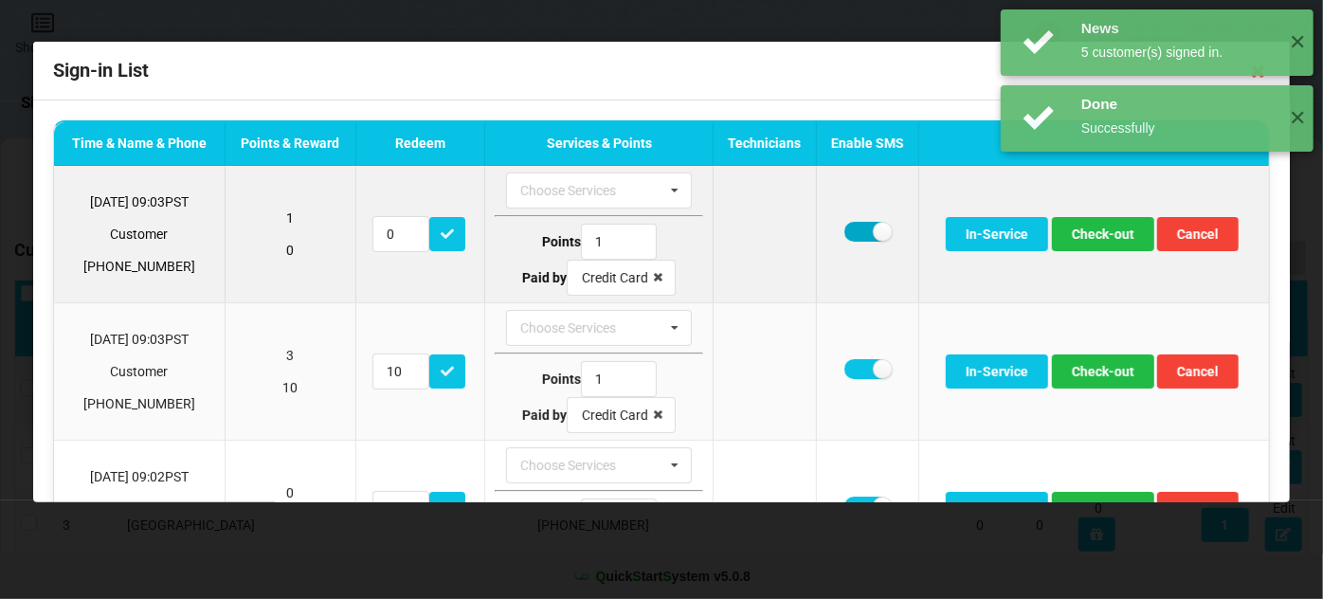
click at [848, 226] on label at bounding box center [867, 232] width 46 height 20
checkbox input "false"
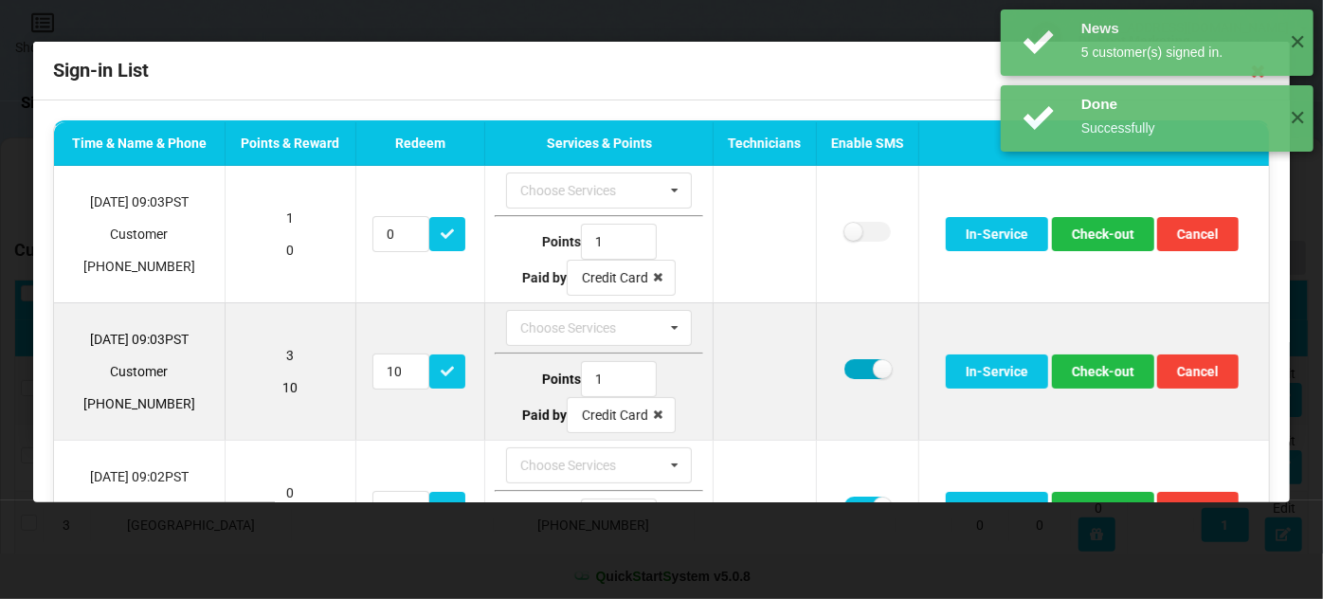
click at [852, 368] on label at bounding box center [867, 369] width 46 height 20
checkbox input "false"
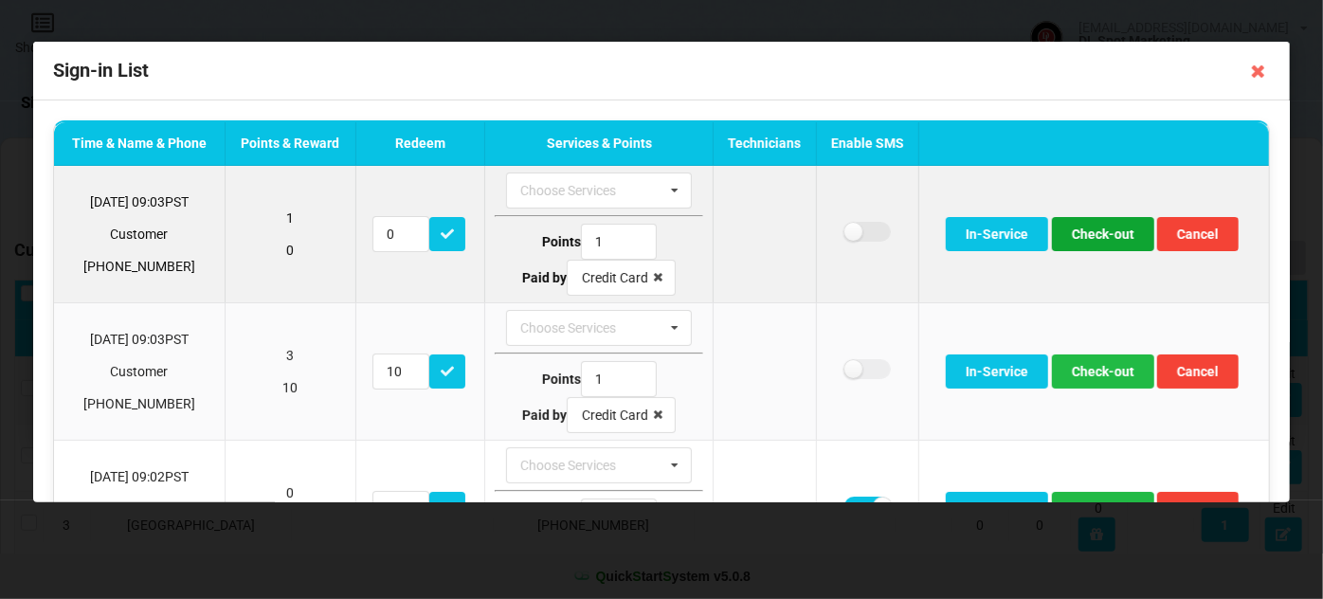
click at [1094, 227] on button "Check-out" at bounding box center [1103, 234] width 102 height 34
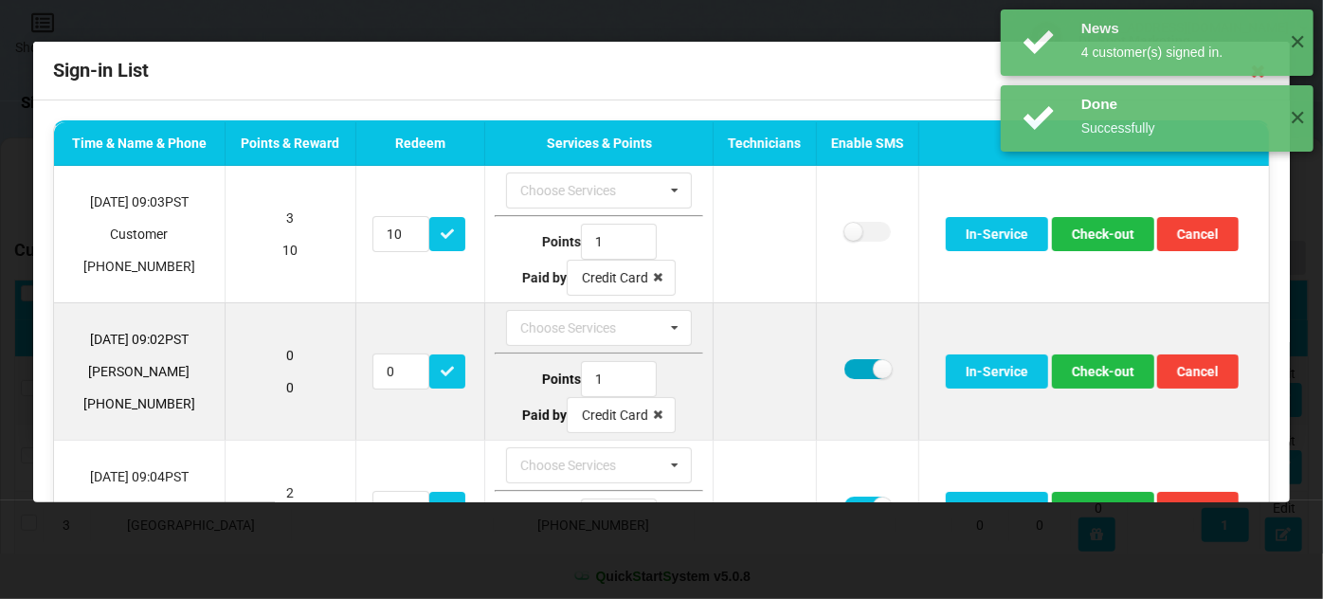
click at [847, 368] on label at bounding box center [867, 369] width 46 height 20
checkbox input "false"
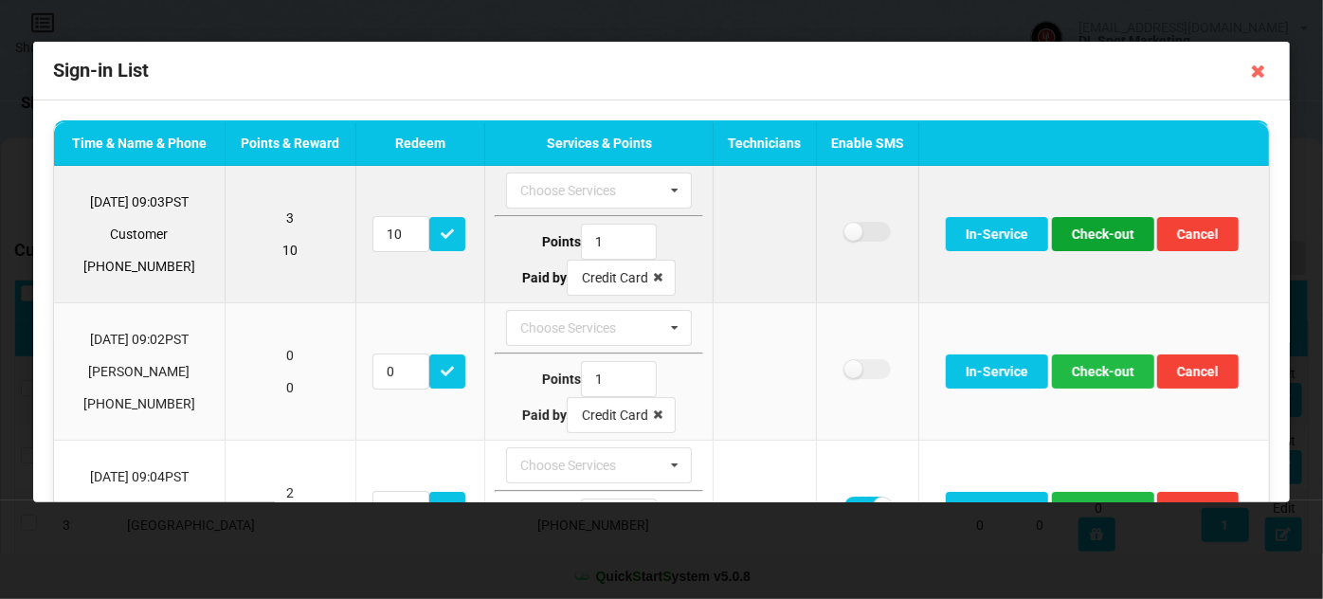
click at [1097, 239] on button "Check-out" at bounding box center [1103, 234] width 102 height 34
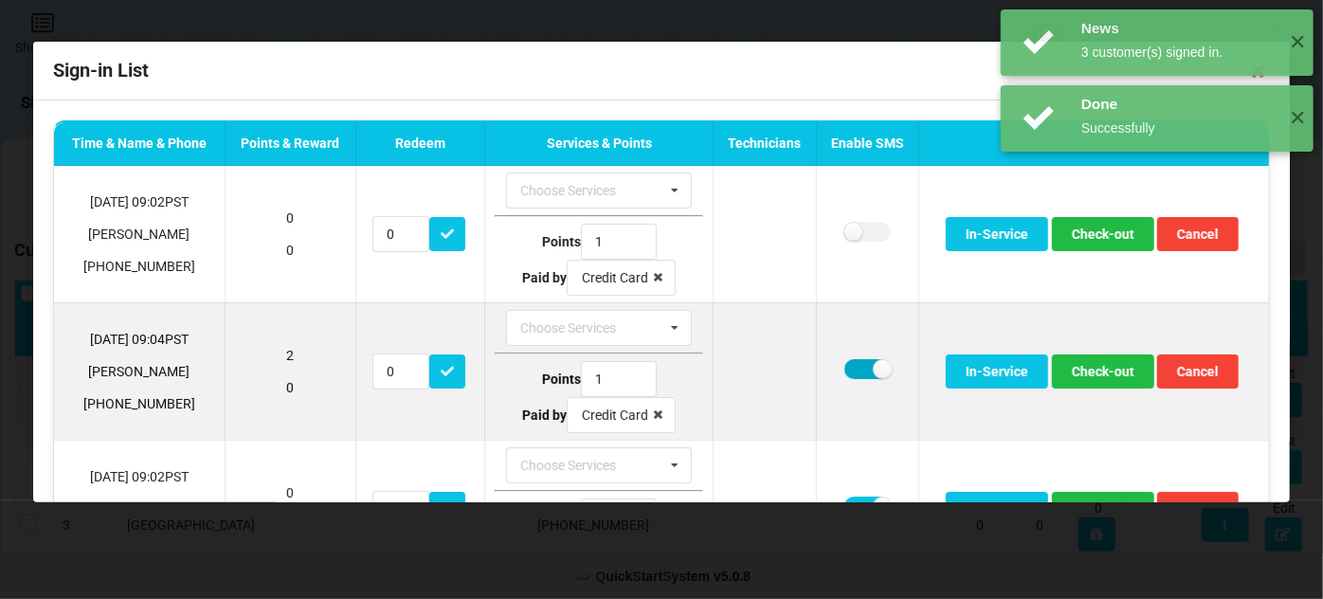
click at [852, 371] on label at bounding box center [867, 369] width 46 height 20
checkbox input "false"
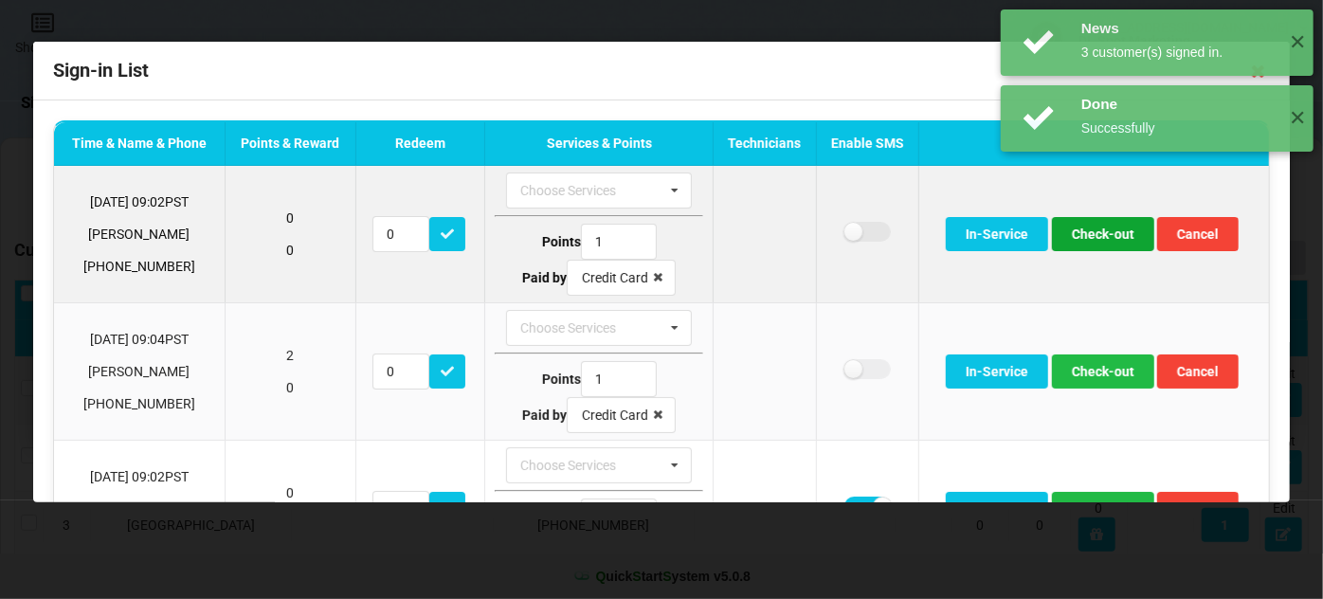
click at [1095, 232] on button "Check-out" at bounding box center [1103, 234] width 102 height 34
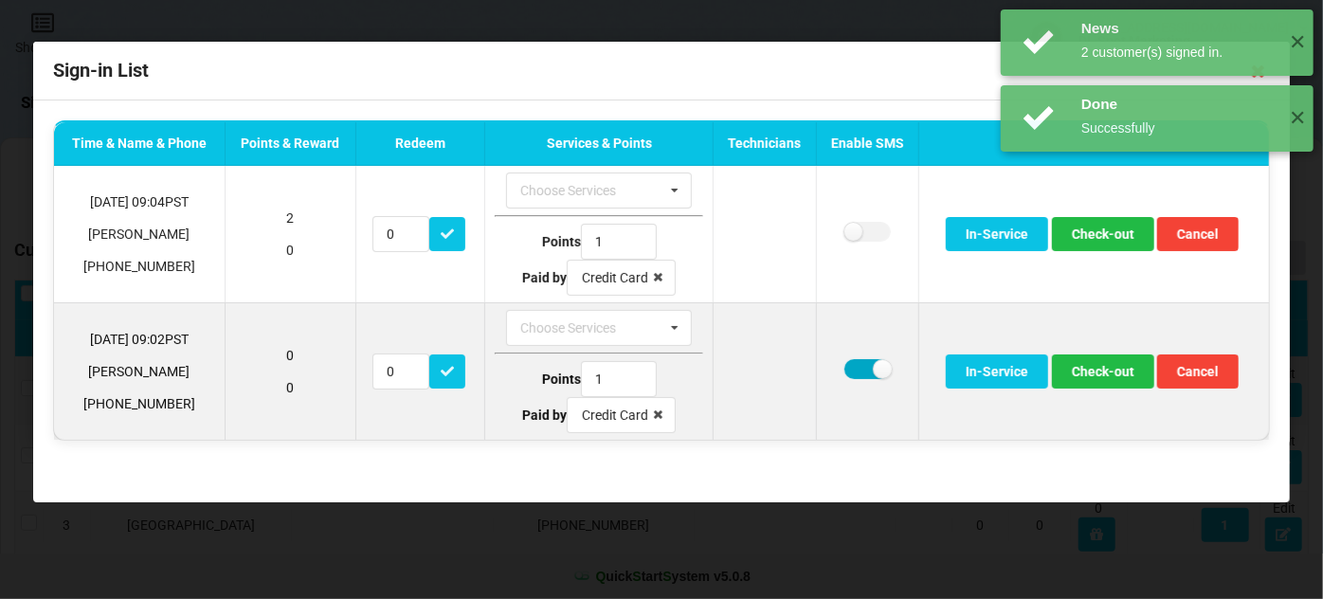
click at [856, 369] on label at bounding box center [867, 369] width 46 height 20
checkbox input "false"
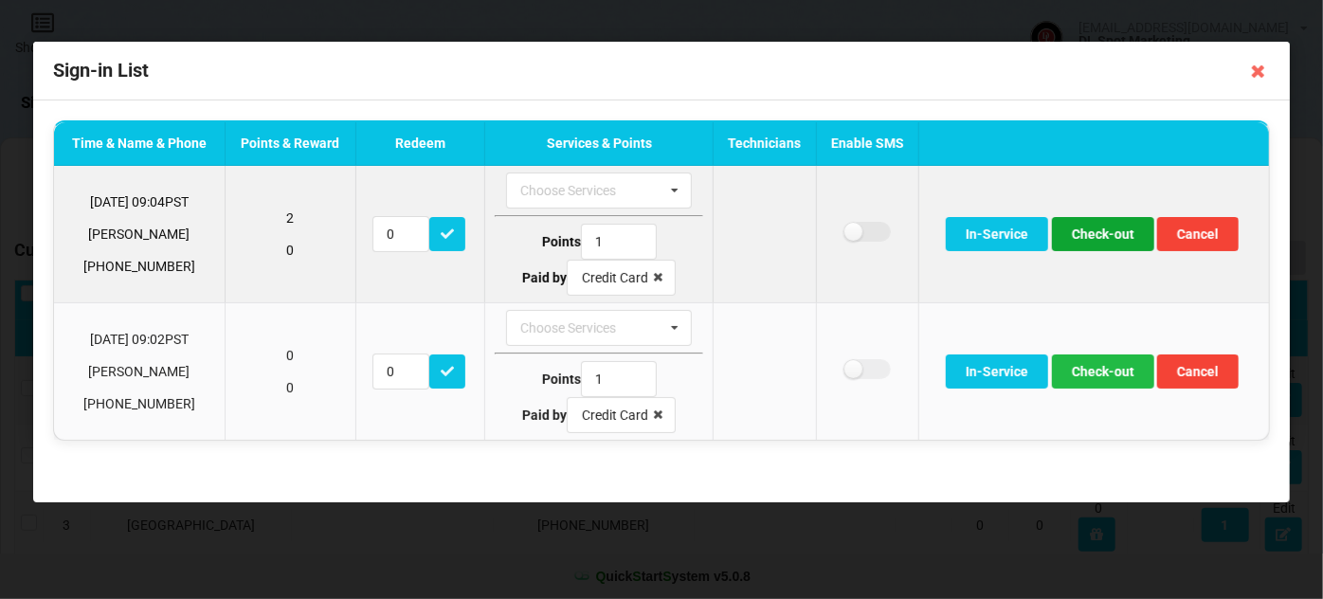
click at [1103, 228] on button "Check-out" at bounding box center [1103, 234] width 102 height 34
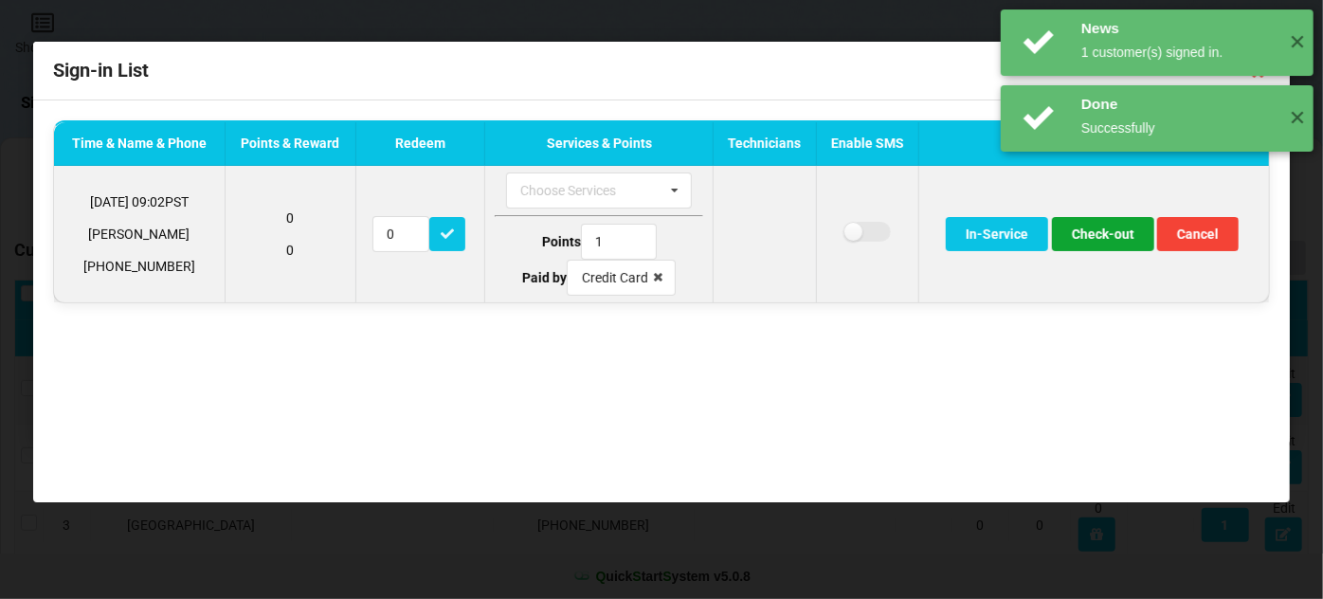
click at [1098, 230] on button "Check-out" at bounding box center [1103, 234] width 102 height 34
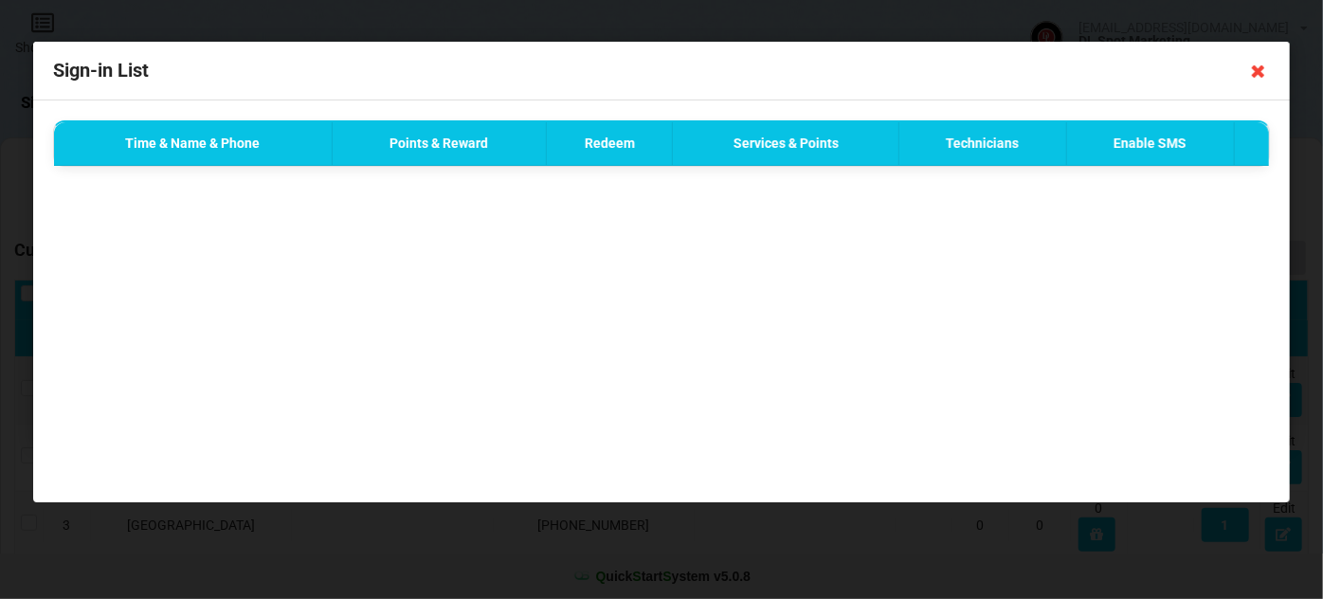
click at [1259, 75] on icon at bounding box center [1258, 71] width 30 height 30
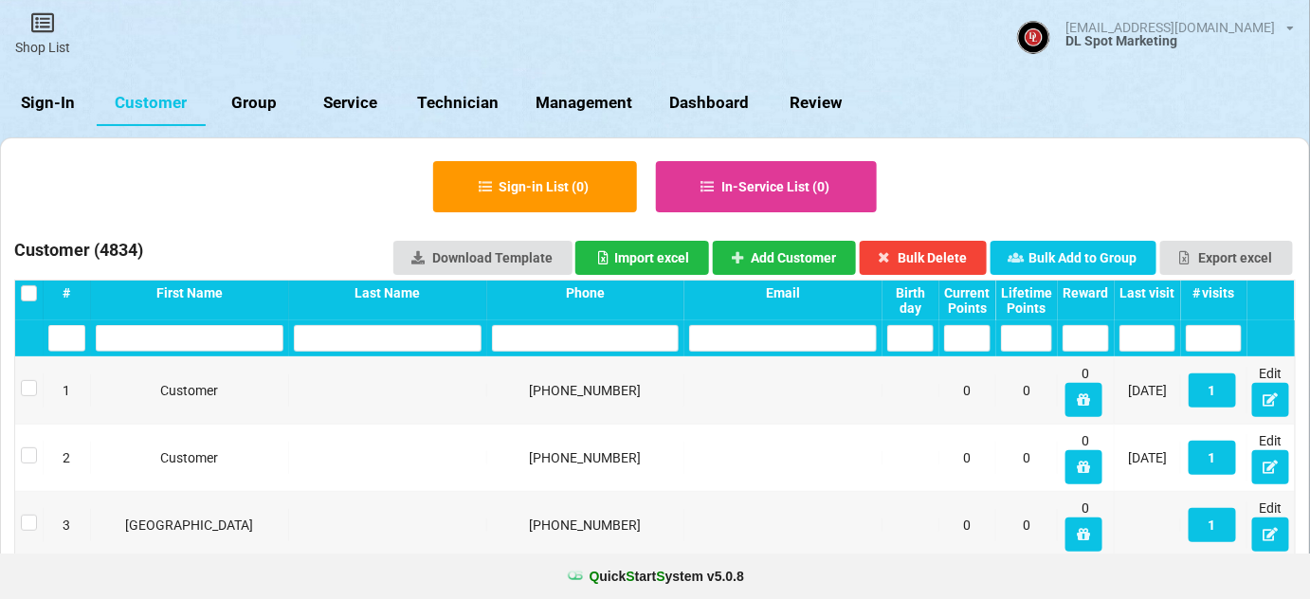
click at [1165, 288] on div "Last visit" at bounding box center [1147, 292] width 56 height 15
click at [1160, 290] on div "Last visit" at bounding box center [1147, 292] width 56 height 15
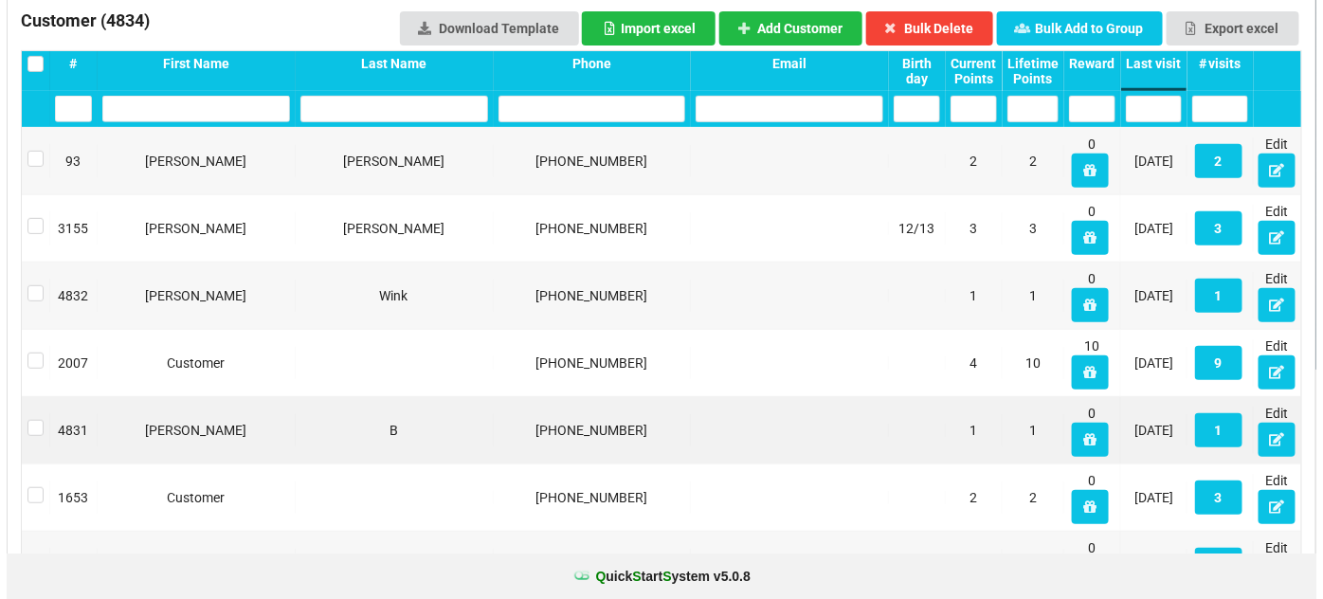
scroll to position [115, 0]
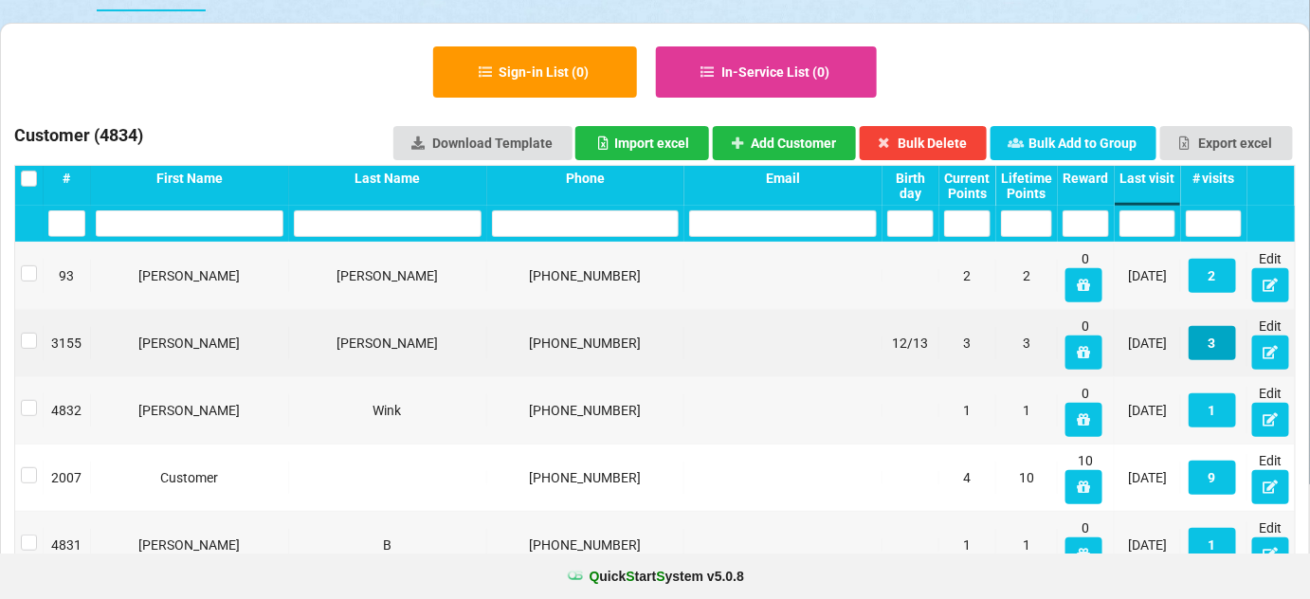
click at [1217, 343] on button "3" at bounding box center [1211, 343] width 47 height 34
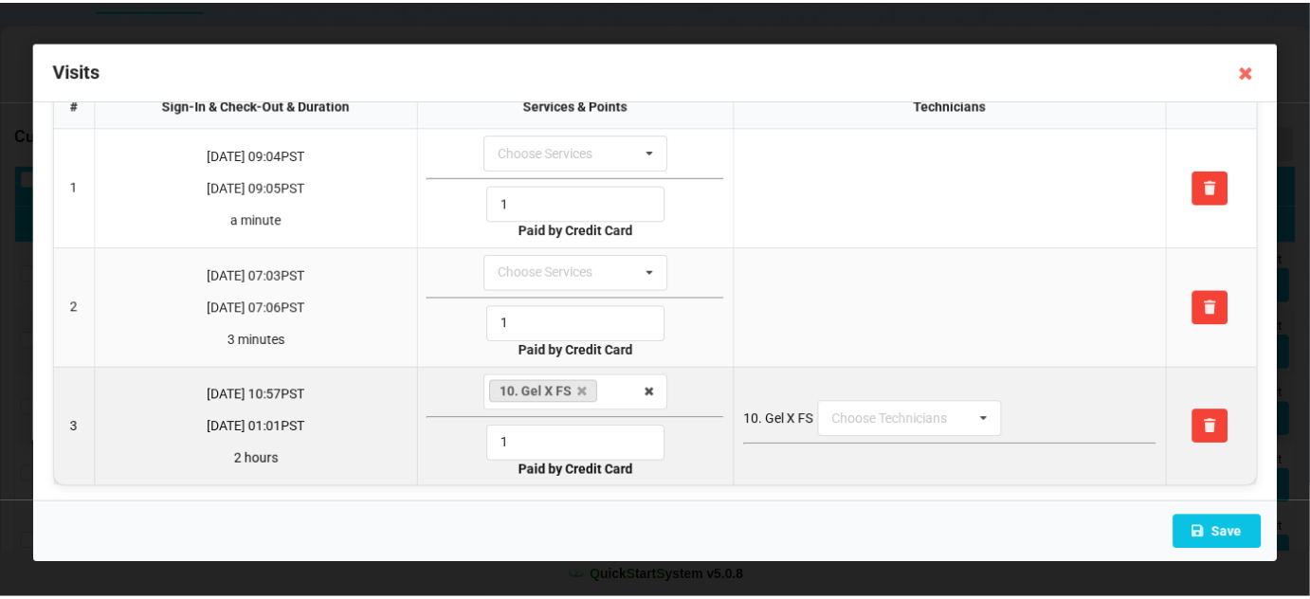
scroll to position [40, 0]
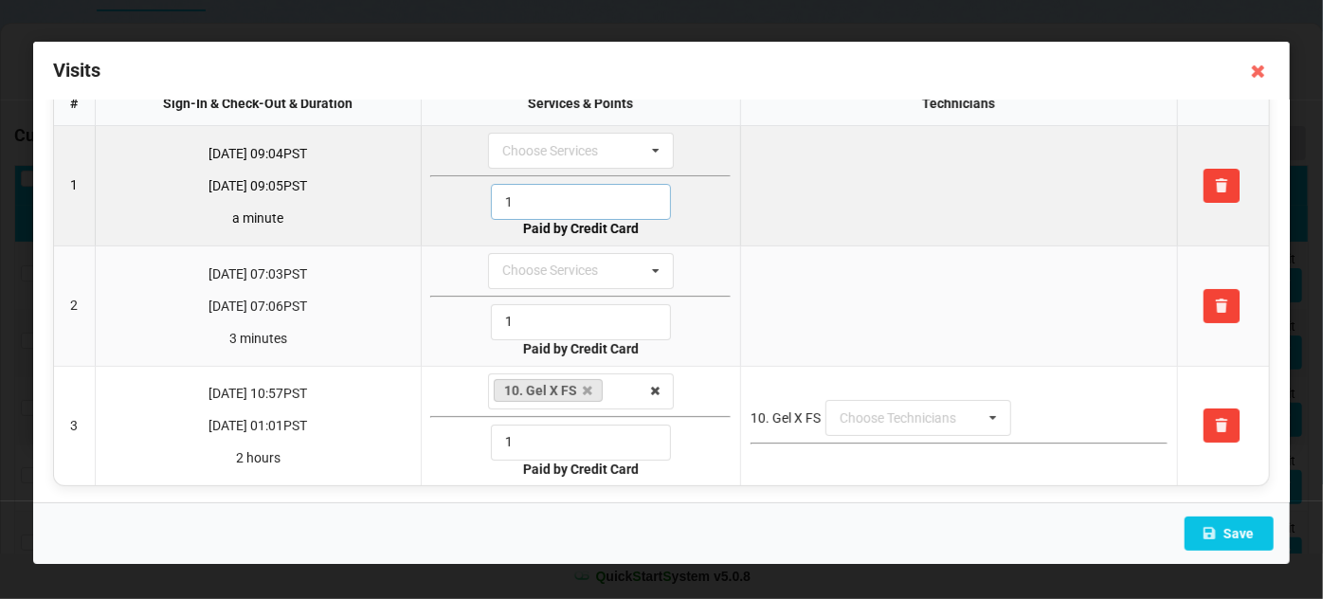
drag, startPoint x: 510, startPoint y: 201, endPoint x: 485, endPoint y: 206, distance: 25.1
click at [485, 206] on div "1" at bounding box center [580, 202] width 300 height 36
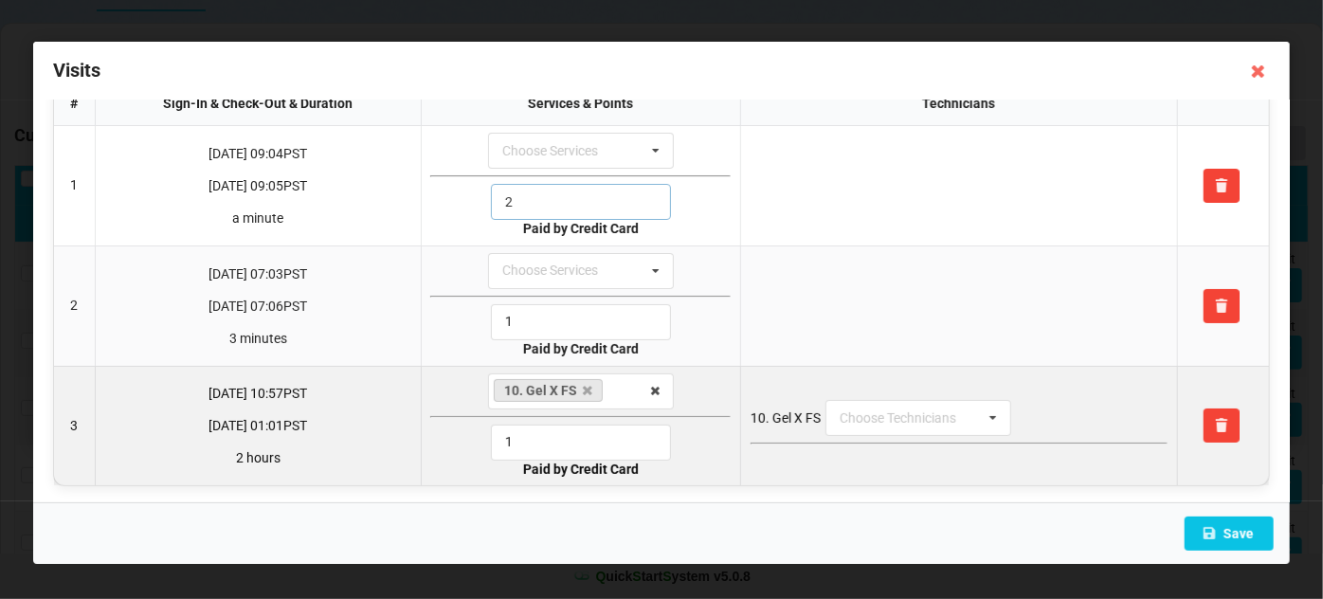
type input "2"
drag, startPoint x: 514, startPoint y: 440, endPoint x: 469, endPoint y: 449, distance: 45.5
click at [480, 448] on div "1" at bounding box center [580, 443] width 300 height 36
type input "3"
click at [652, 387] on icon at bounding box center [655, 391] width 29 height 35
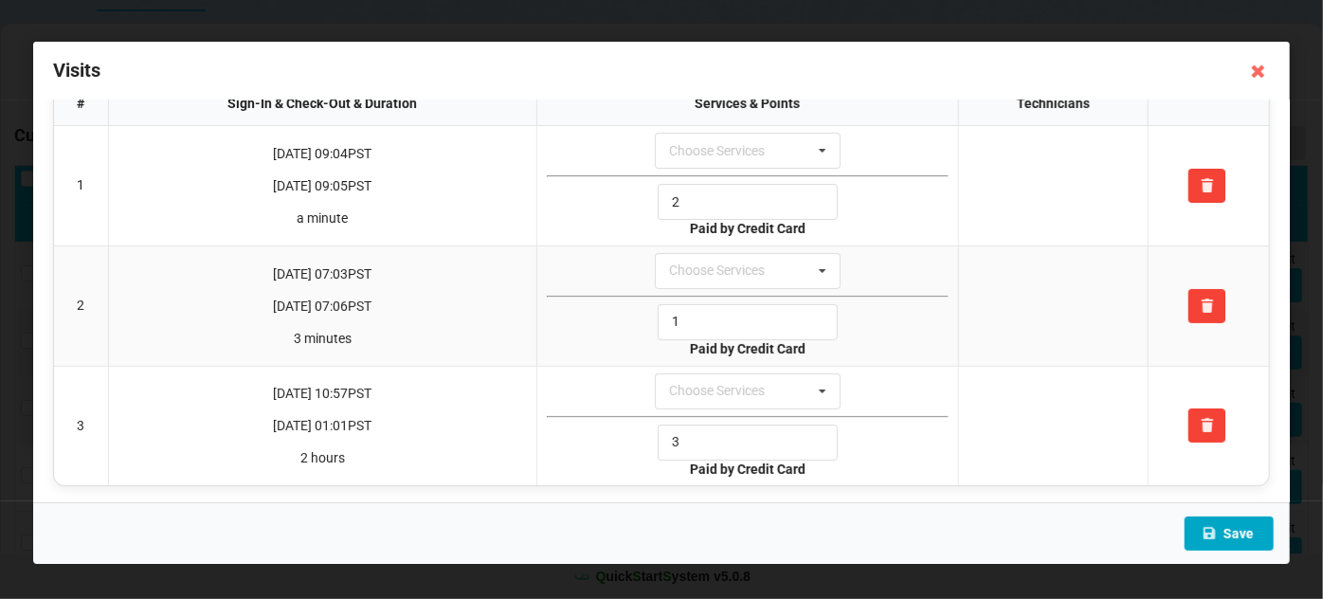
click at [1235, 534] on button "Save" at bounding box center [1229, 534] width 89 height 34
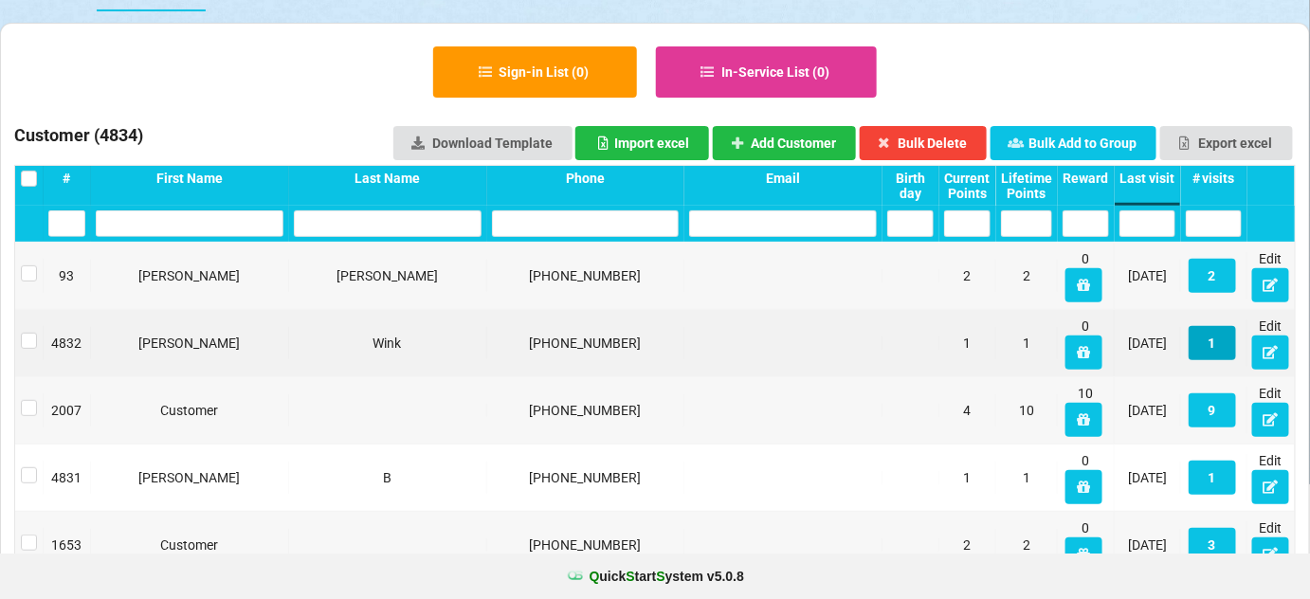
click at [1214, 343] on button "1" at bounding box center [1211, 343] width 47 height 34
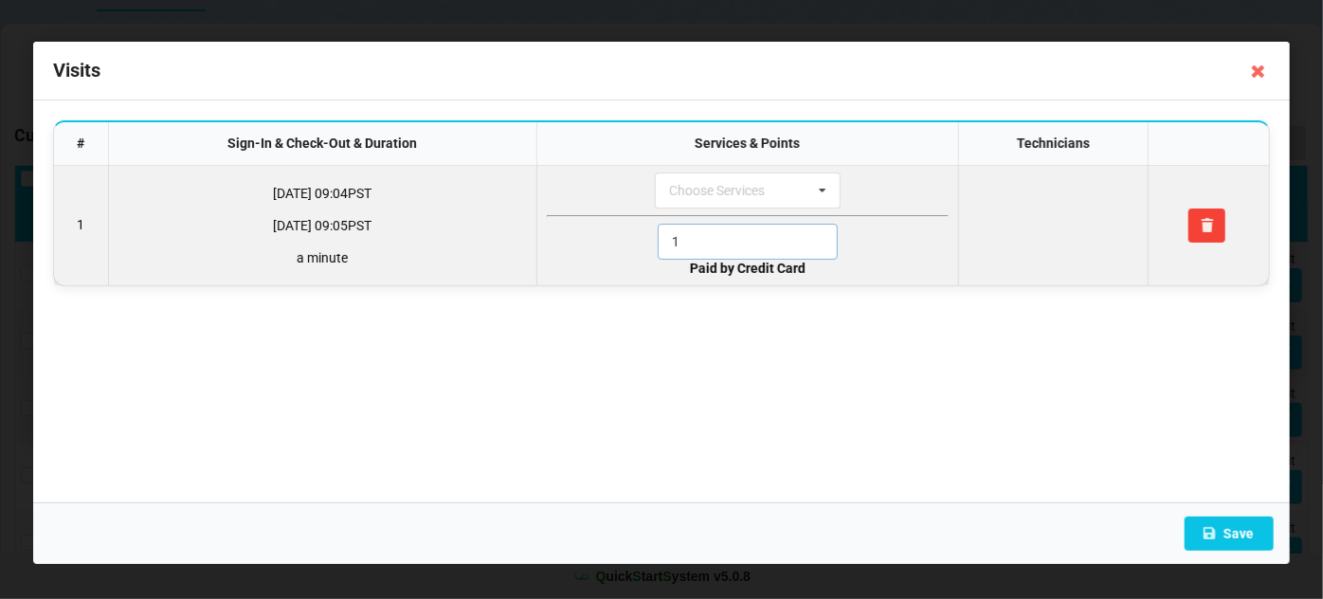
drag, startPoint x: 686, startPoint y: 233, endPoint x: 637, endPoint y: 267, distance: 59.9
click at [649, 260] on td "Choose Services 6. Paraffin Hand/Feet Treatment 5. Nail Design/Repair/Cutdown 1…" at bounding box center [746, 225] width 421 height 119
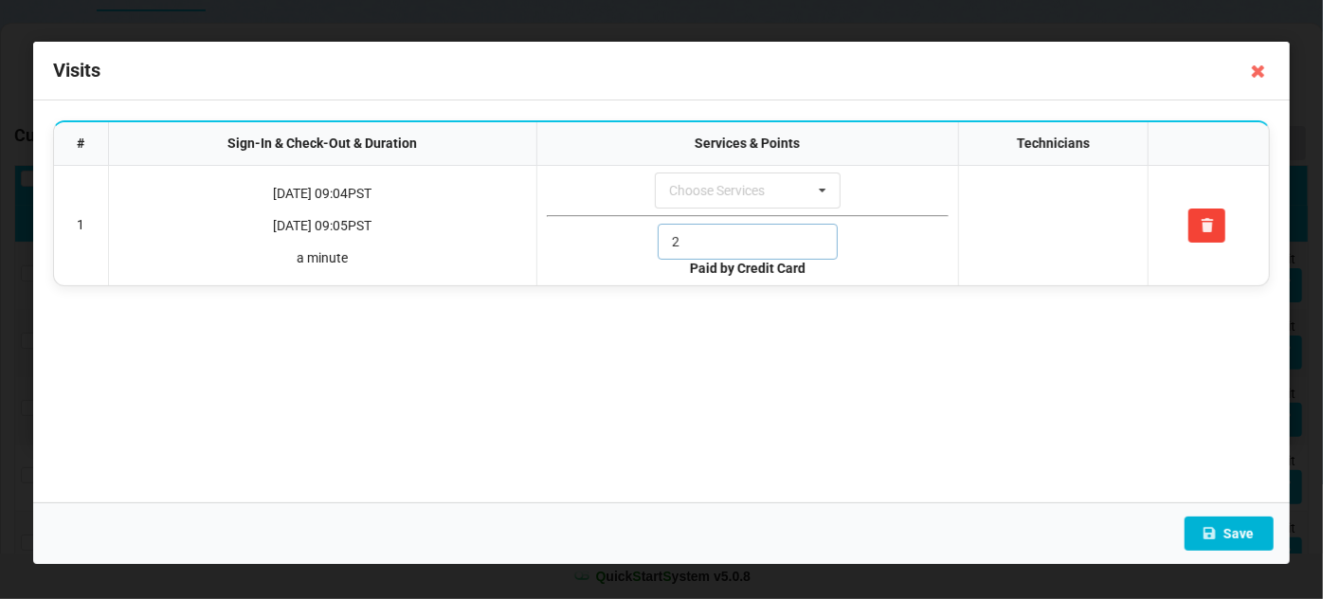
type input "2"
click at [1242, 529] on button "Save" at bounding box center [1229, 534] width 89 height 34
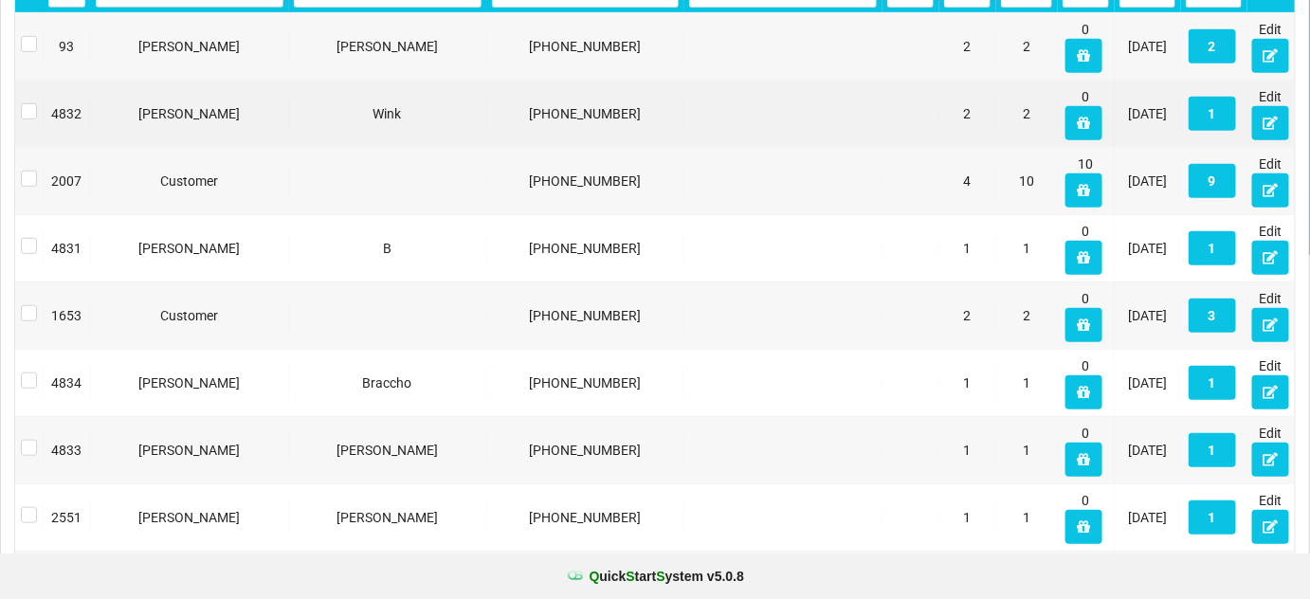
scroll to position [0, 0]
